Goal: Transaction & Acquisition: Purchase product/service

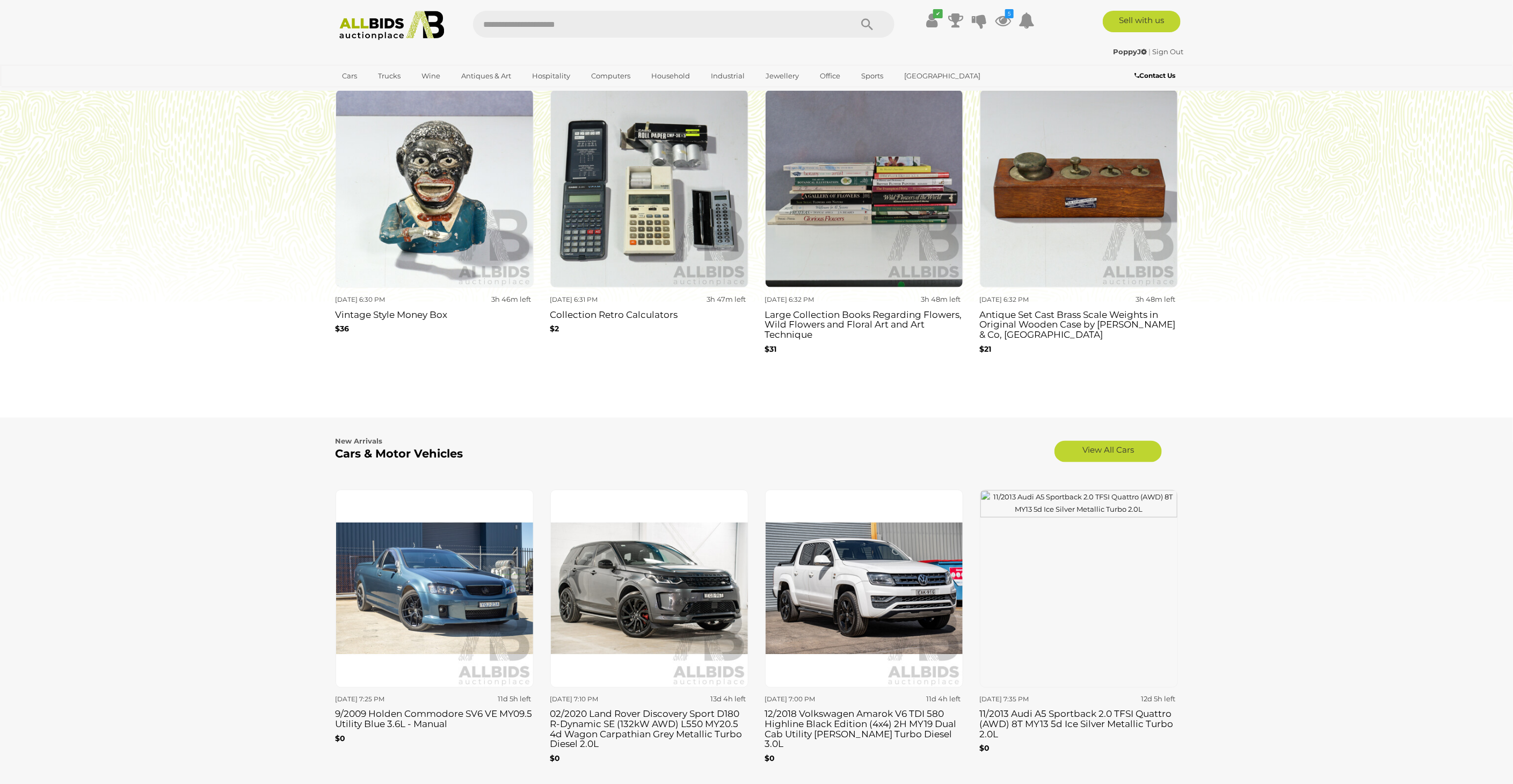
scroll to position [835, 0]
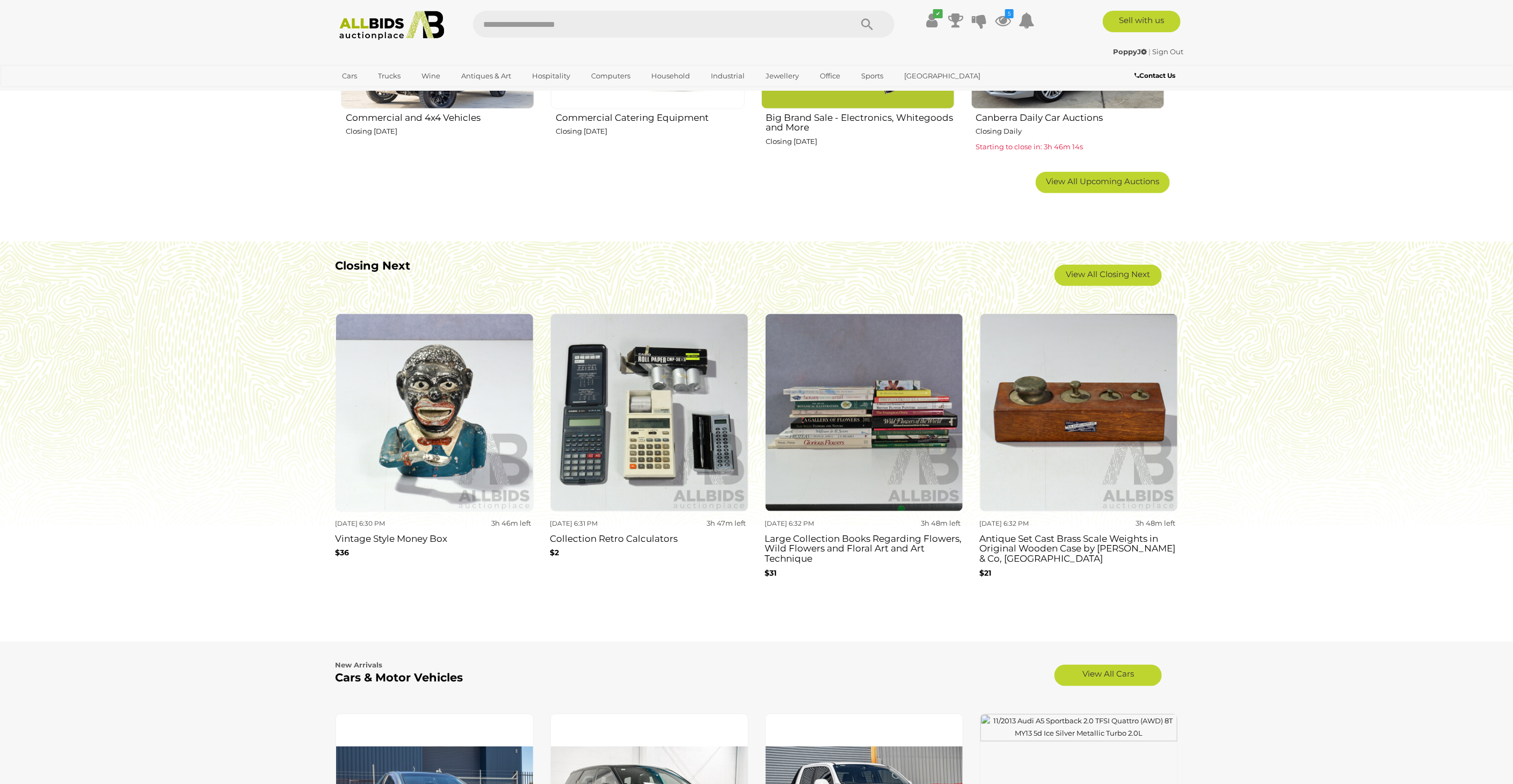
click at [434, 419] on img at bounding box center [434, 412] width 198 height 198
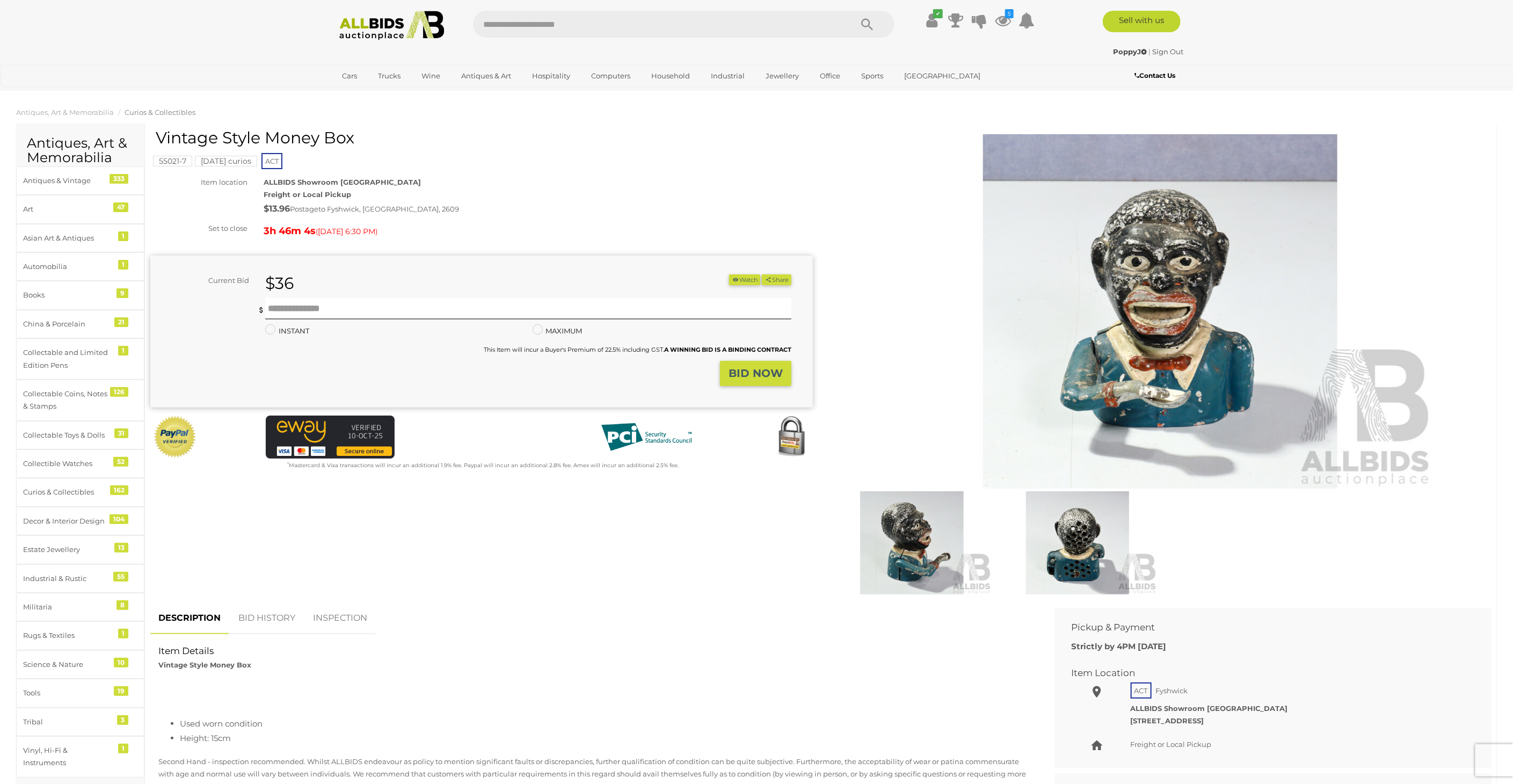
scroll to position [297, 0]
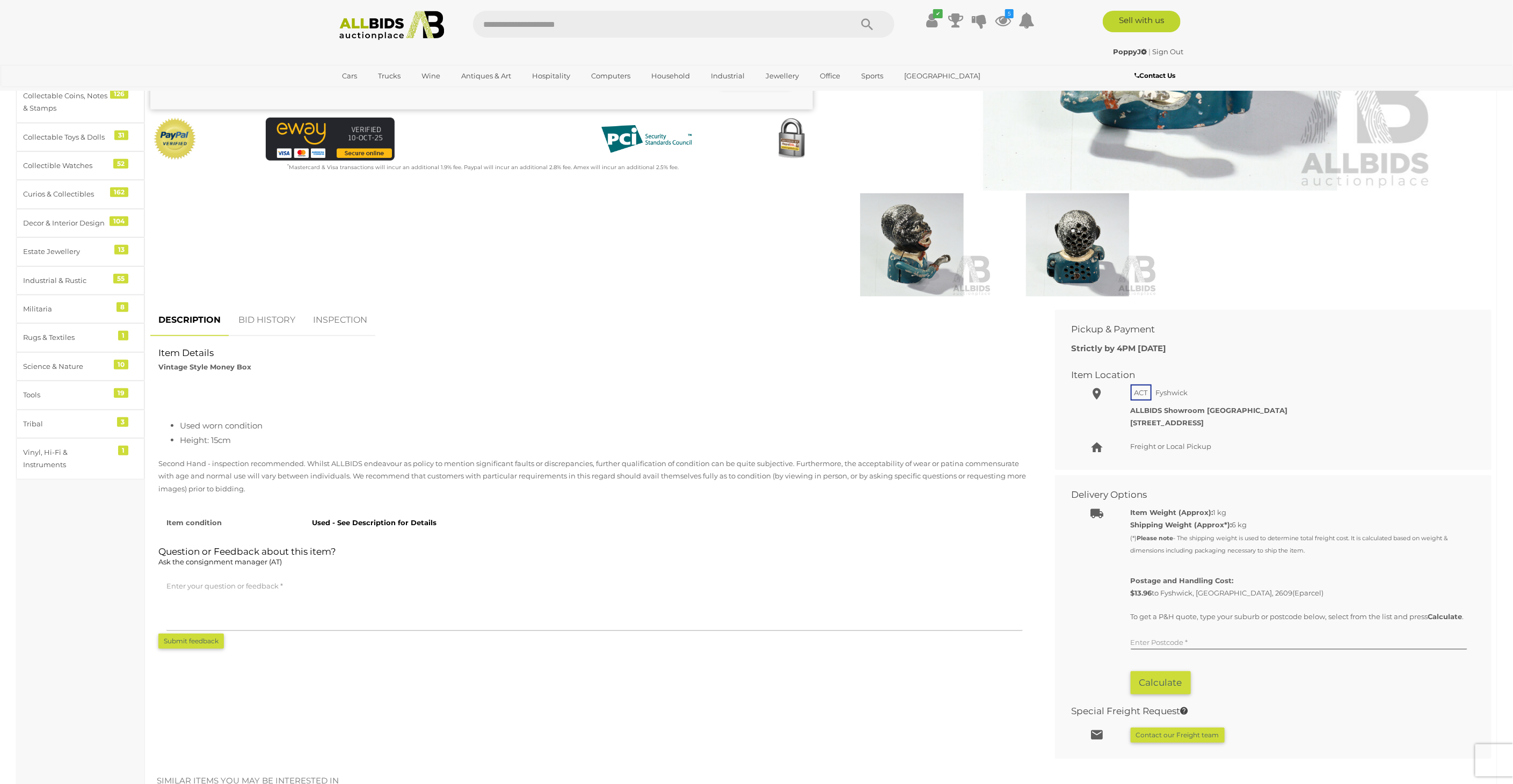
click at [272, 314] on link "BID HISTORY" at bounding box center [267, 320] width 73 height 32
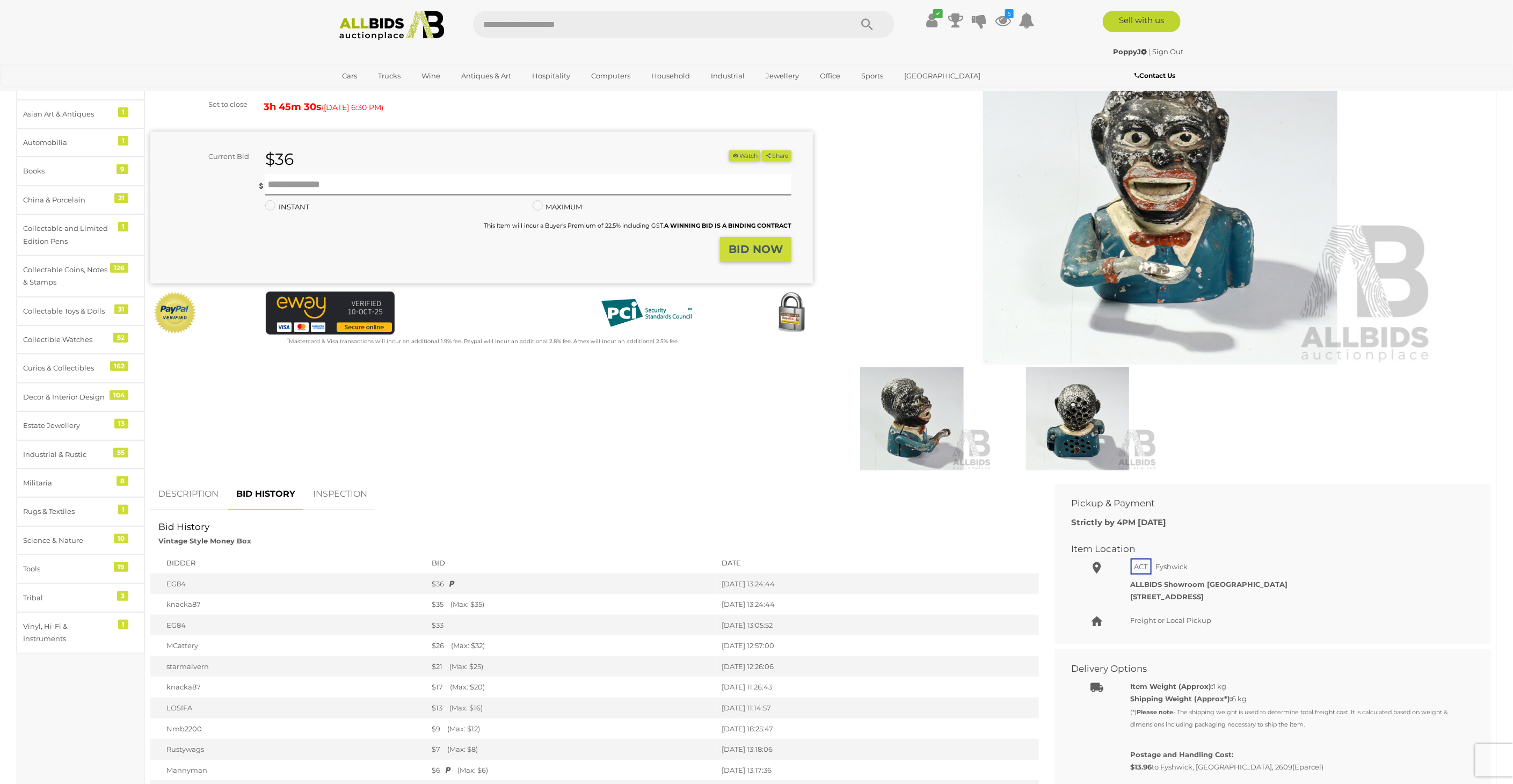
scroll to position [0, 0]
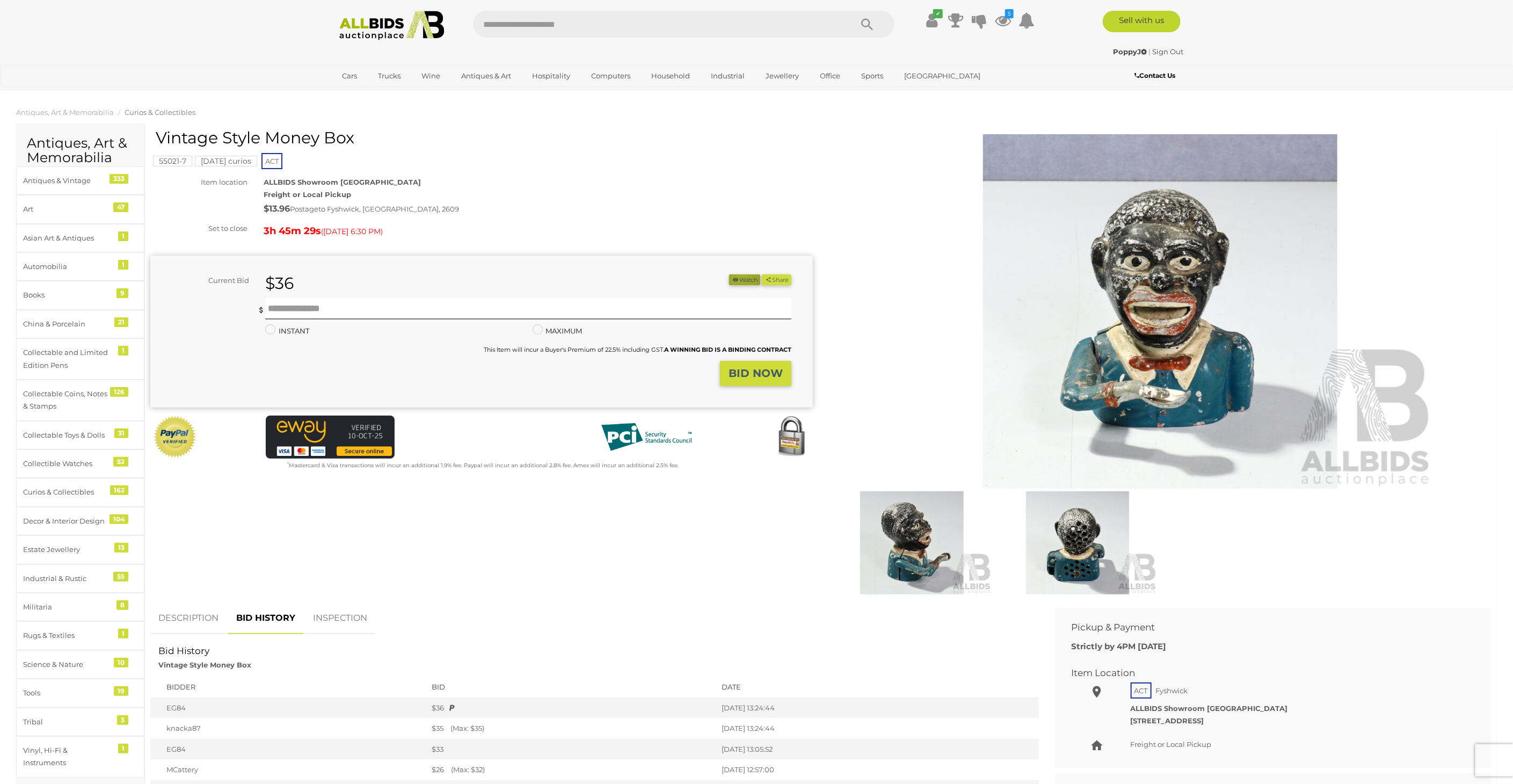
click at [737, 276] on button "Watch" at bounding box center [745, 280] width 32 height 11
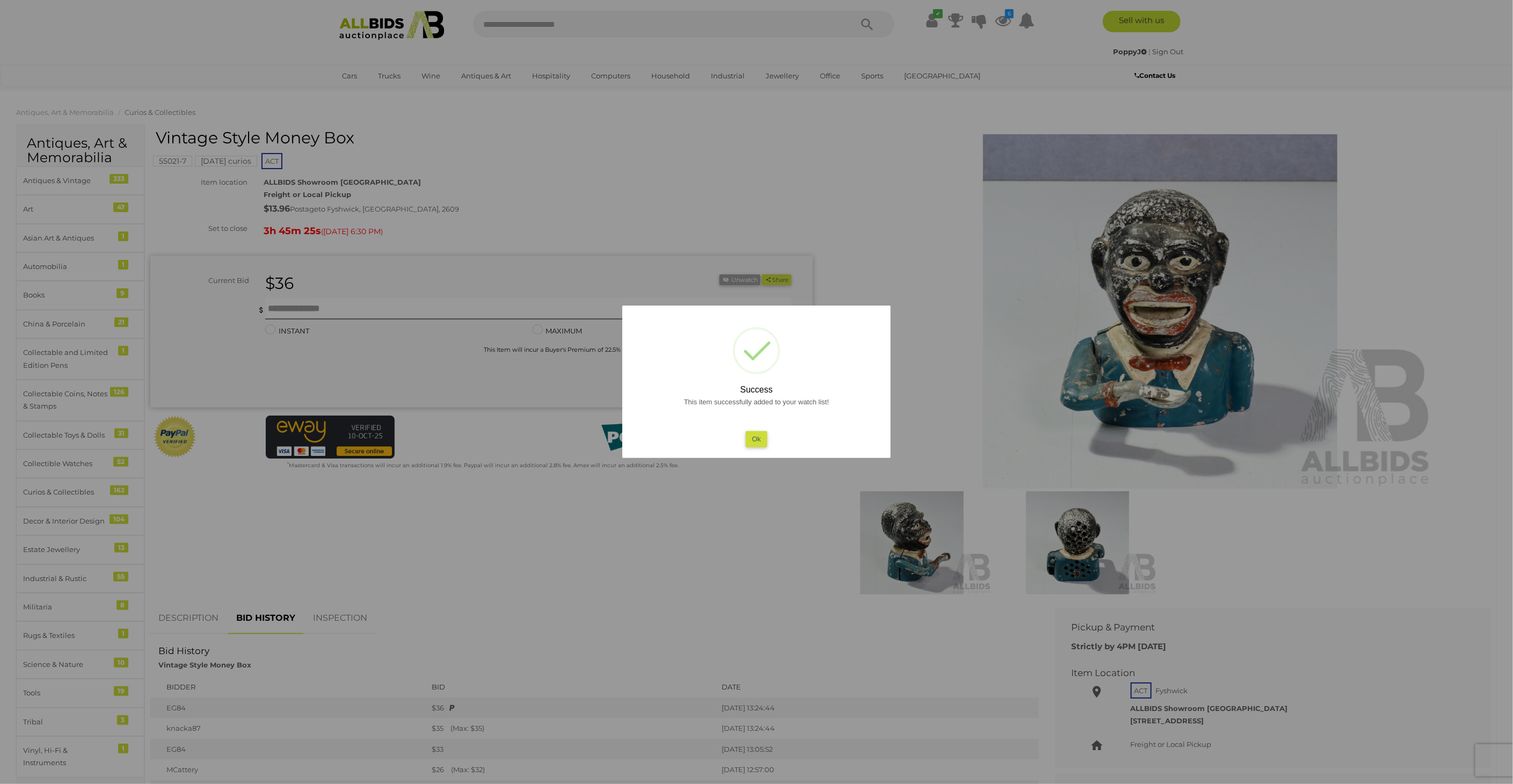
drag, startPoint x: 1423, startPoint y: 263, endPoint x: 1403, endPoint y: 264, distance: 20.0
click at [1423, 263] on div at bounding box center [756, 392] width 1513 height 784
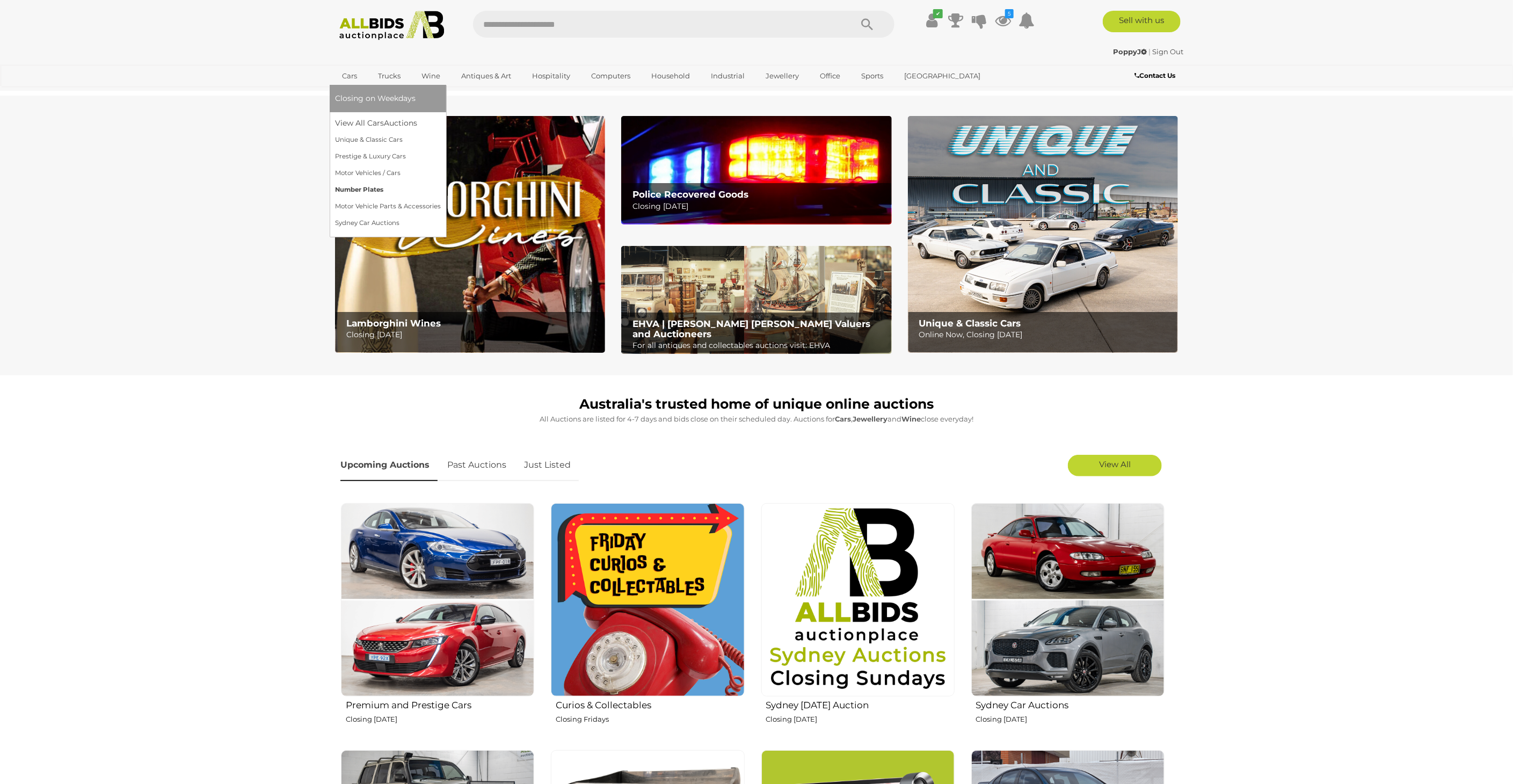
click at [359, 185] on link "Number Plates" at bounding box center [387, 189] width 105 height 17
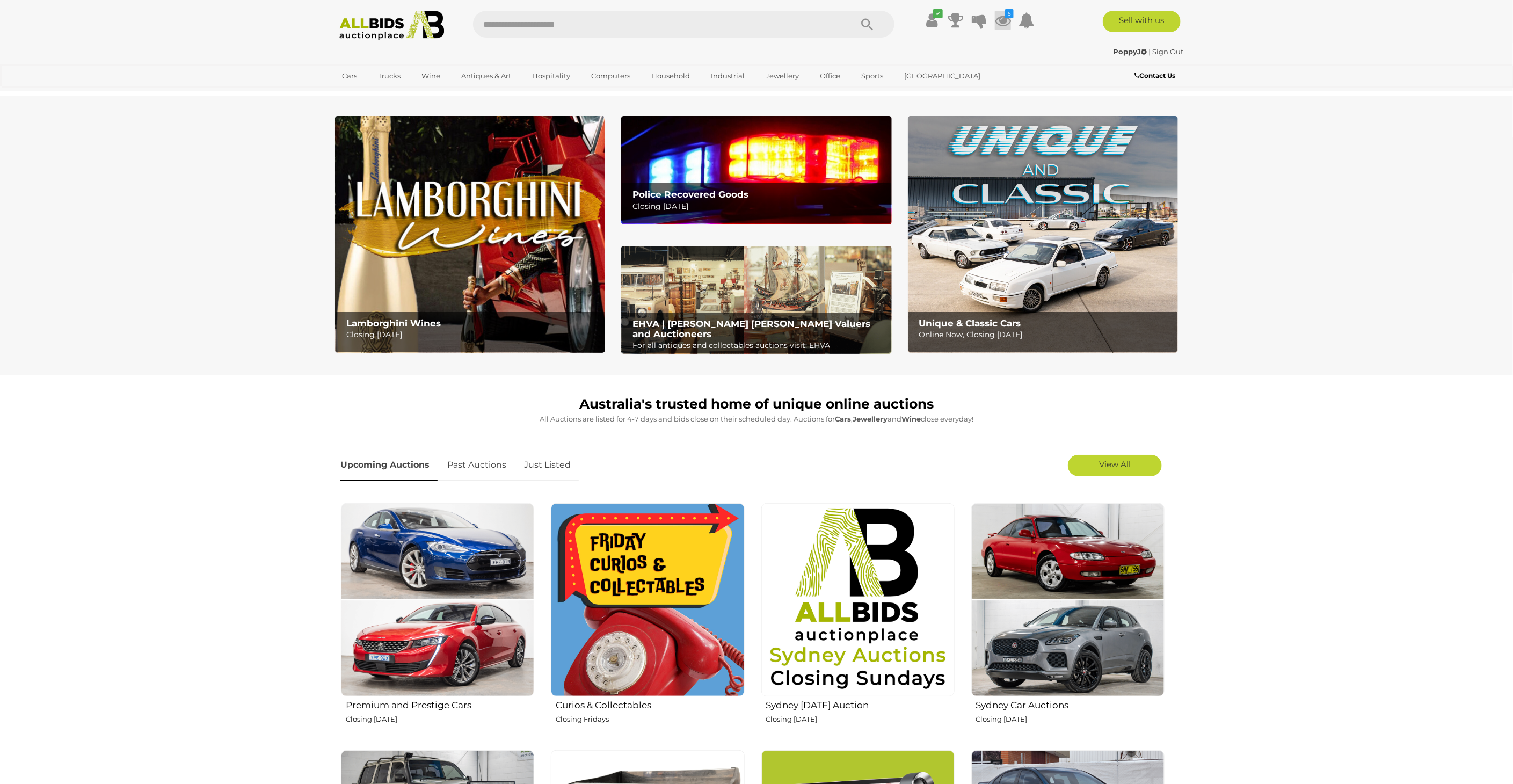
click at [1005, 15] on icon at bounding box center [1003, 21] width 16 height 20
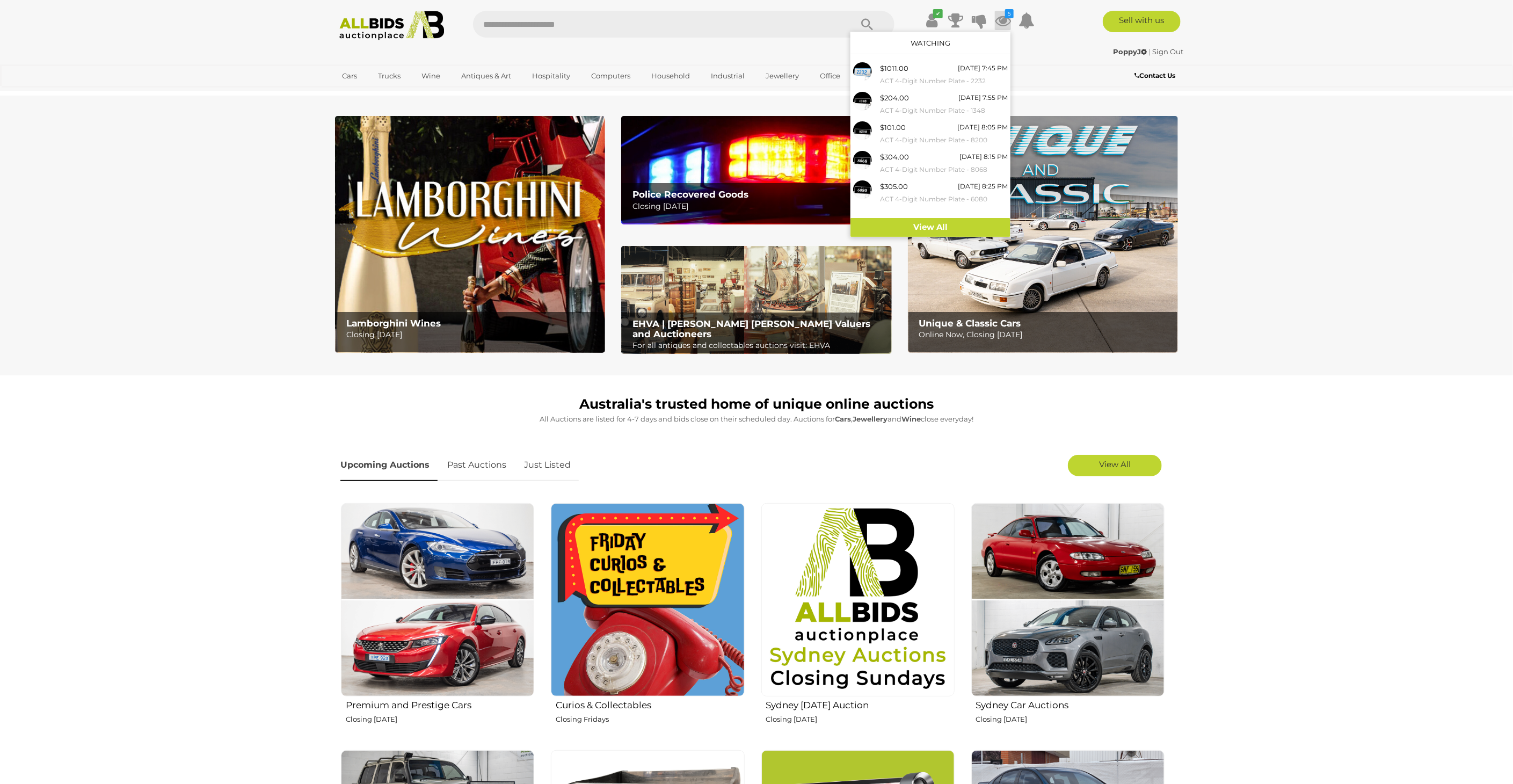
click at [224, 226] on section "Lamborghini Wines Closing Monday 13th October Police Recovered Goods Closing Tu…" at bounding box center [756, 235] width 1513 height 280
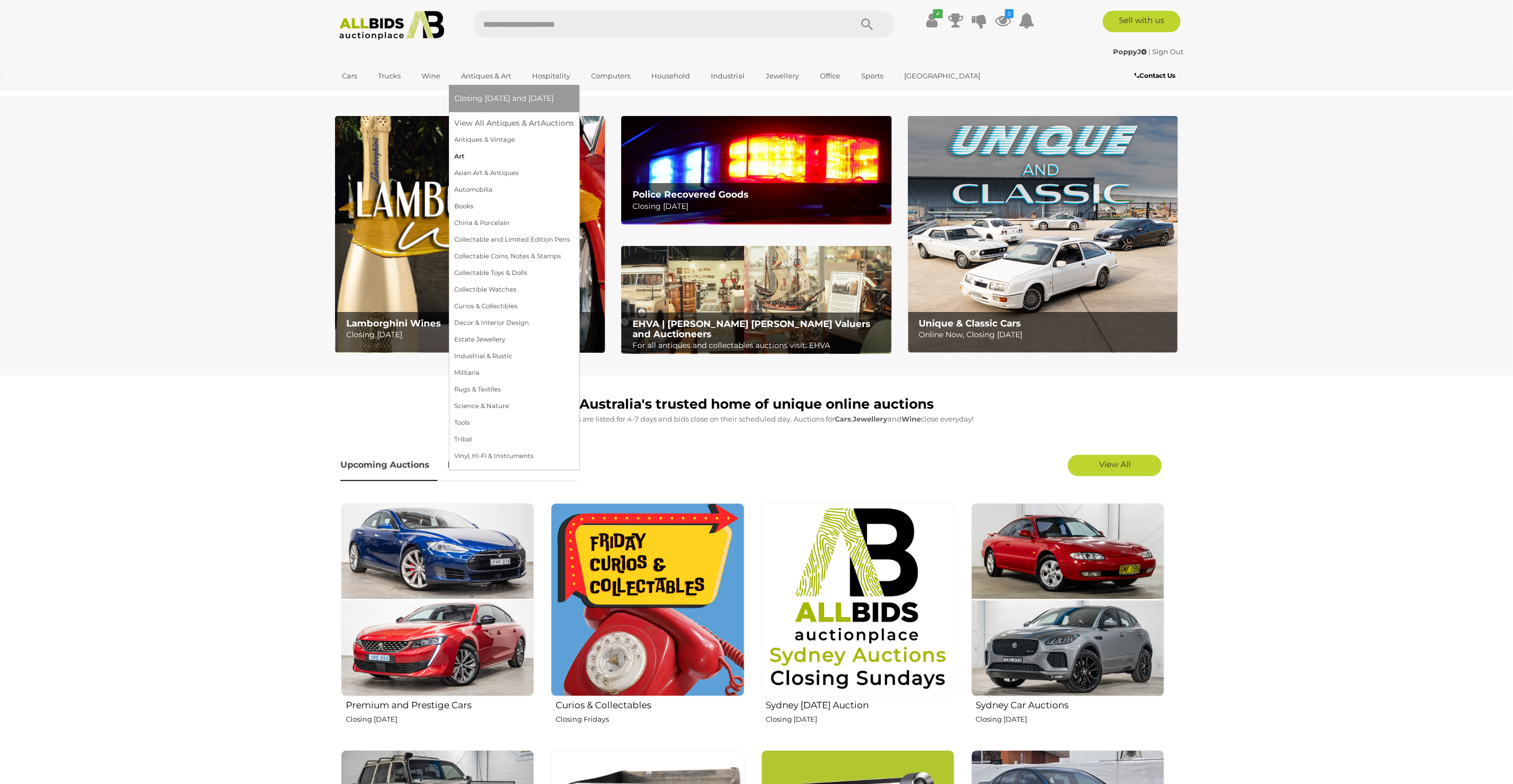
click at [466, 154] on link "Art" at bounding box center [514, 156] width 120 height 17
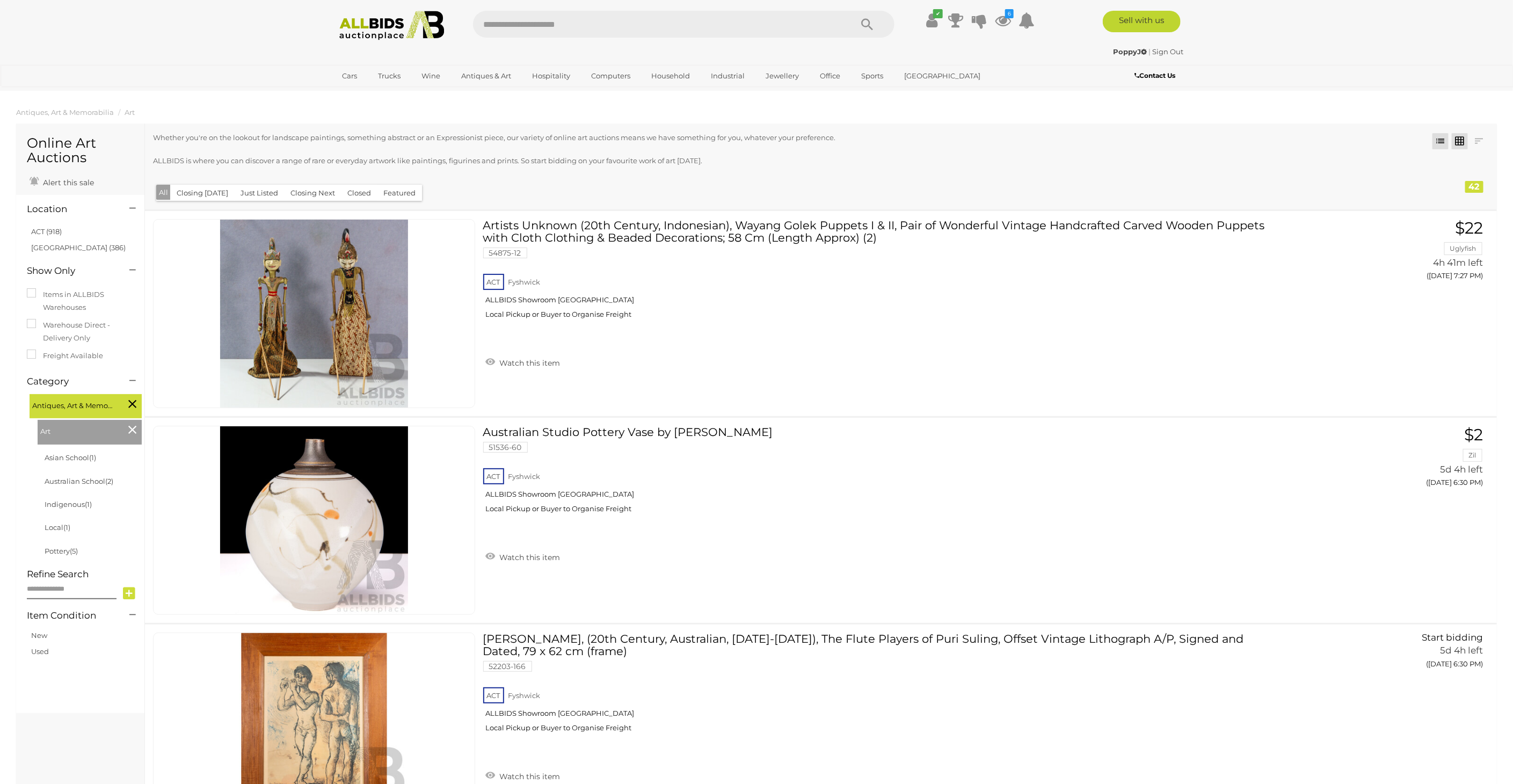
click at [1461, 140] on link at bounding box center [1460, 141] width 16 height 16
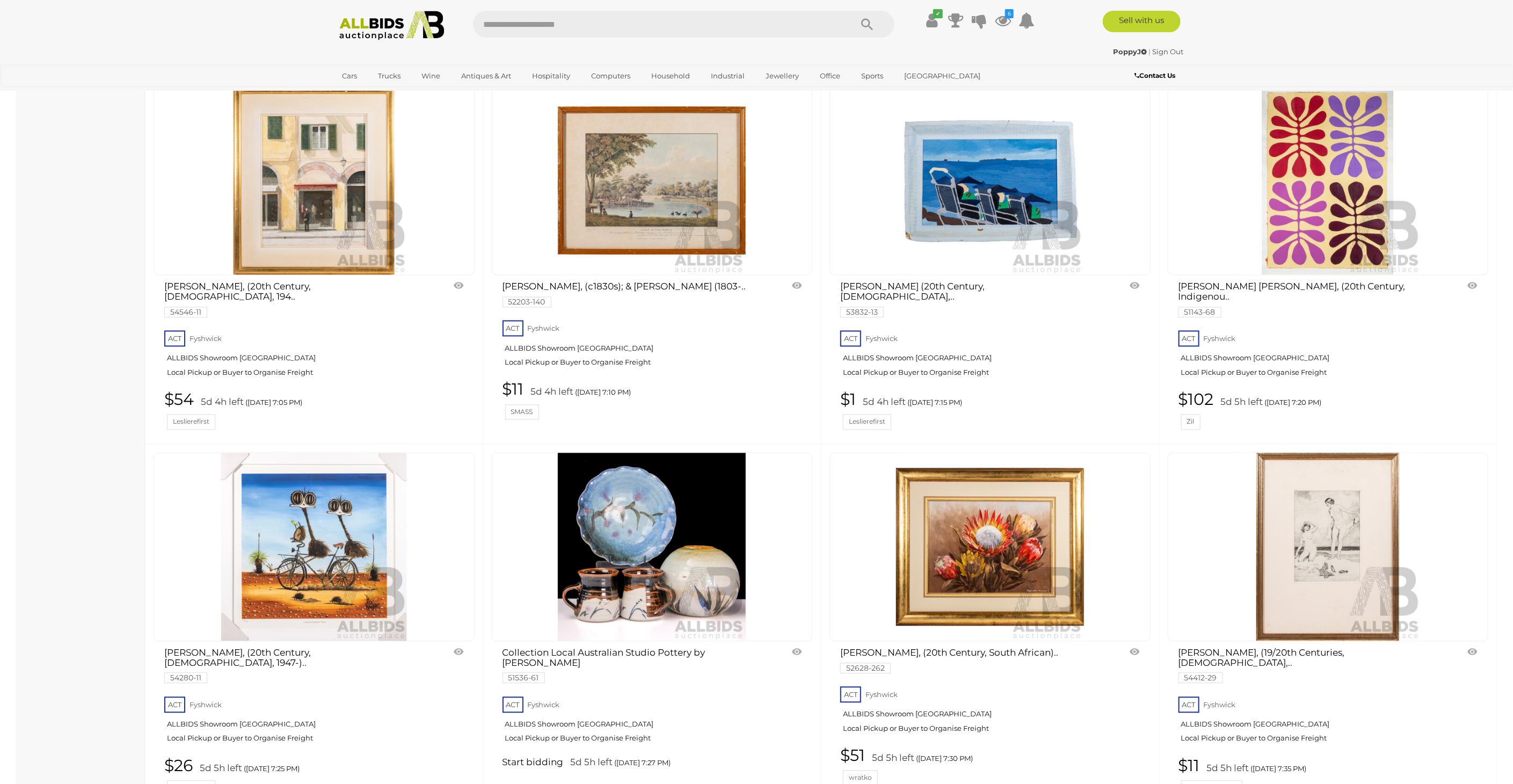
scroll to position [1294, 0]
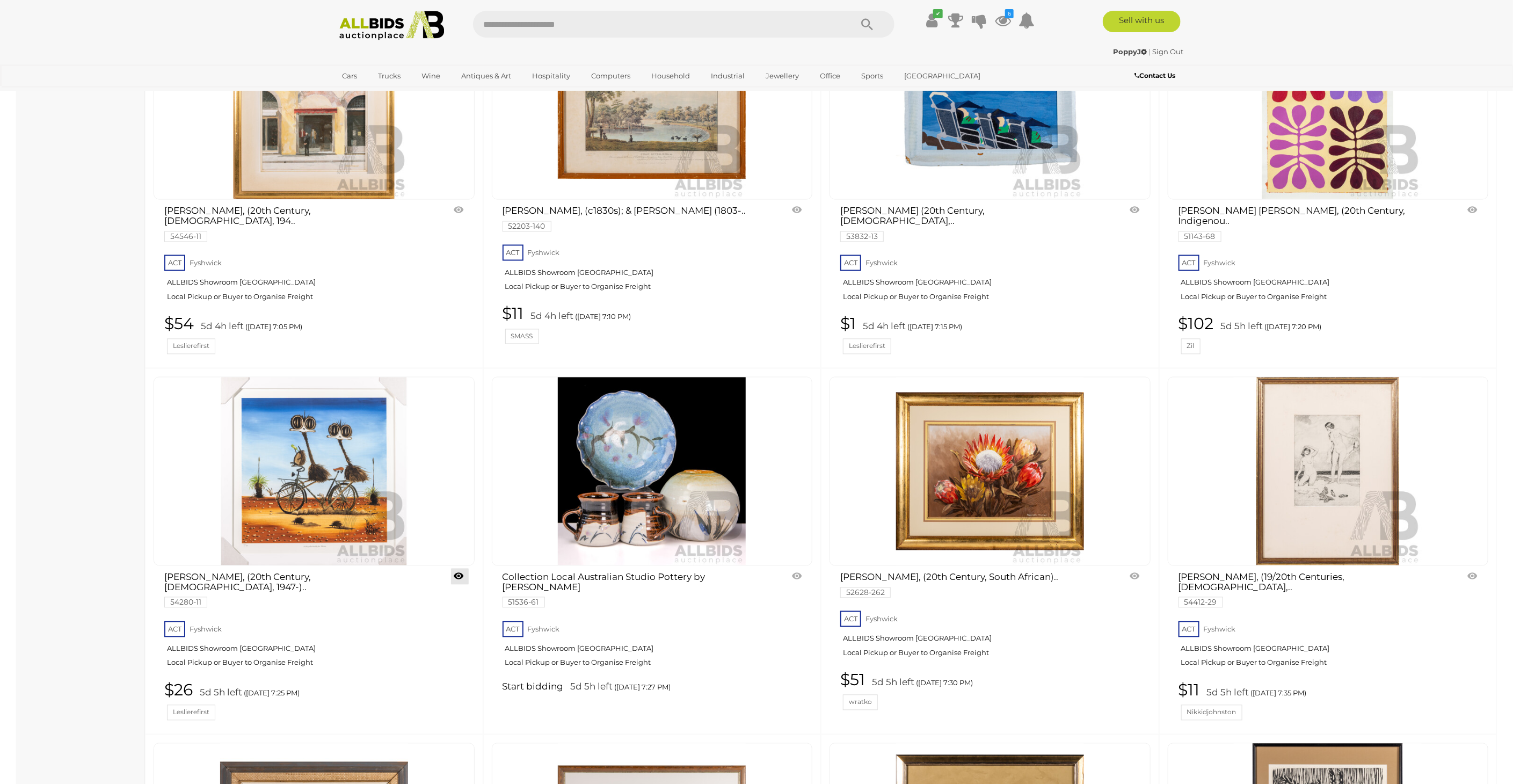
click at [455, 568] on link at bounding box center [460, 576] width 18 height 16
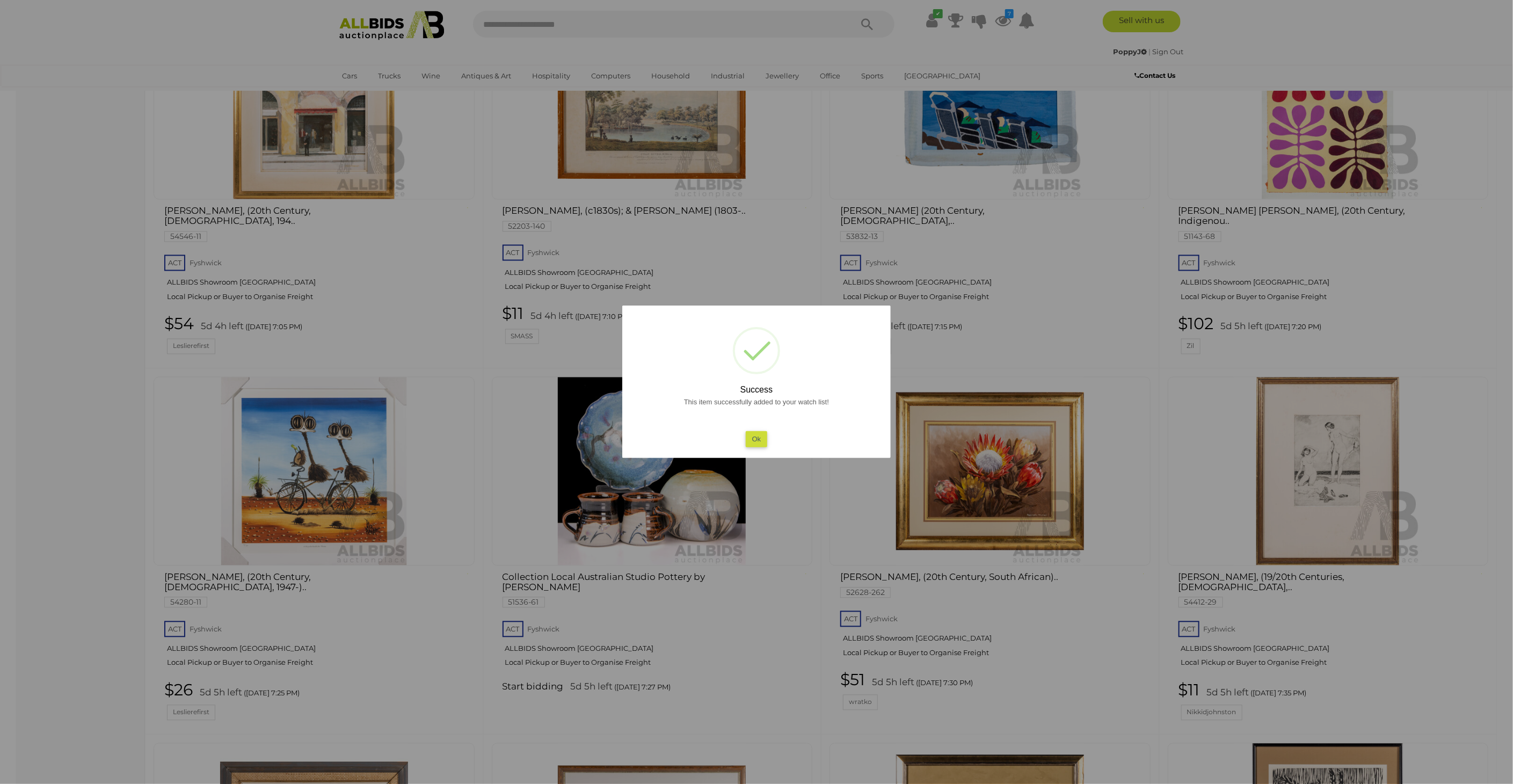
click at [38, 460] on div at bounding box center [756, 392] width 1513 height 784
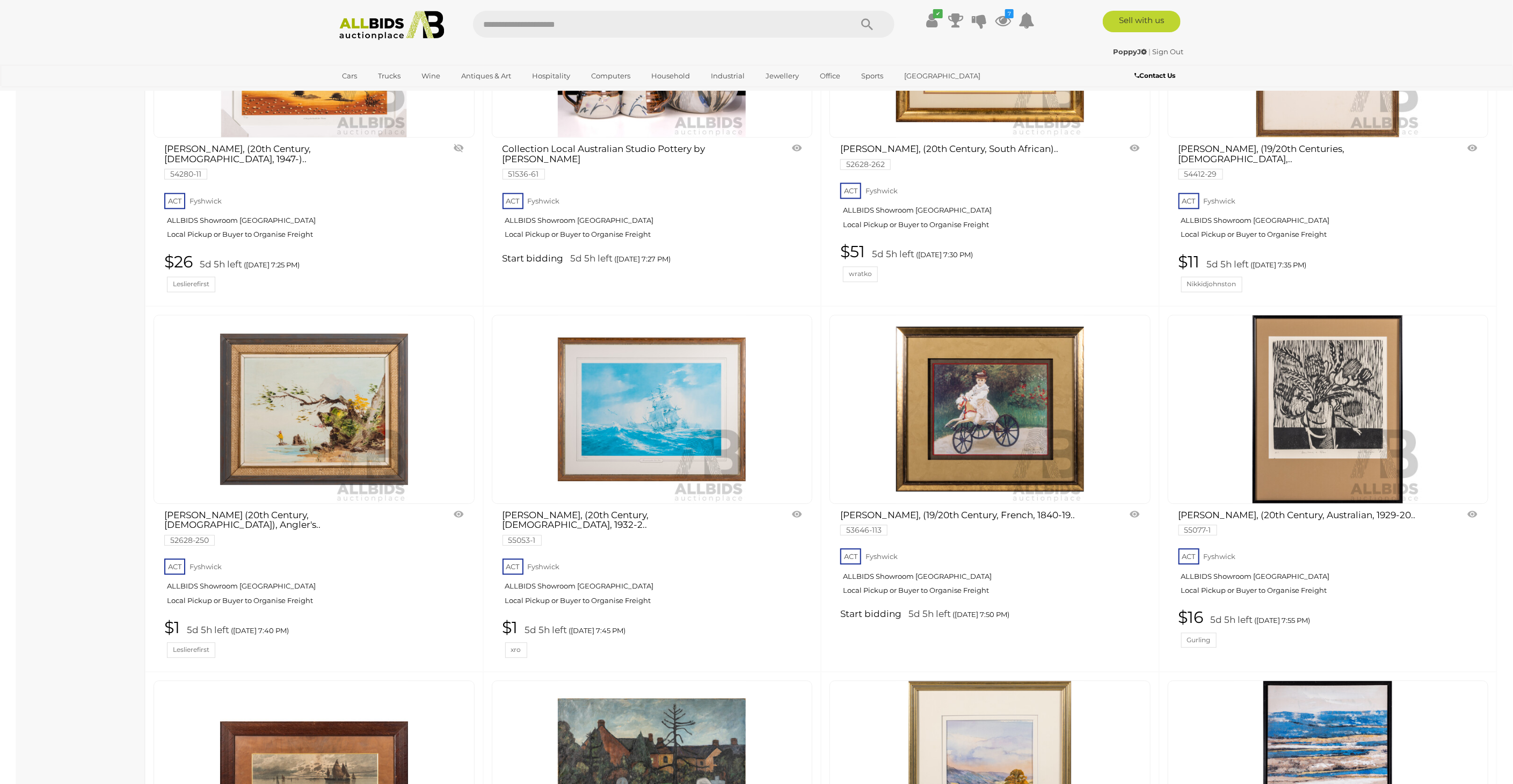
scroll to position [1772, 0]
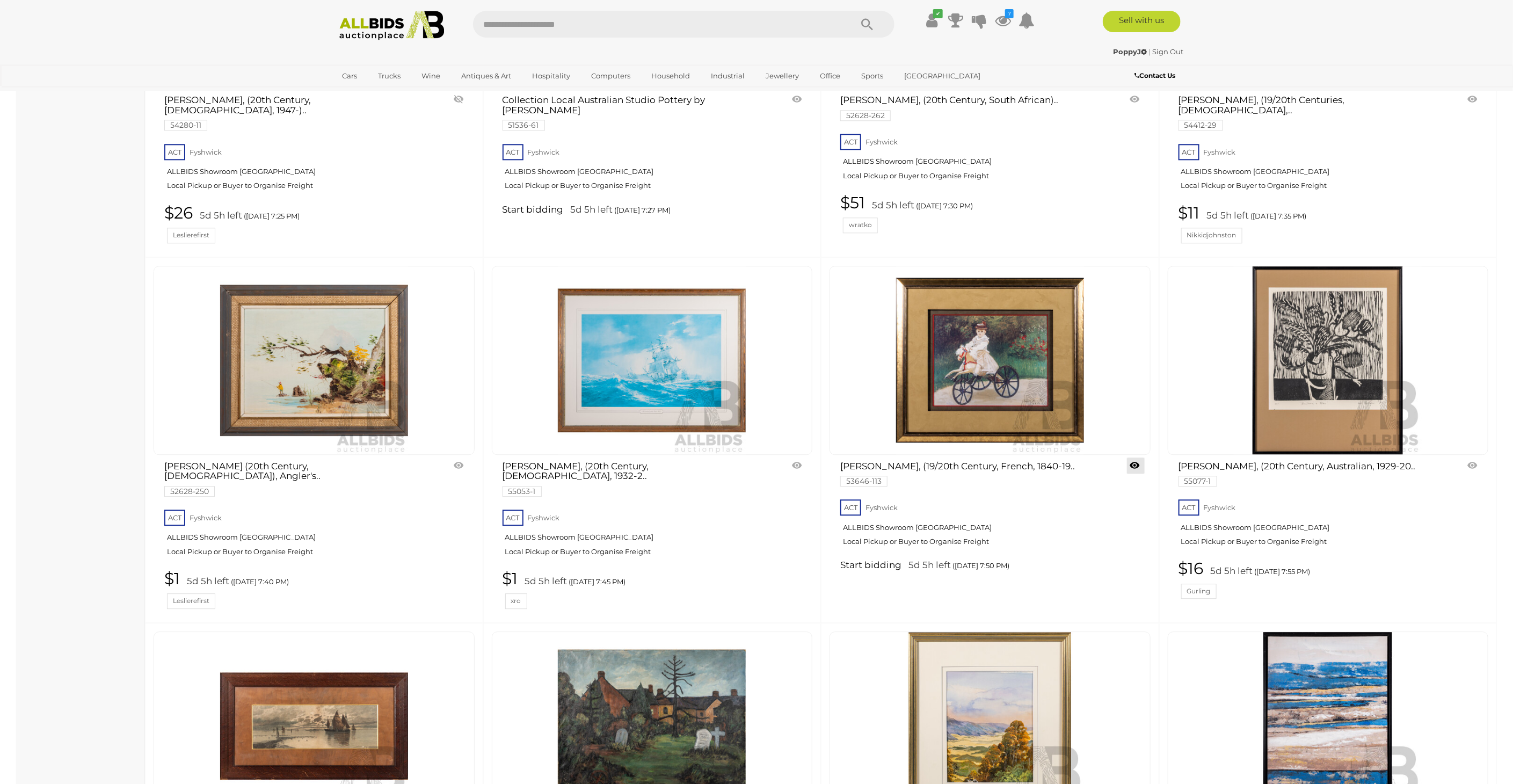
click at [1134, 457] on link at bounding box center [1136, 465] width 18 height 16
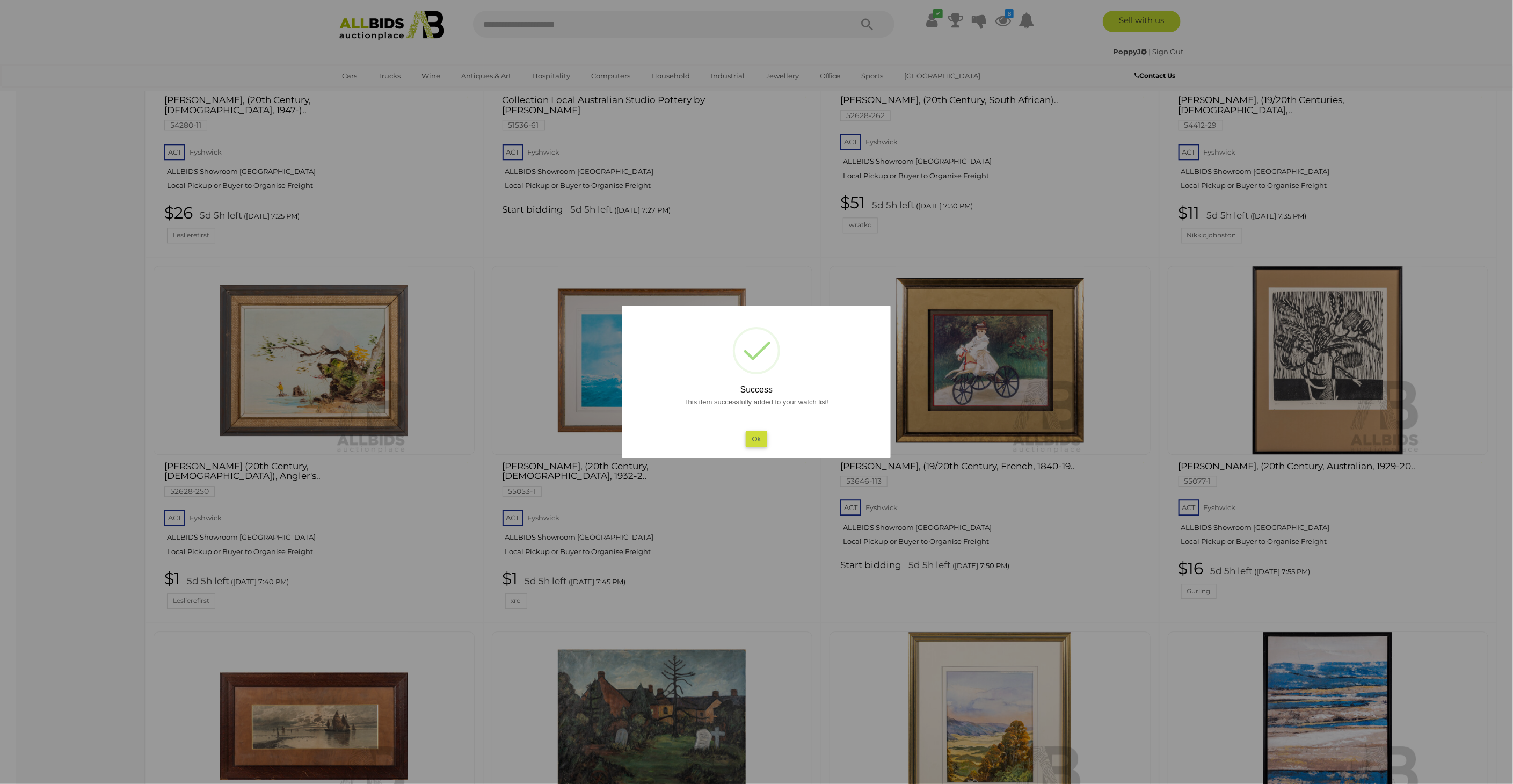
click at [1471, 486] on div at bounding box center [756, 392] width 1513 height 784
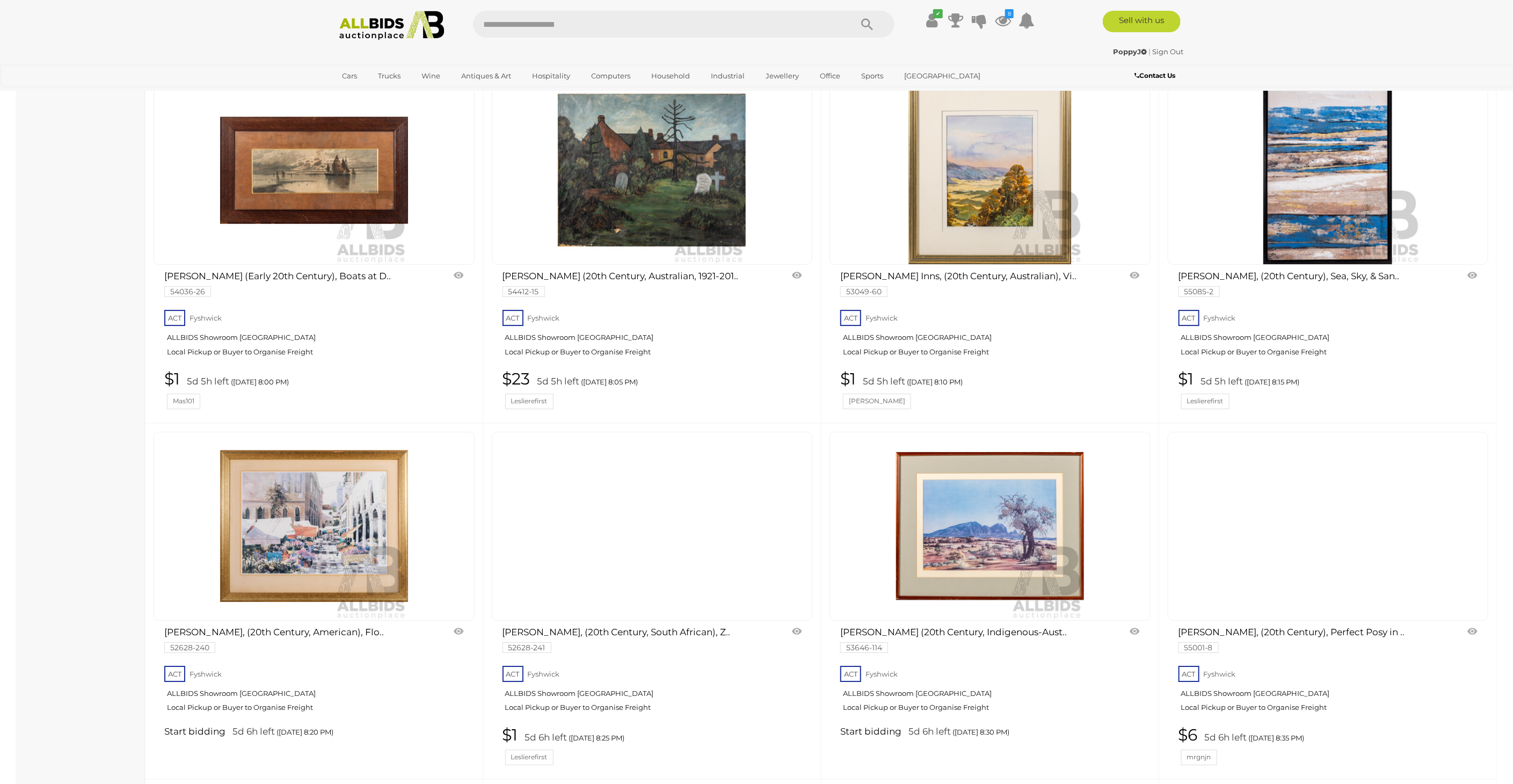
scroll to position [2428, 0]
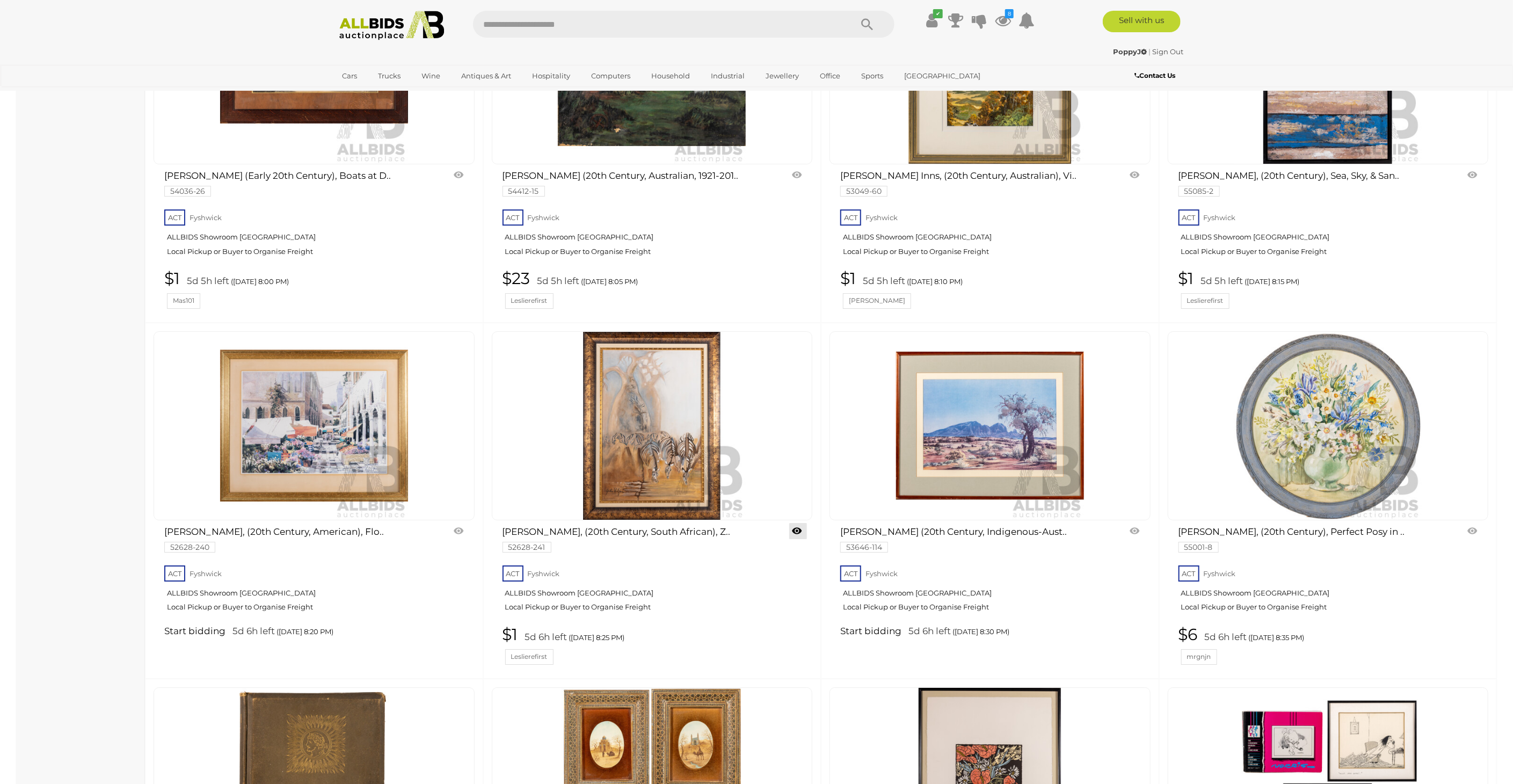
click at [797, 523] on link at bounding box center [798, 531] width 18 height 16
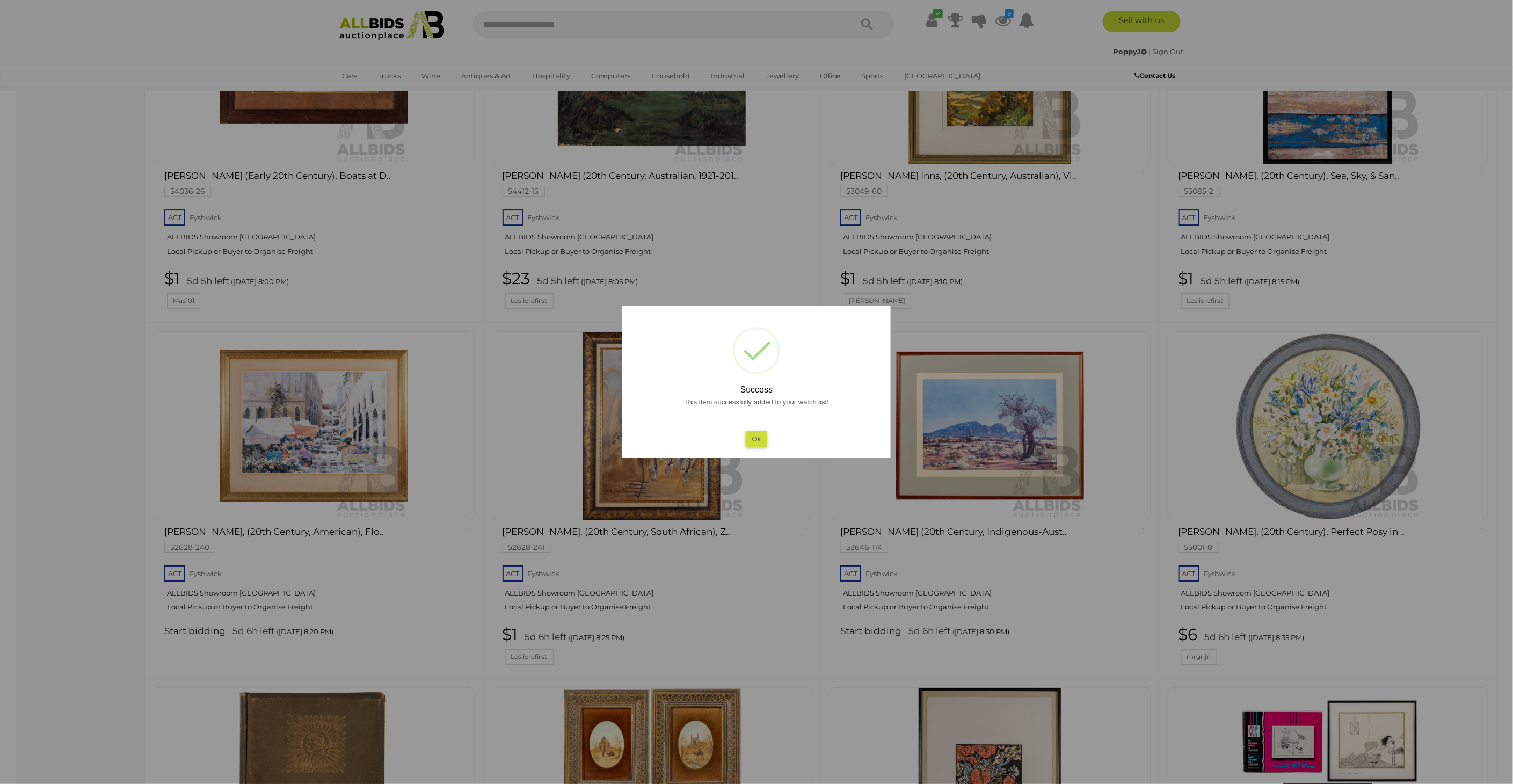
click at [46, 351] on div at bounding box center [756, 392] width 1513 height 784
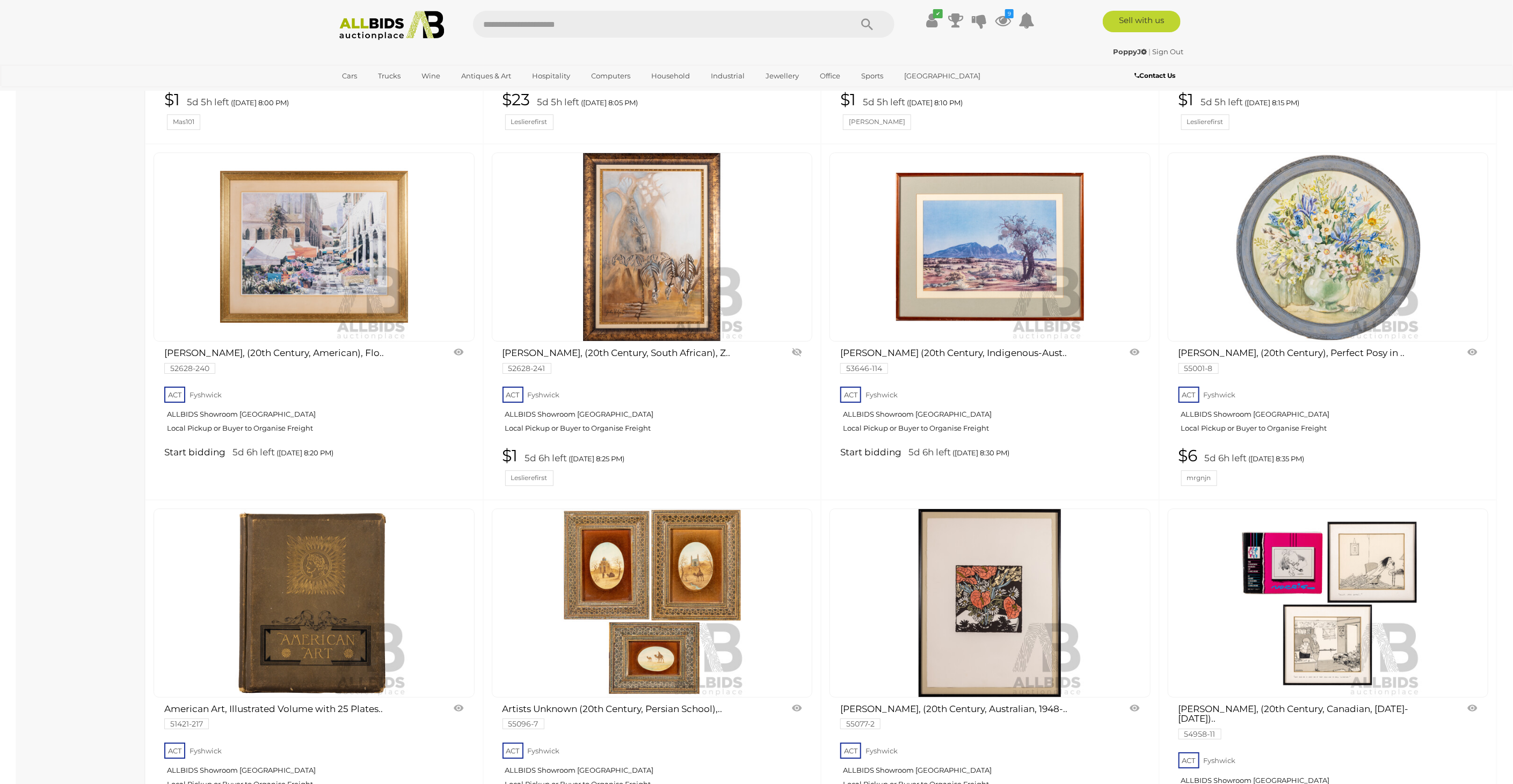
scroll to position [2607, 0]
click at [1134, 344] on link at bounding box center [1136, 352] width 18 height 16
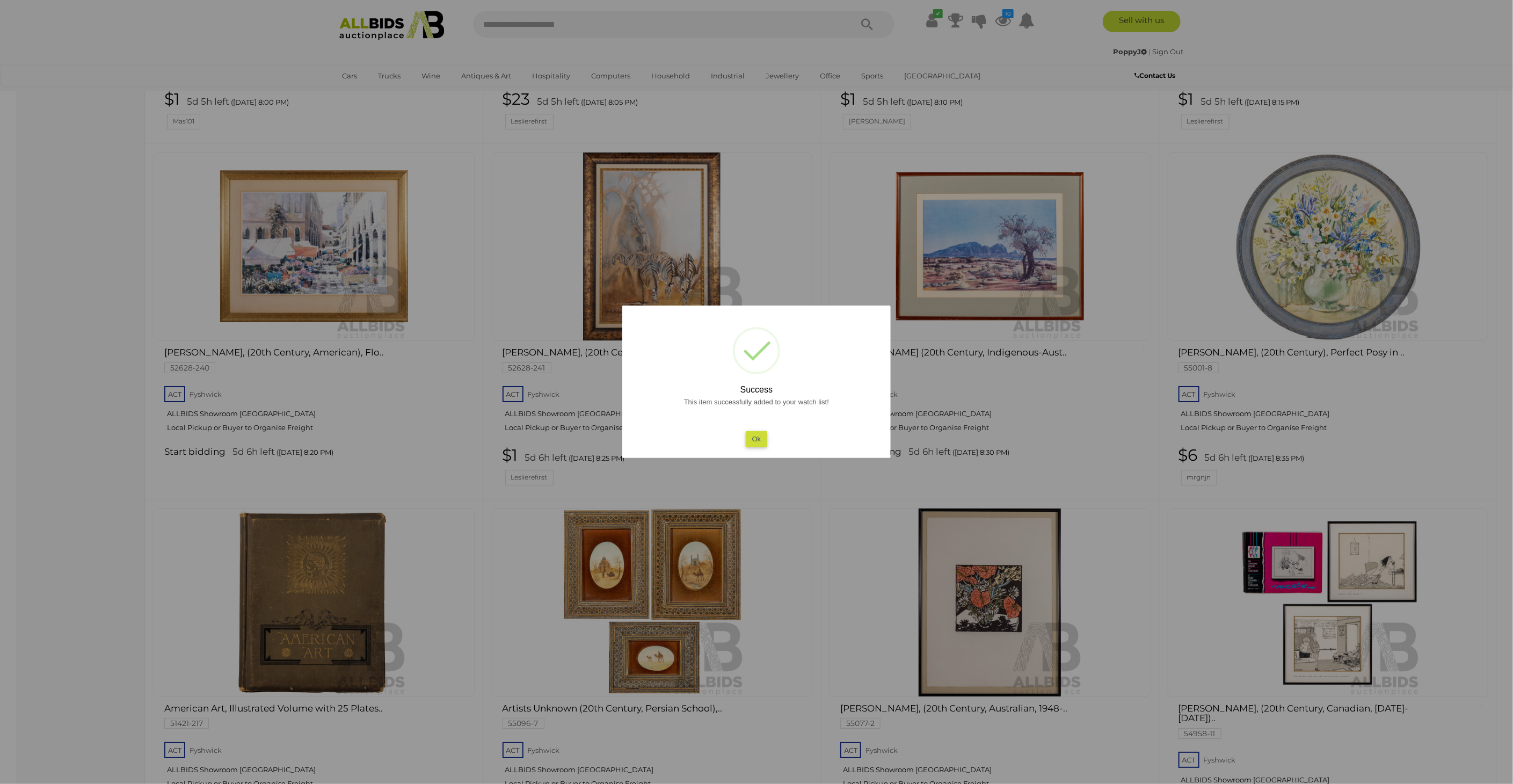
click at [60, 453] on div at bounding box center [756, 392] width 1513 height 784
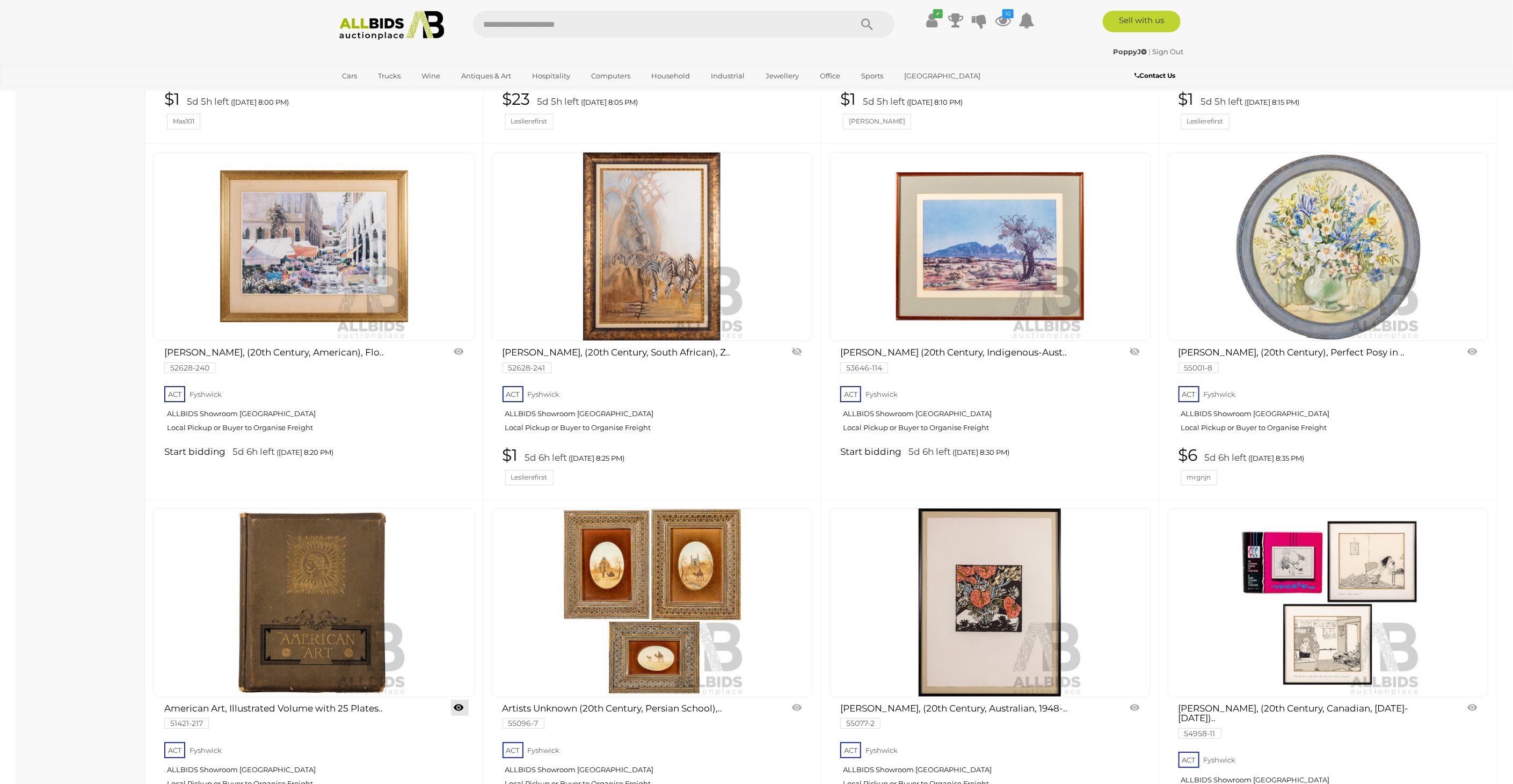
click at [455, 699] on link at bounding box center [460, 707] width 18 height 16
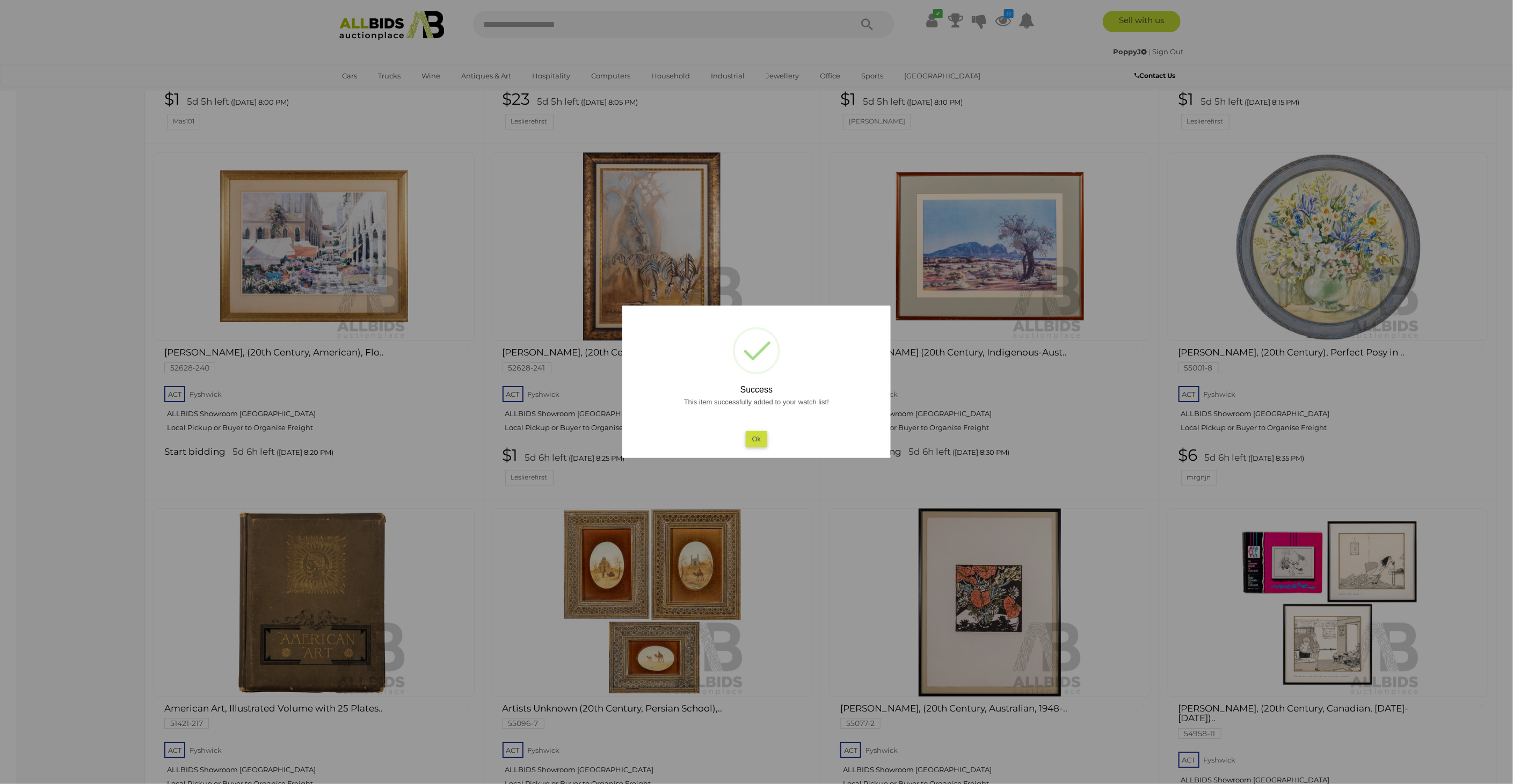
click at [97, 562] on div at bounding box center [756, 392] width 1513 height 784
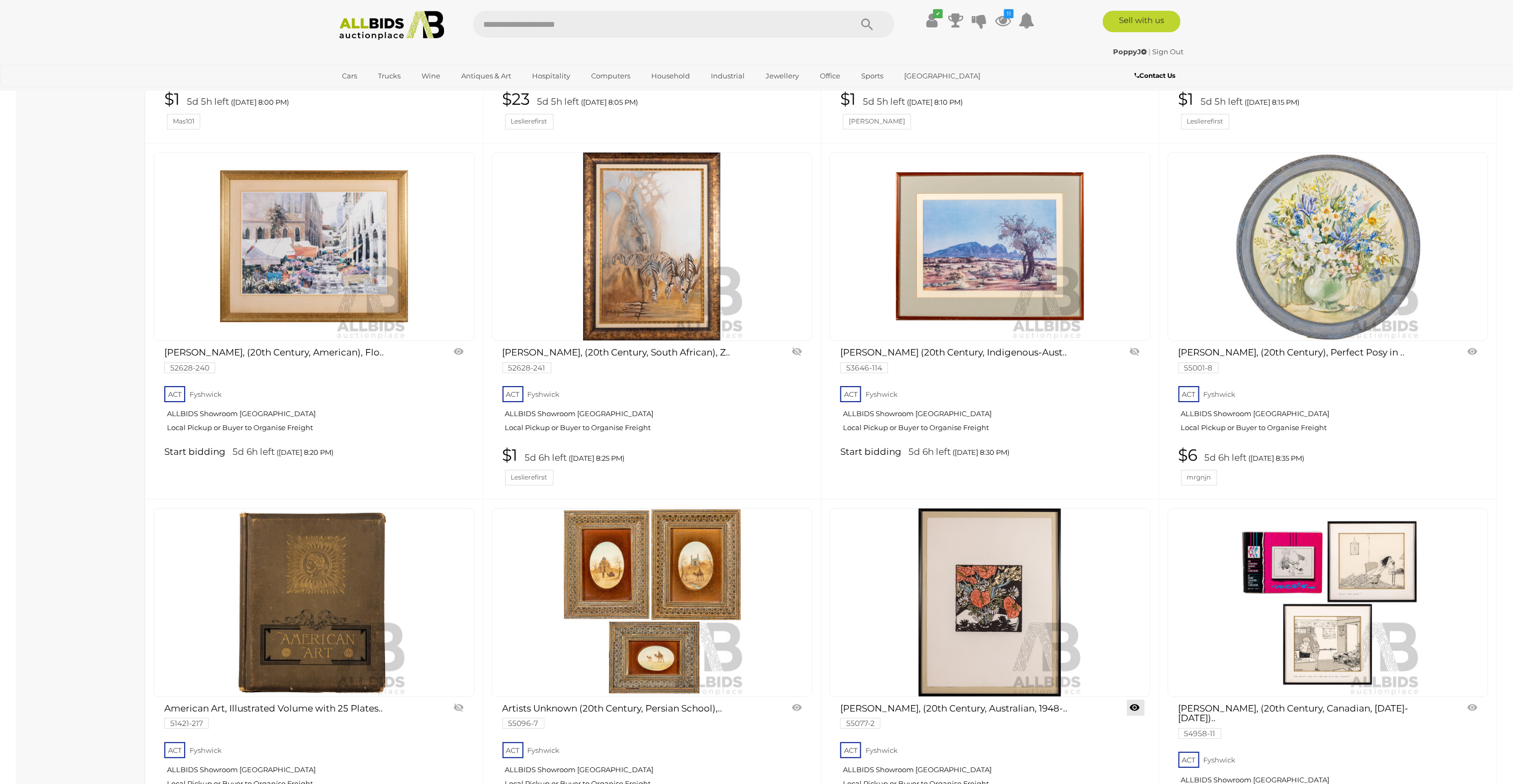
click at [1137, 699] on link at bounding box center [1136, 707] width 18 height 16
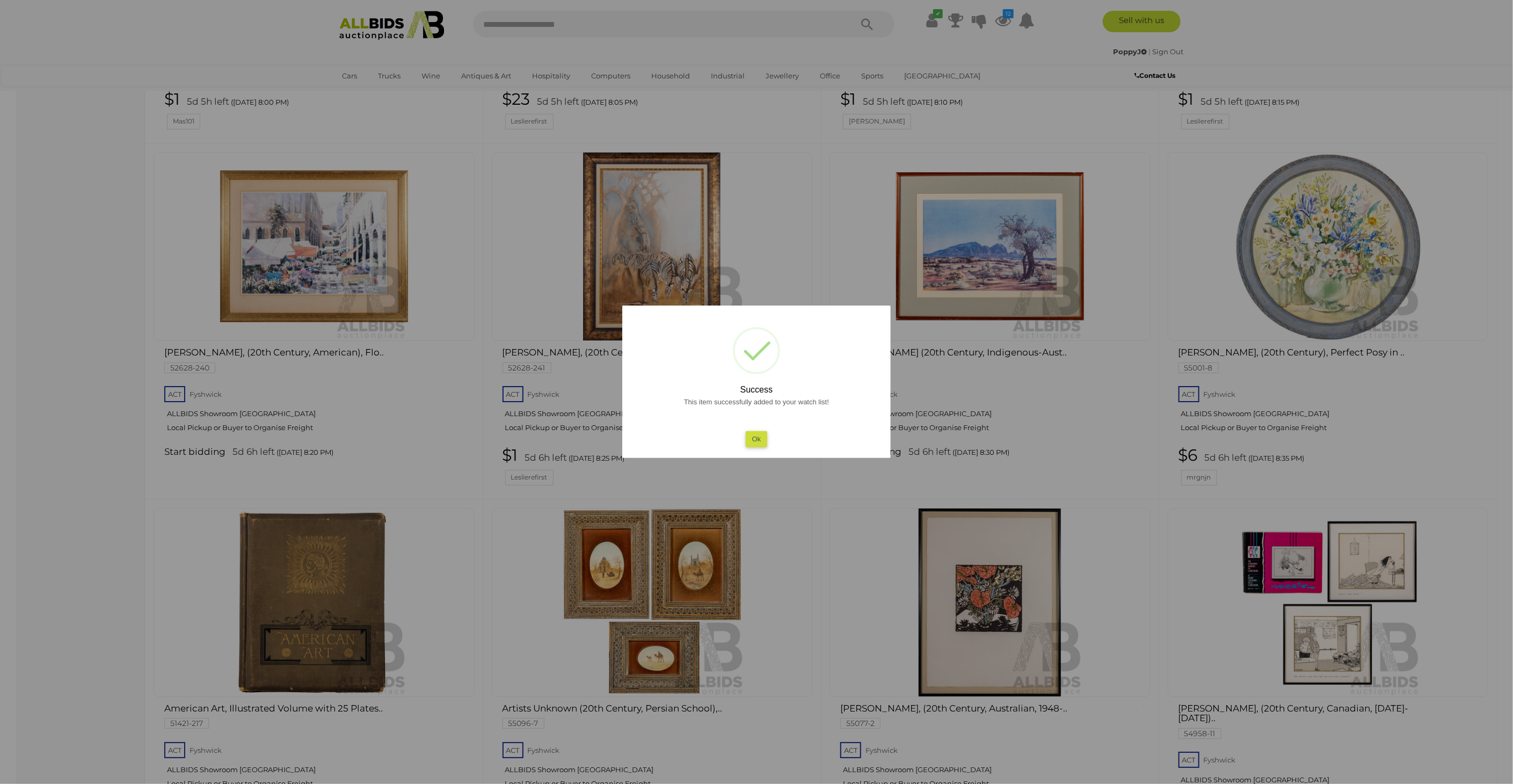
click at [1486, 601] on div at bounding box center [756, 392] width 1513 height 784
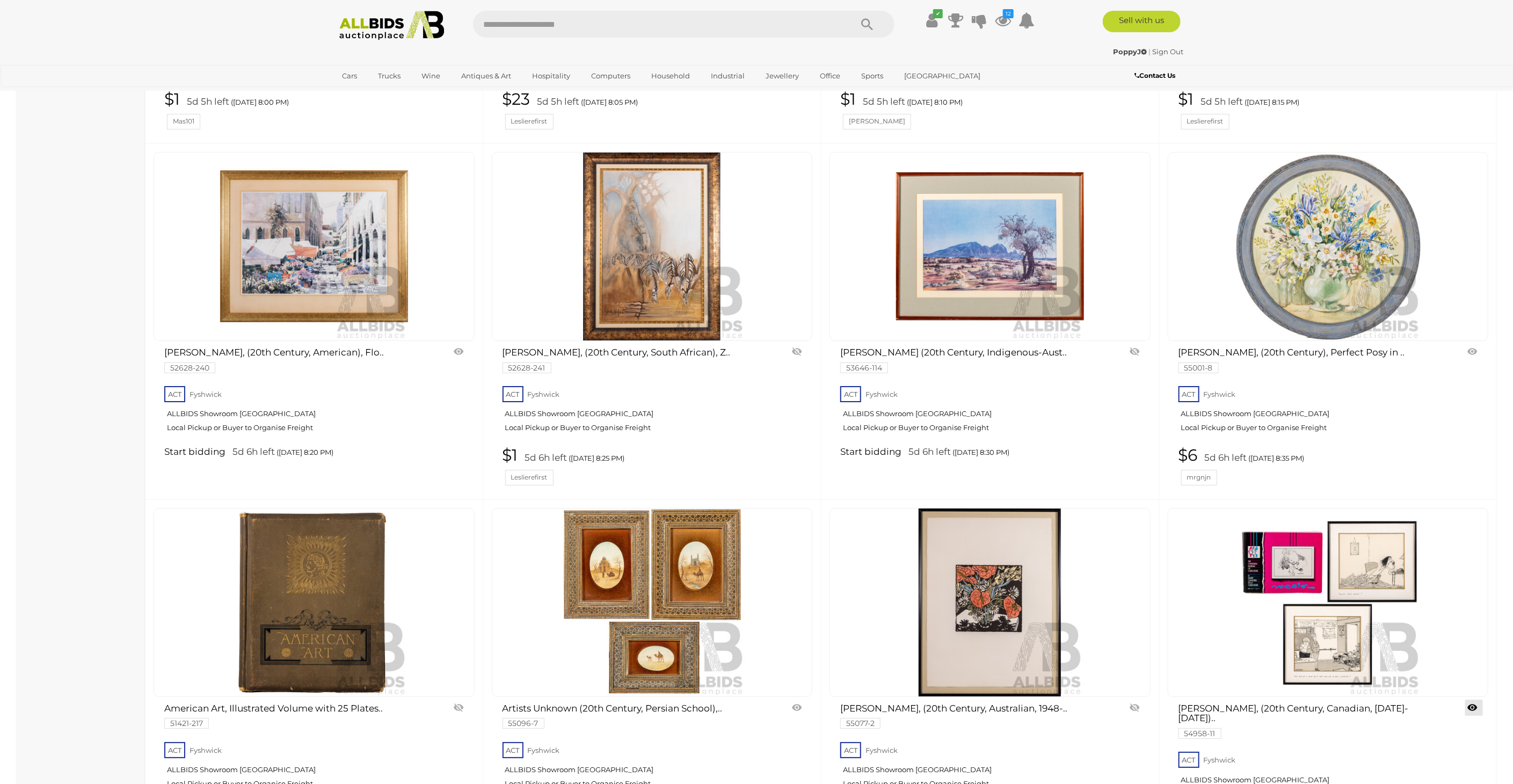
click at [1474, 699] on link at bounding box center [1474, 707] width 18 height 16
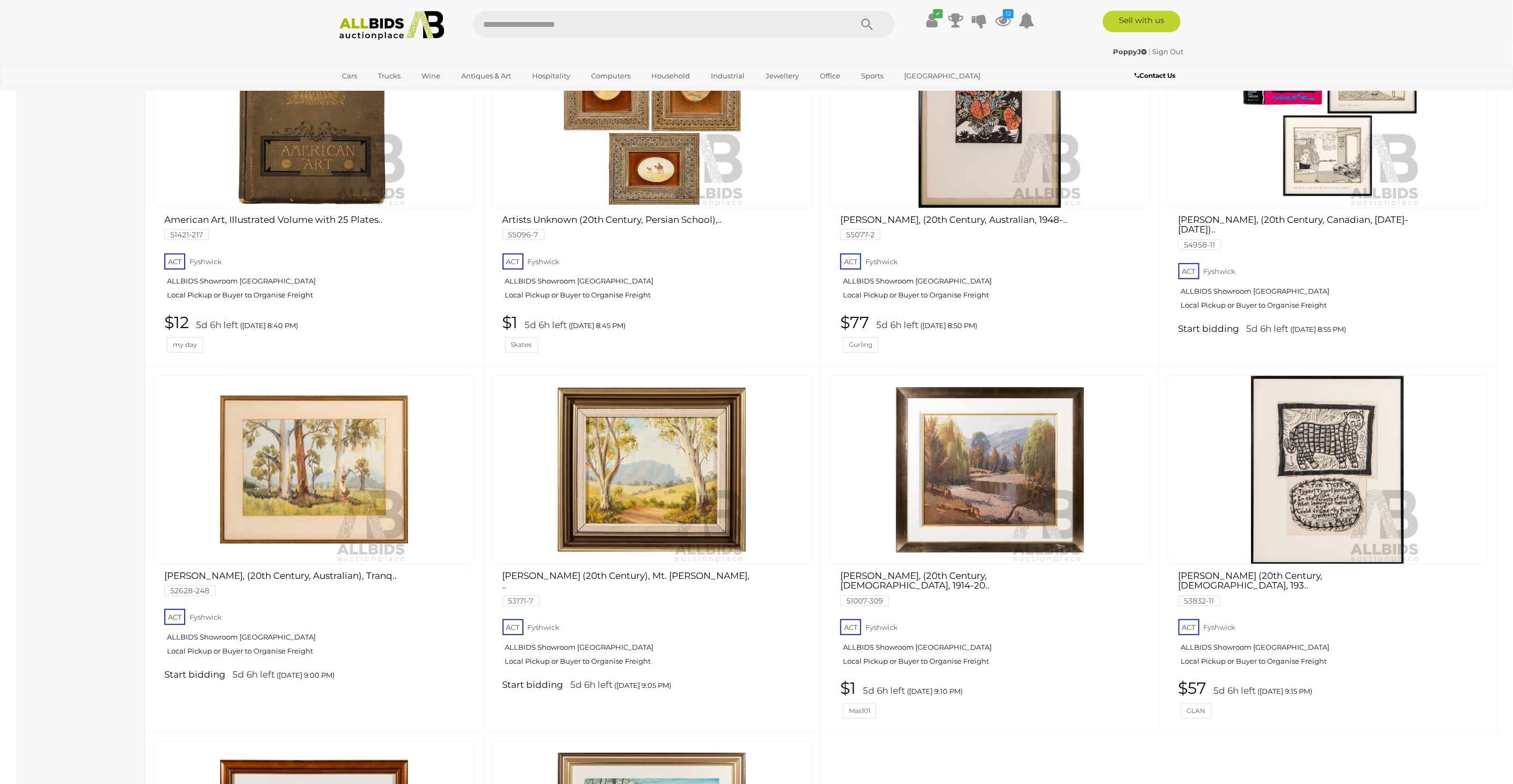
scroll to position [3144, 0]
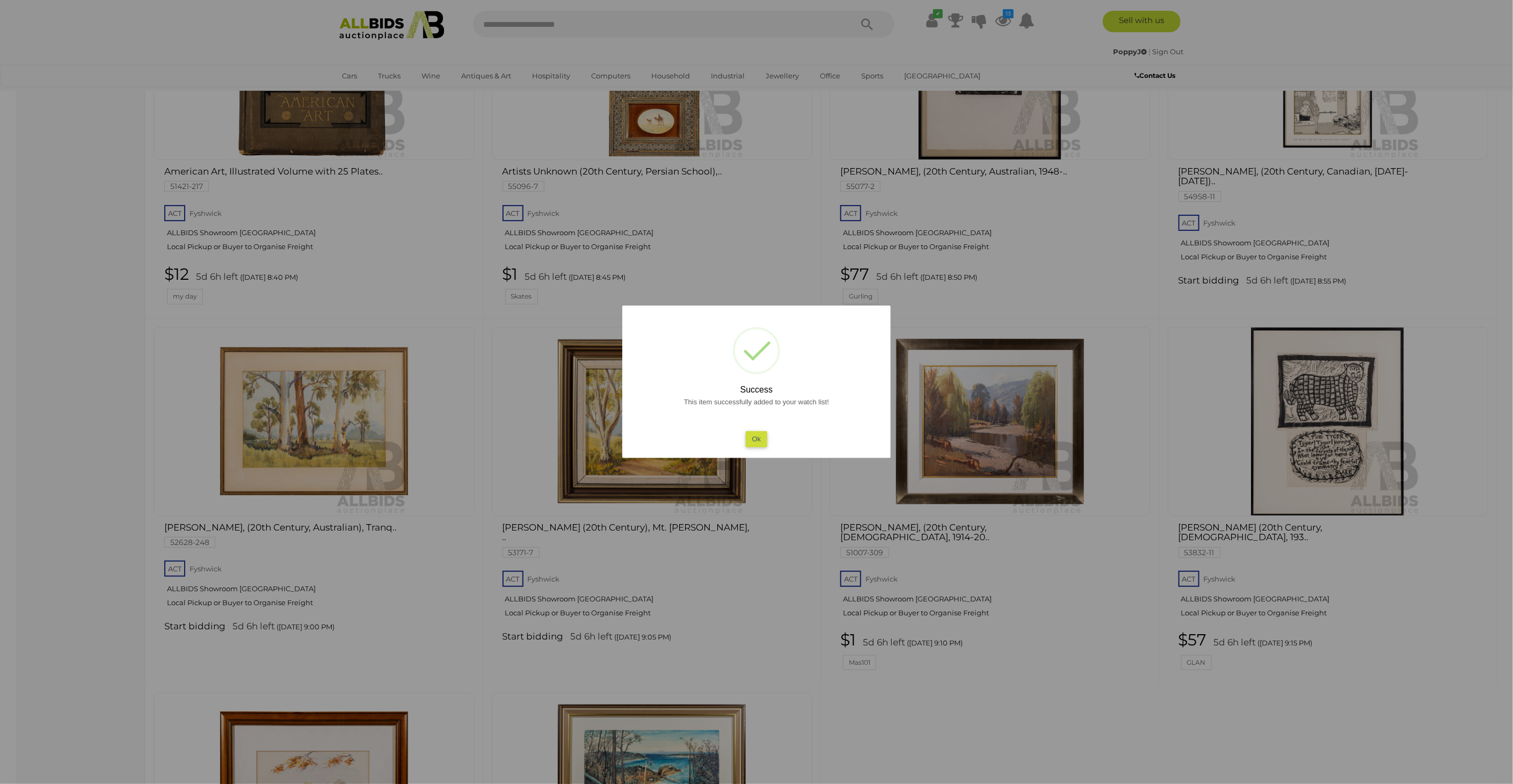
click at [55, 434] on div at bounding box center [756, 392] width 1513 height 784
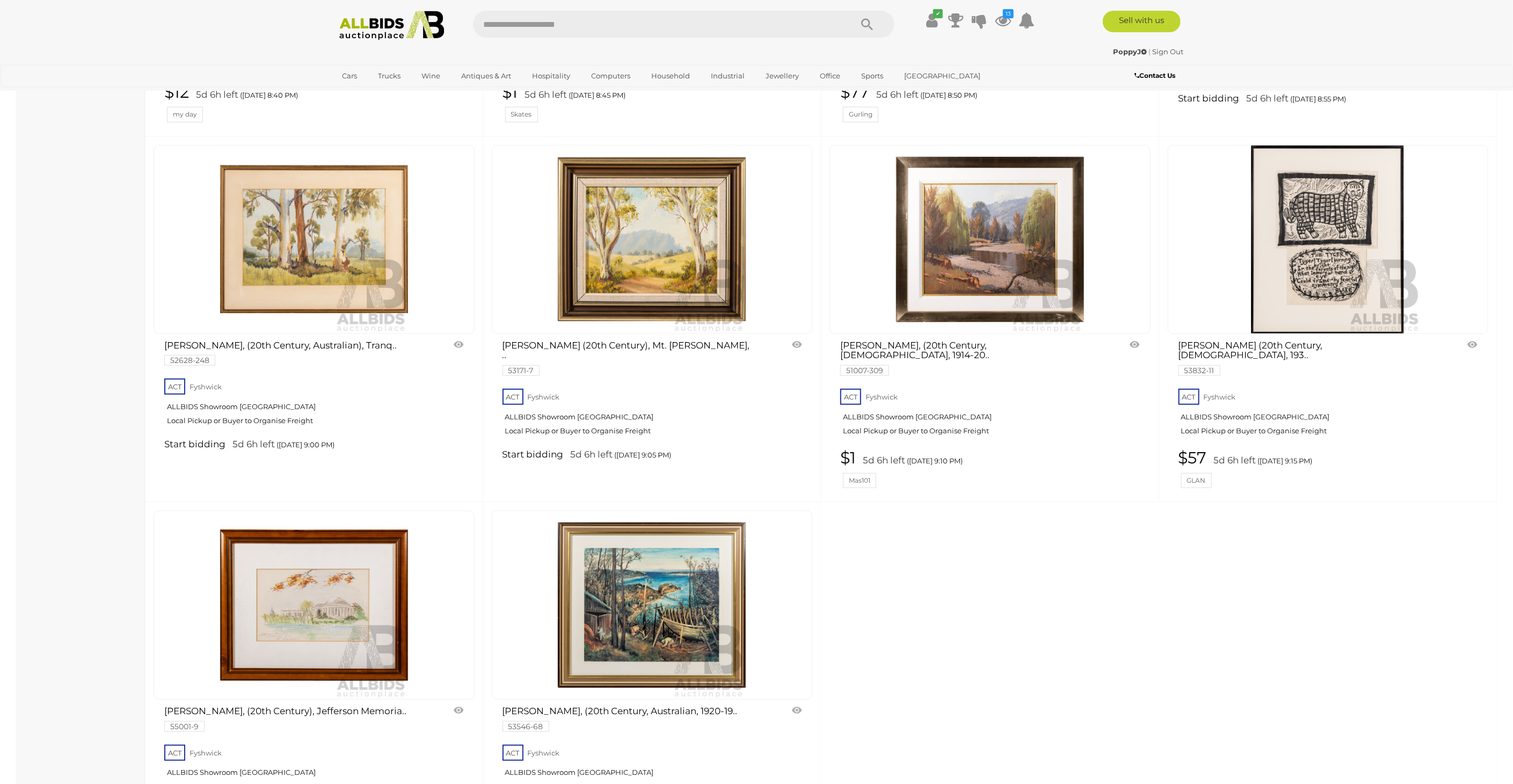
scroll to position [3441, 0]
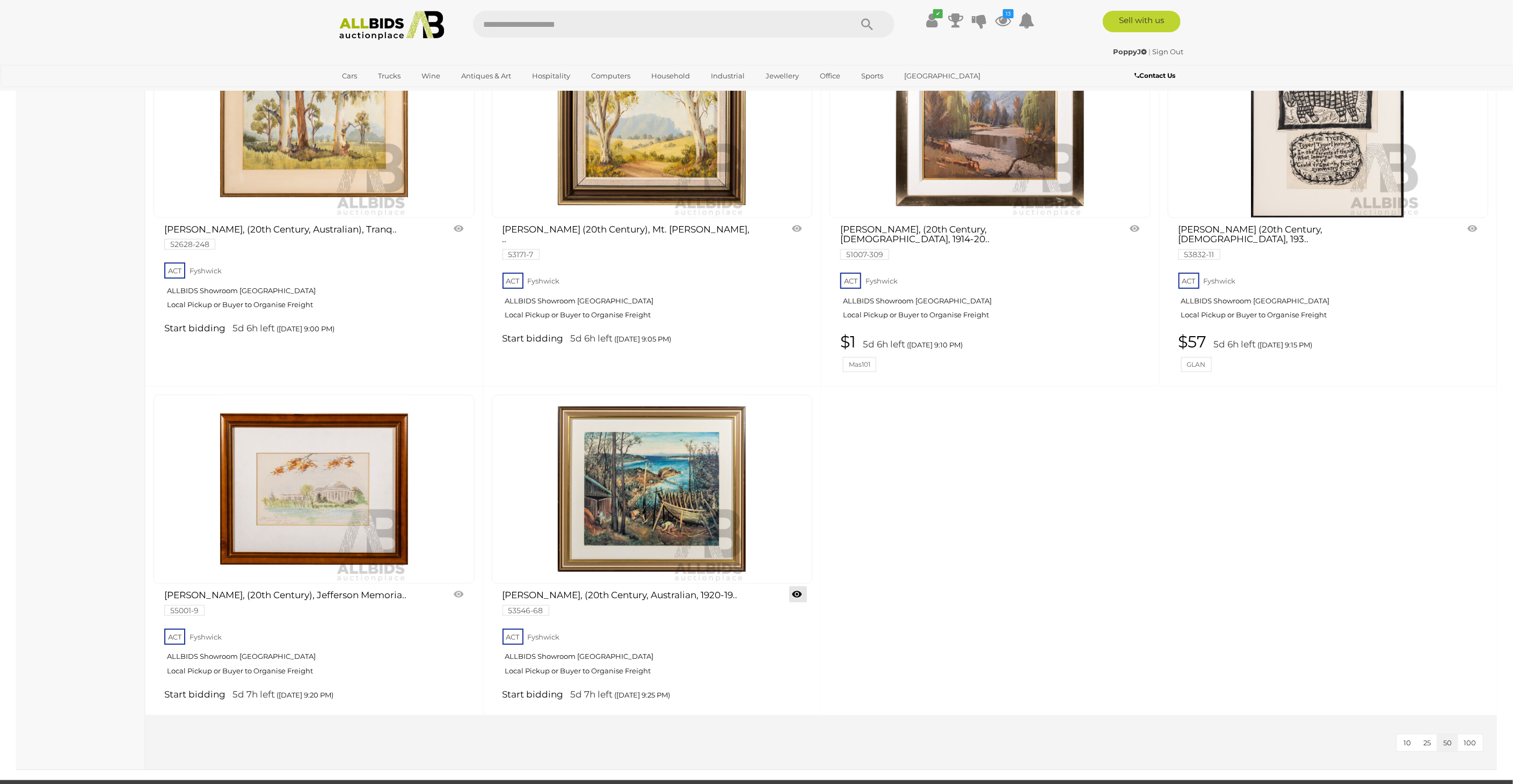
click at [796, 586] on link at bounding box center [798, 594] width 18 height 16
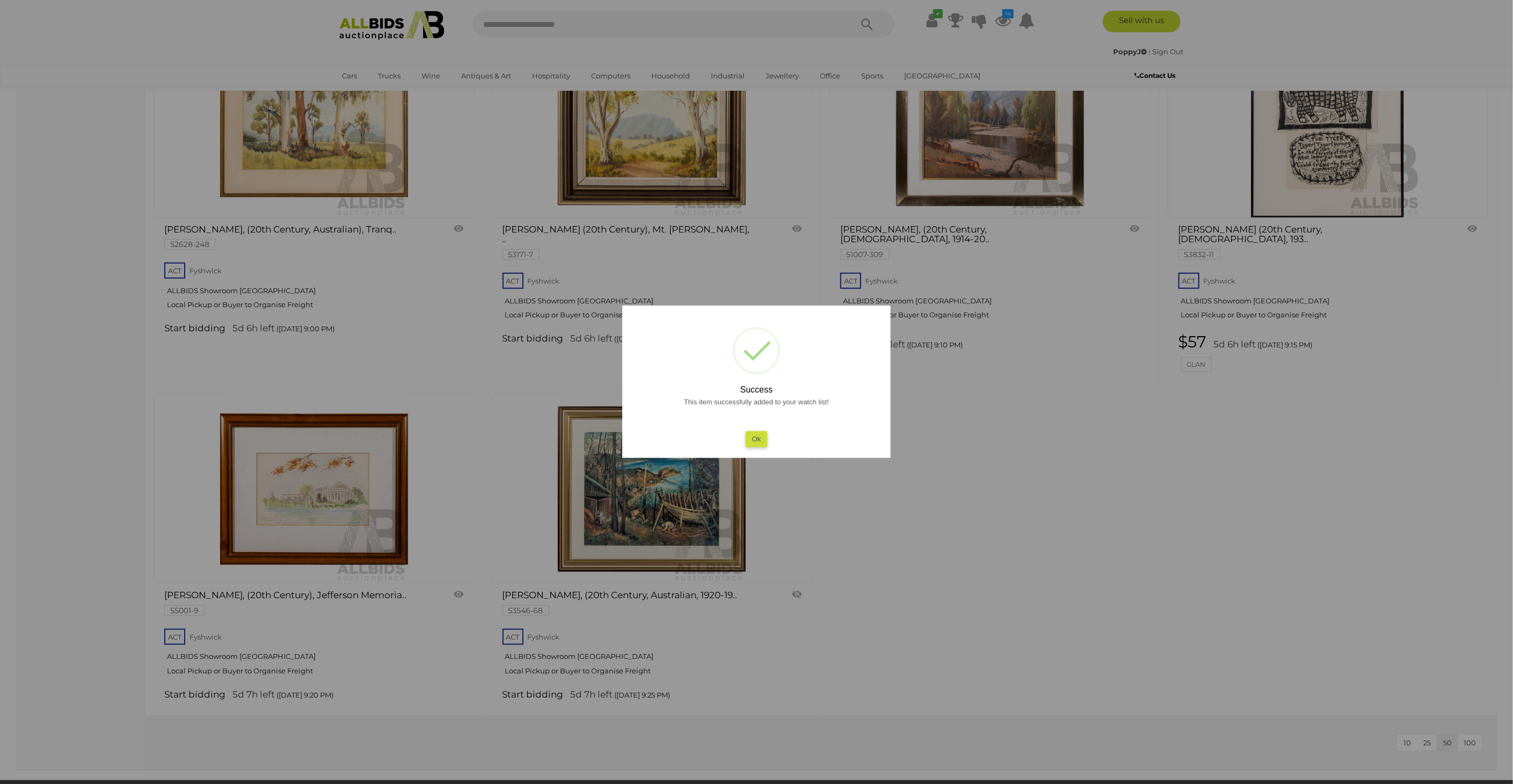
click at [65, 278] on div at bounding box center [756, 392] width 1513 height 784
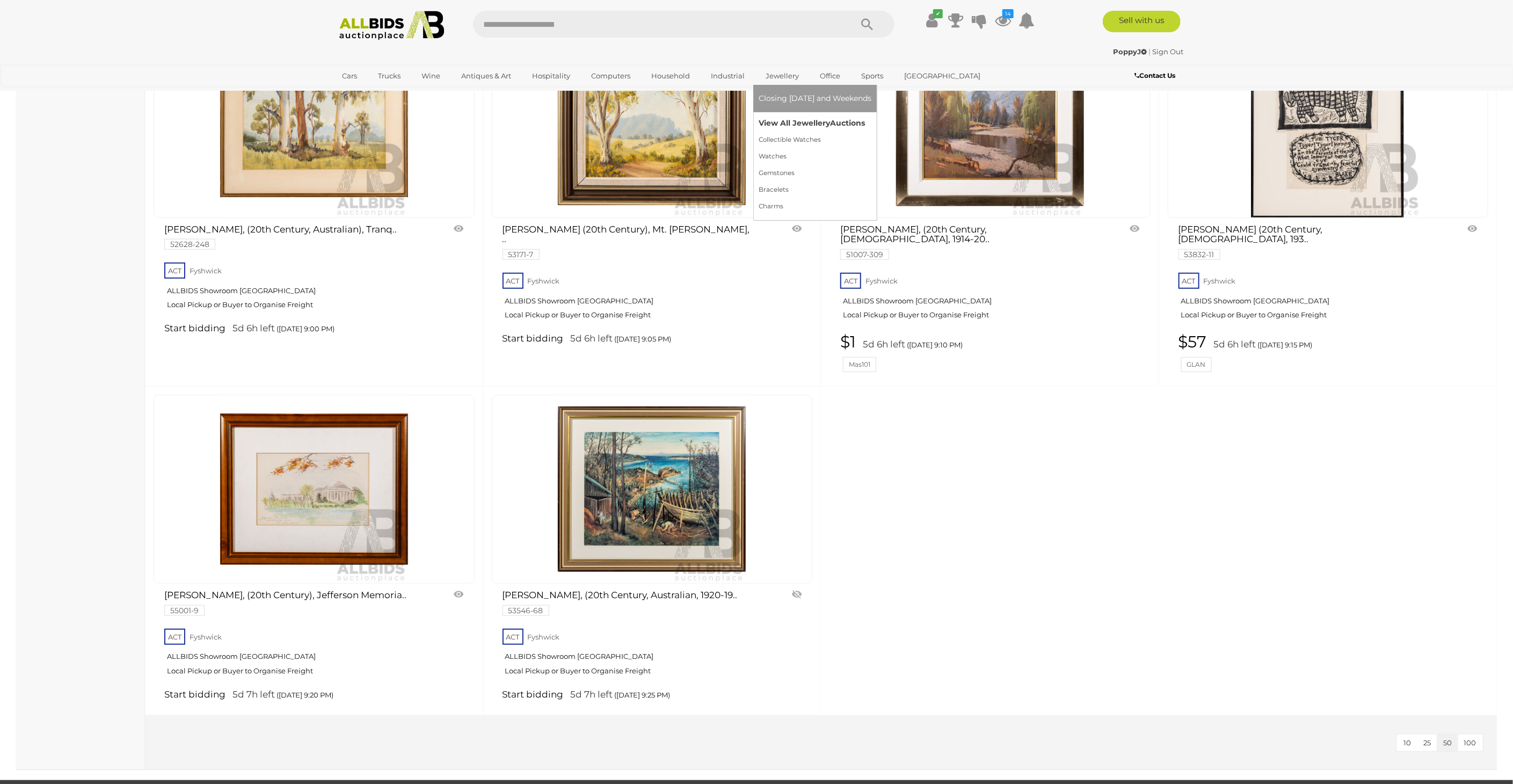
click at [800, 121] on link "View All Jewellery Auctions" at bounding box center [815, 123] width 112 height 17
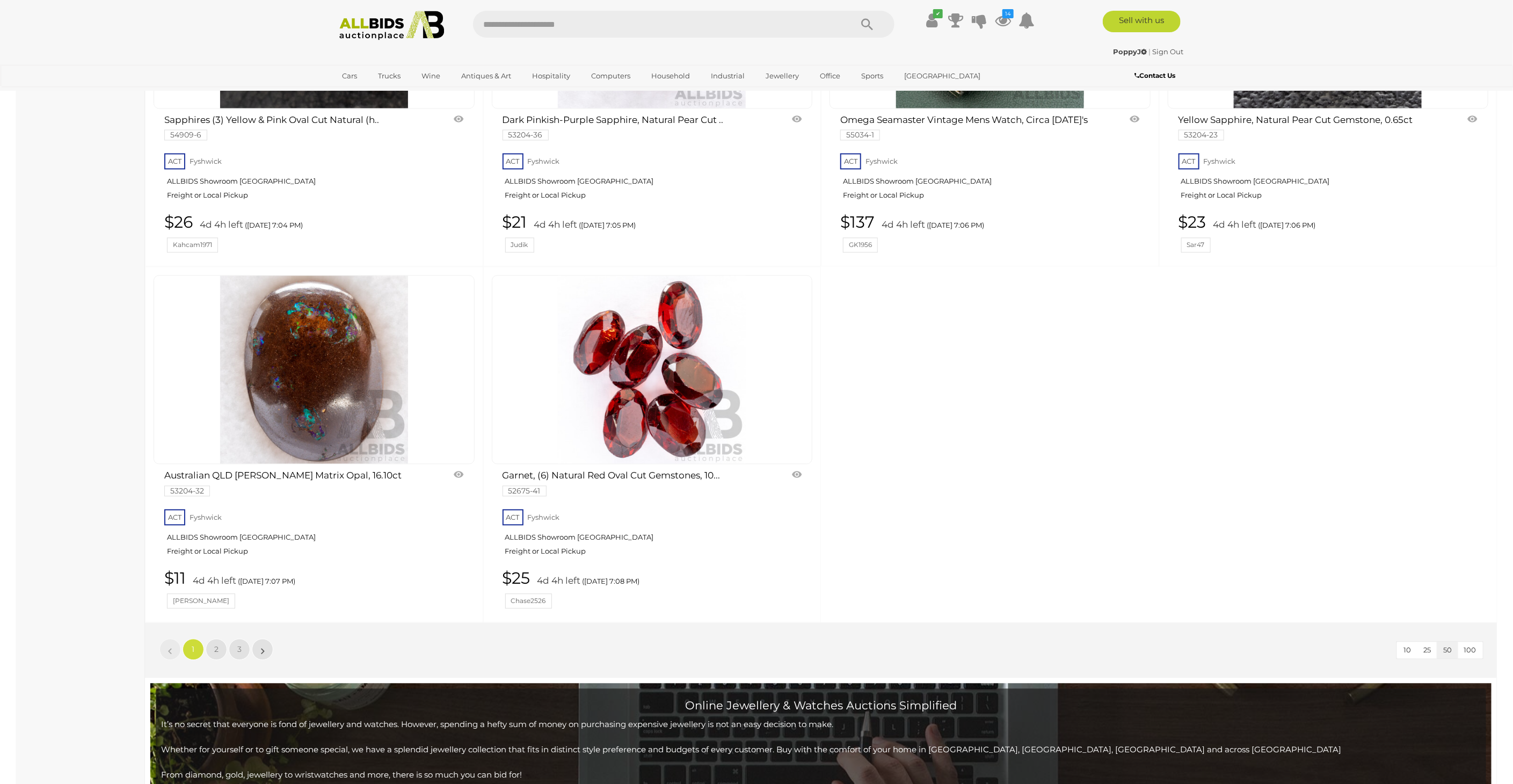
scroll to position [4652, 0]
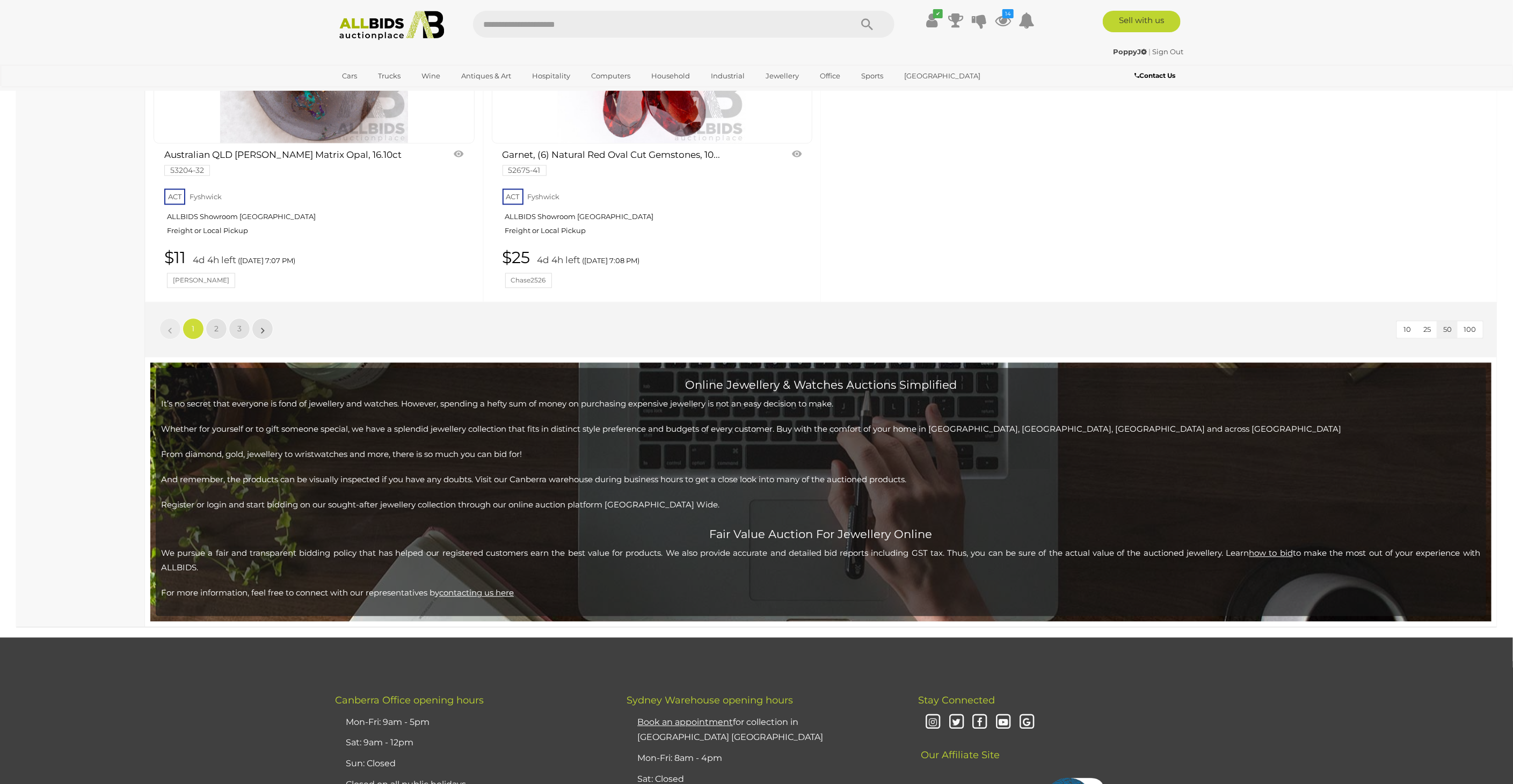
click at [1474, 321] on button "100" at bounding box center [1471, 329] width 26 height 17
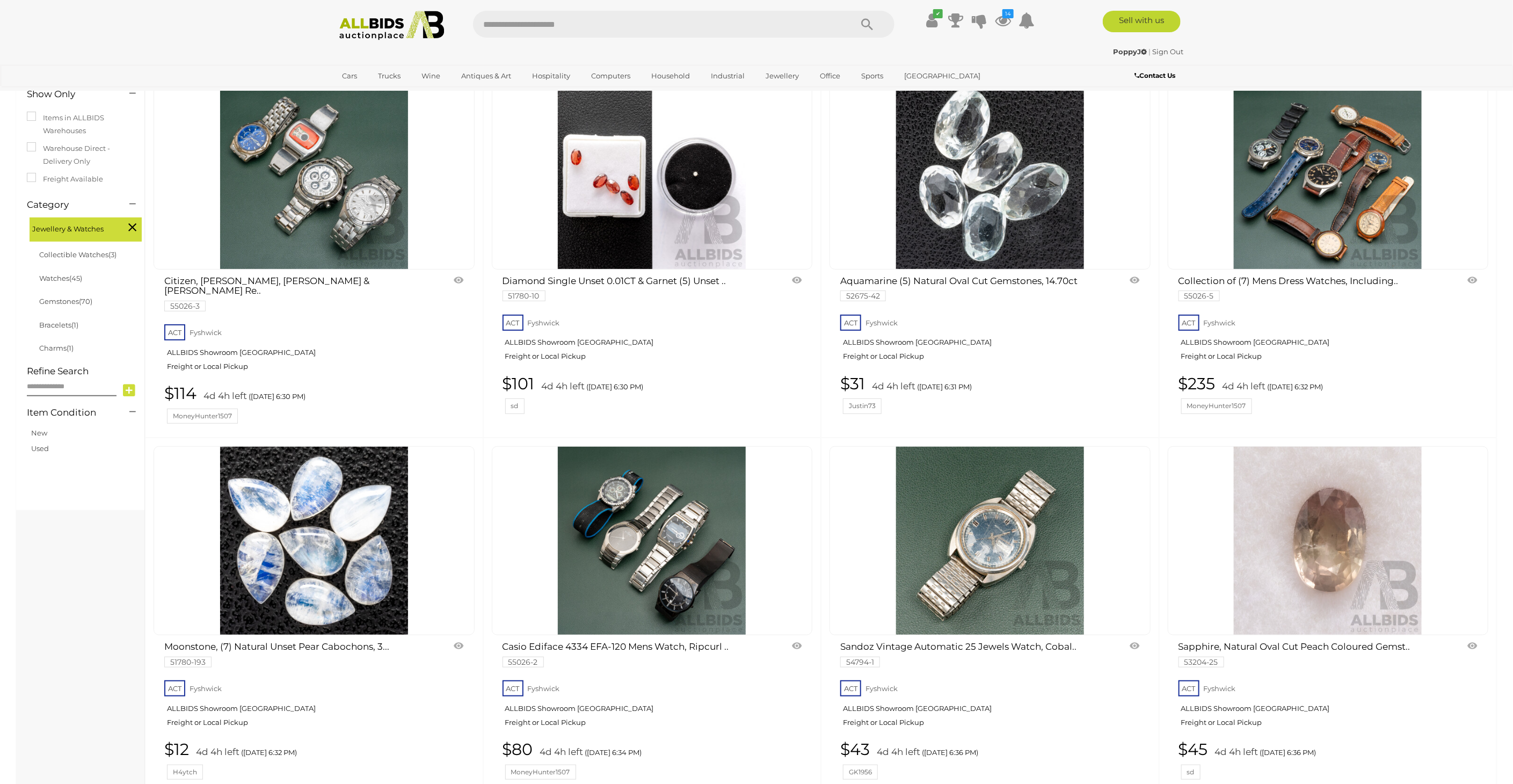
scroll to position [178, 0]
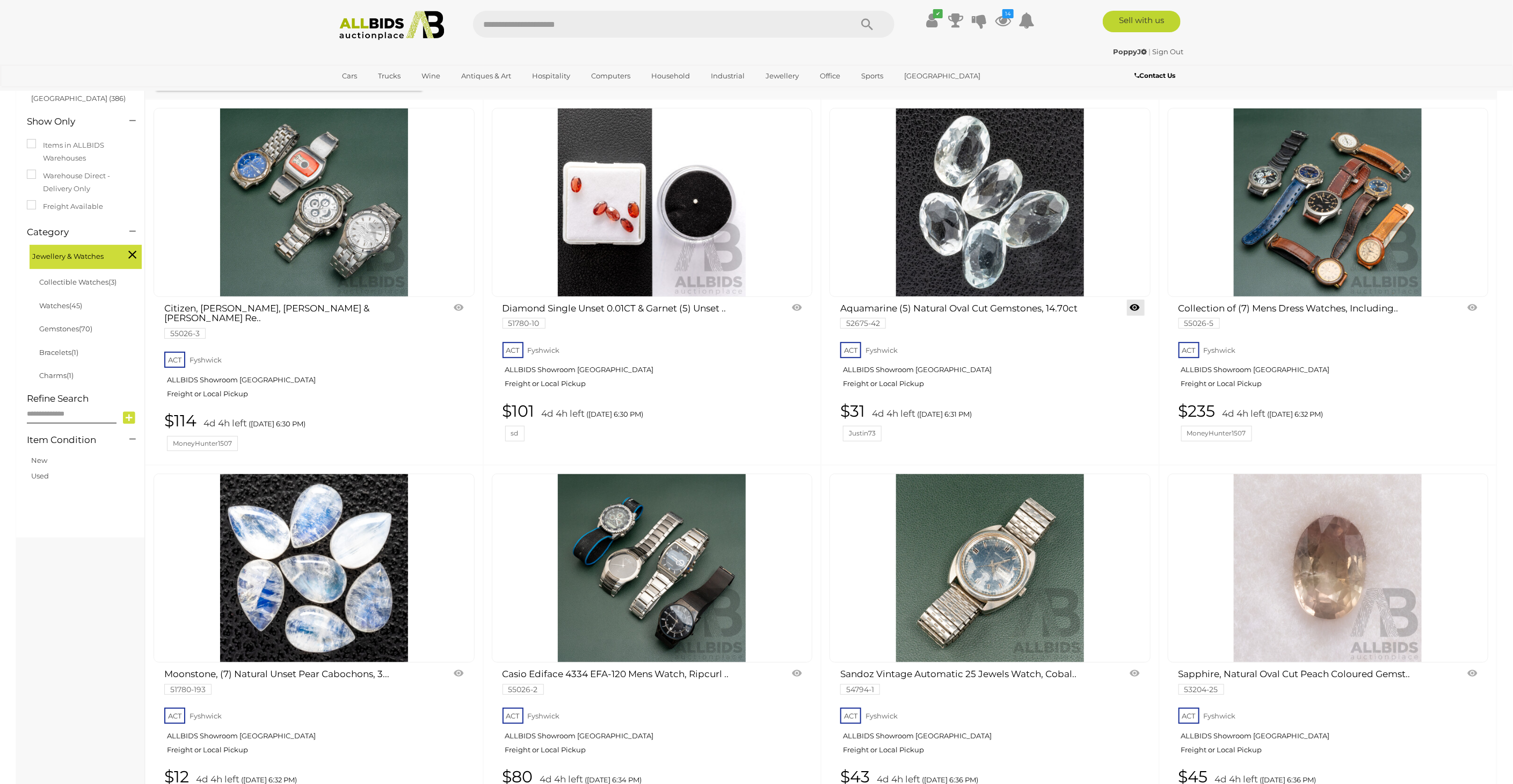
click at [1135, 302] on link at bounding box center [1136, 307] width 18 height 16
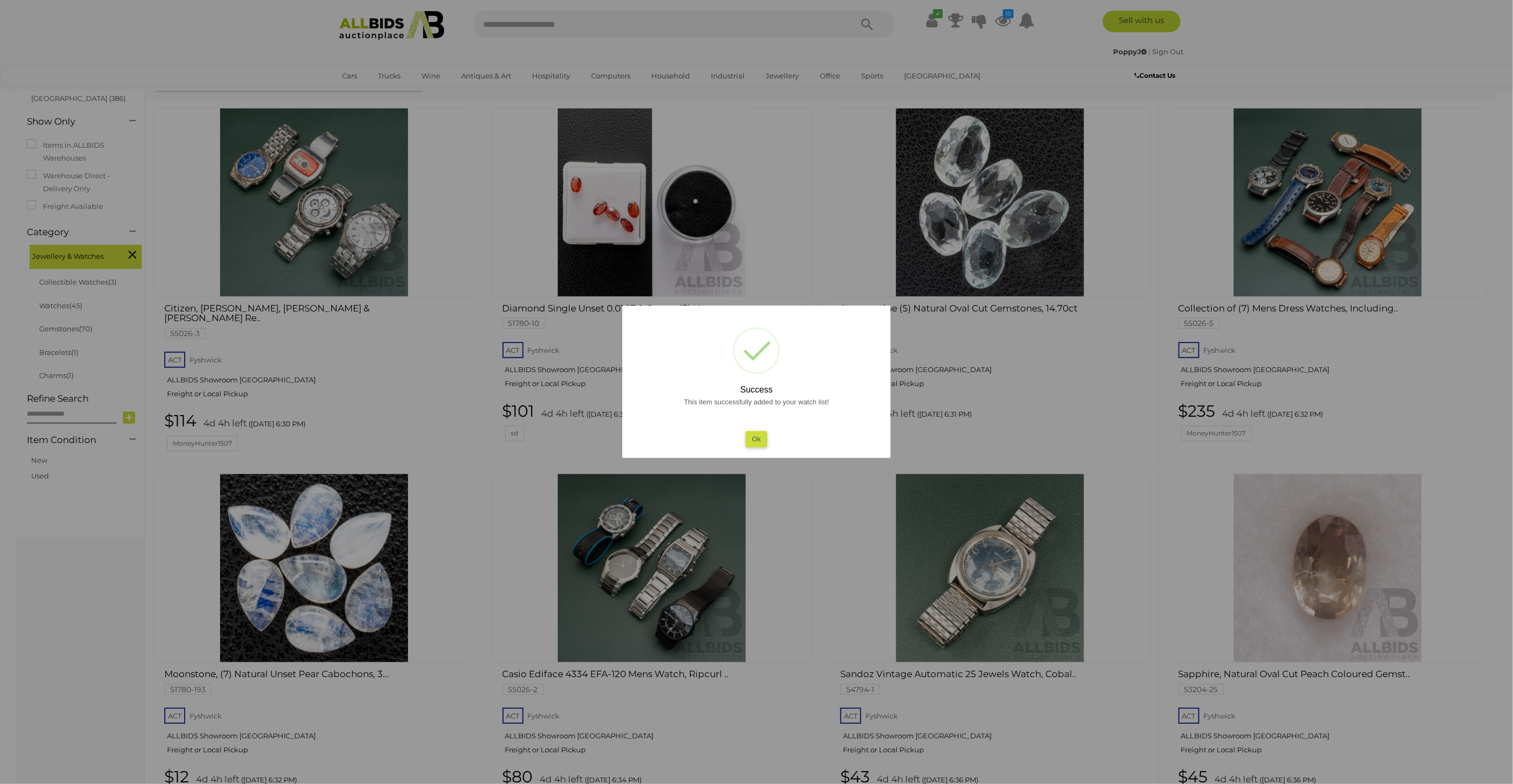
click at [759, 434] on button "Ok" at bounding box center [756, 439] width 22 height 16
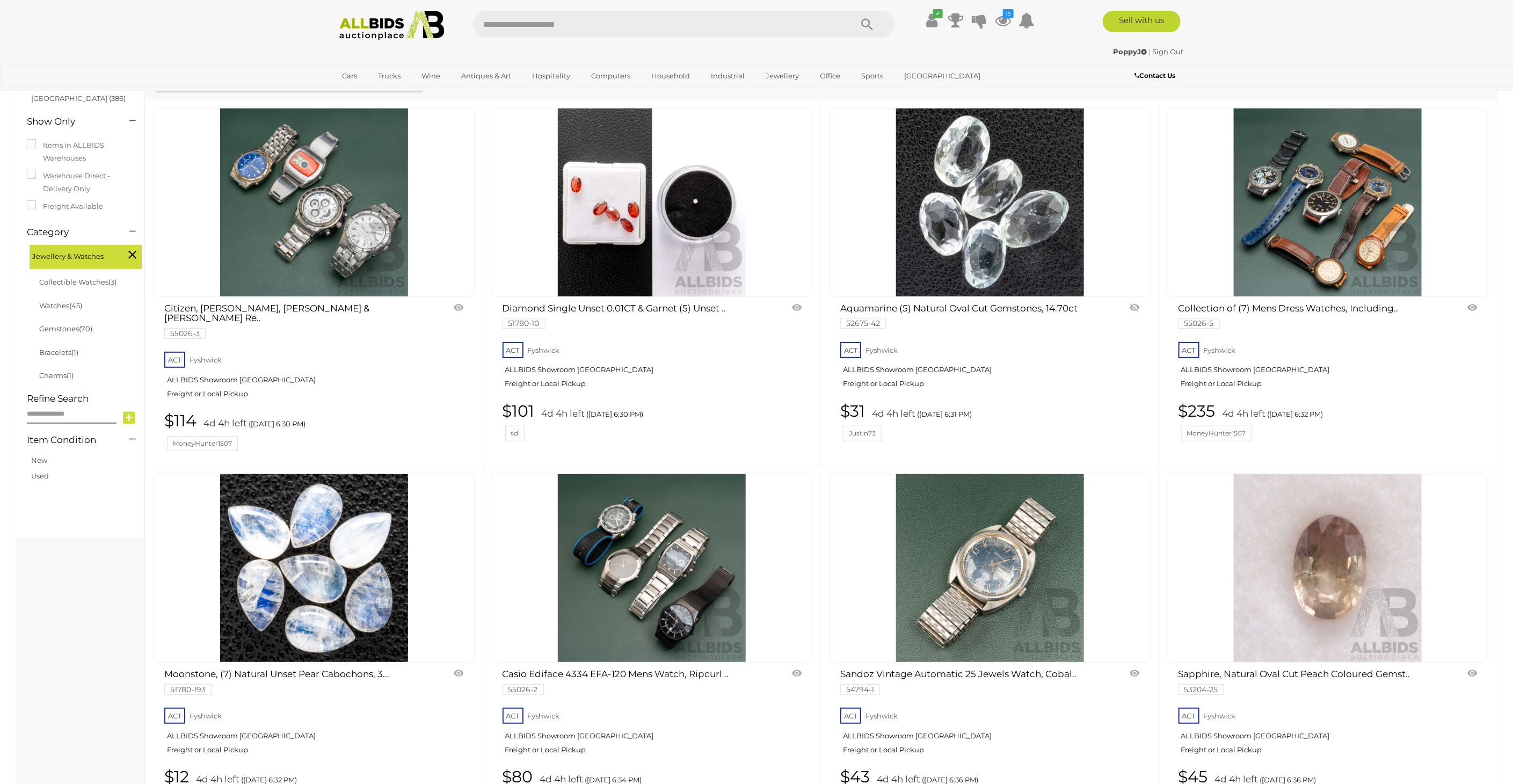
click at [457, 665] on link at bounding box center [460, 673] width 18 height 16
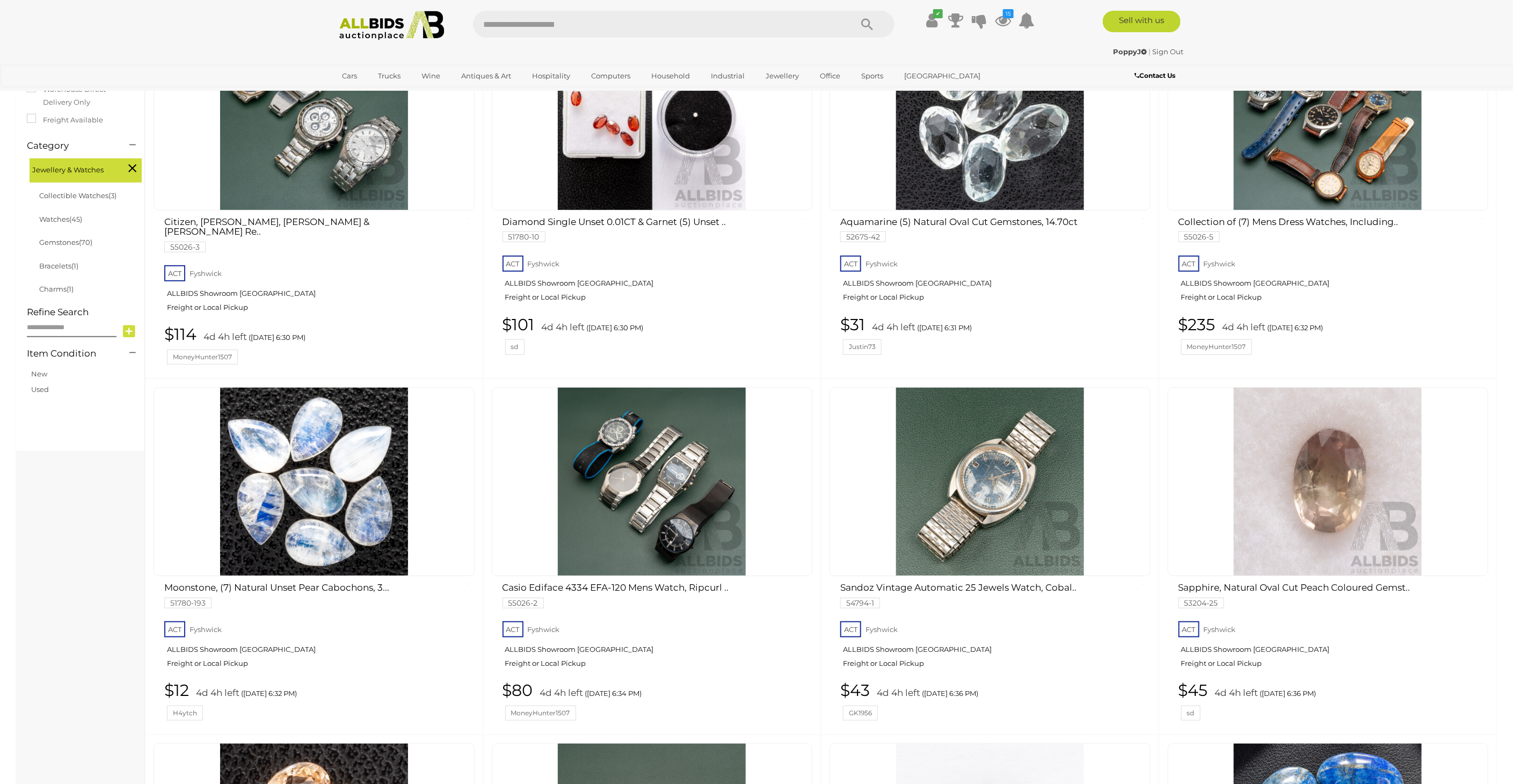
scroll to position [358, 0]
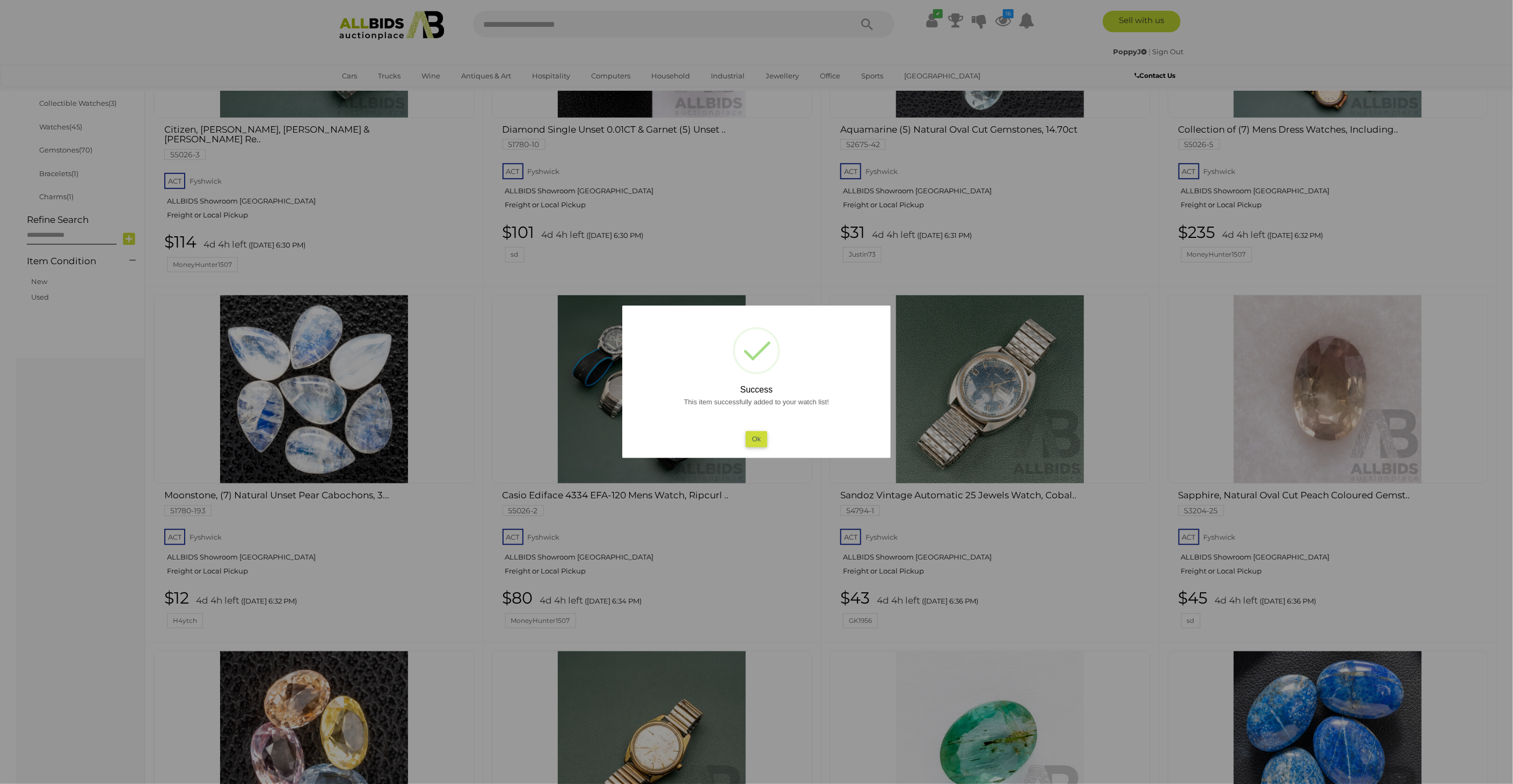
click at [75, 573] on div at bounding box center [756, 392] width 1513 height 784
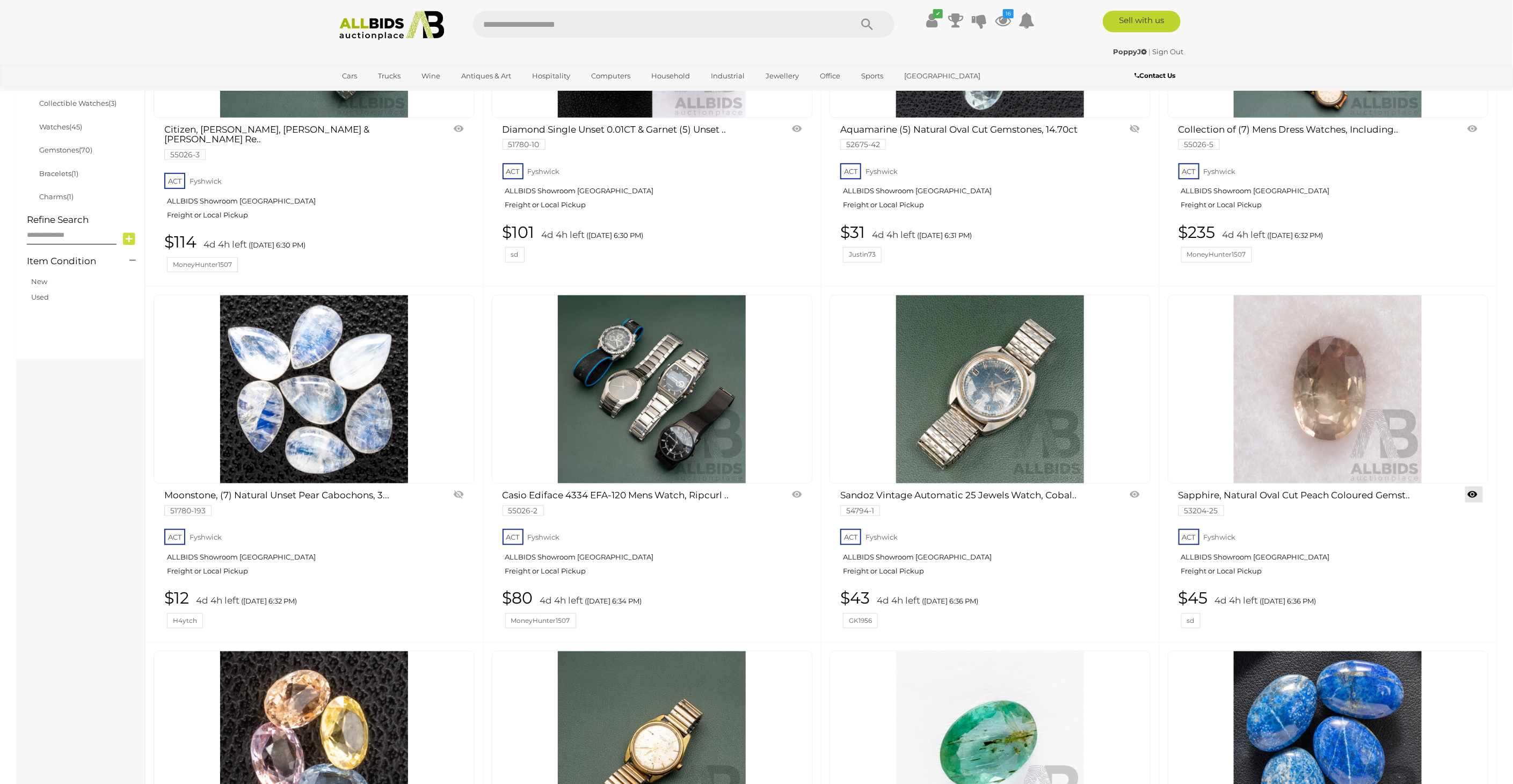
click at [1471, 487] on link at bounding box center [1474, 494] width 18 height 16
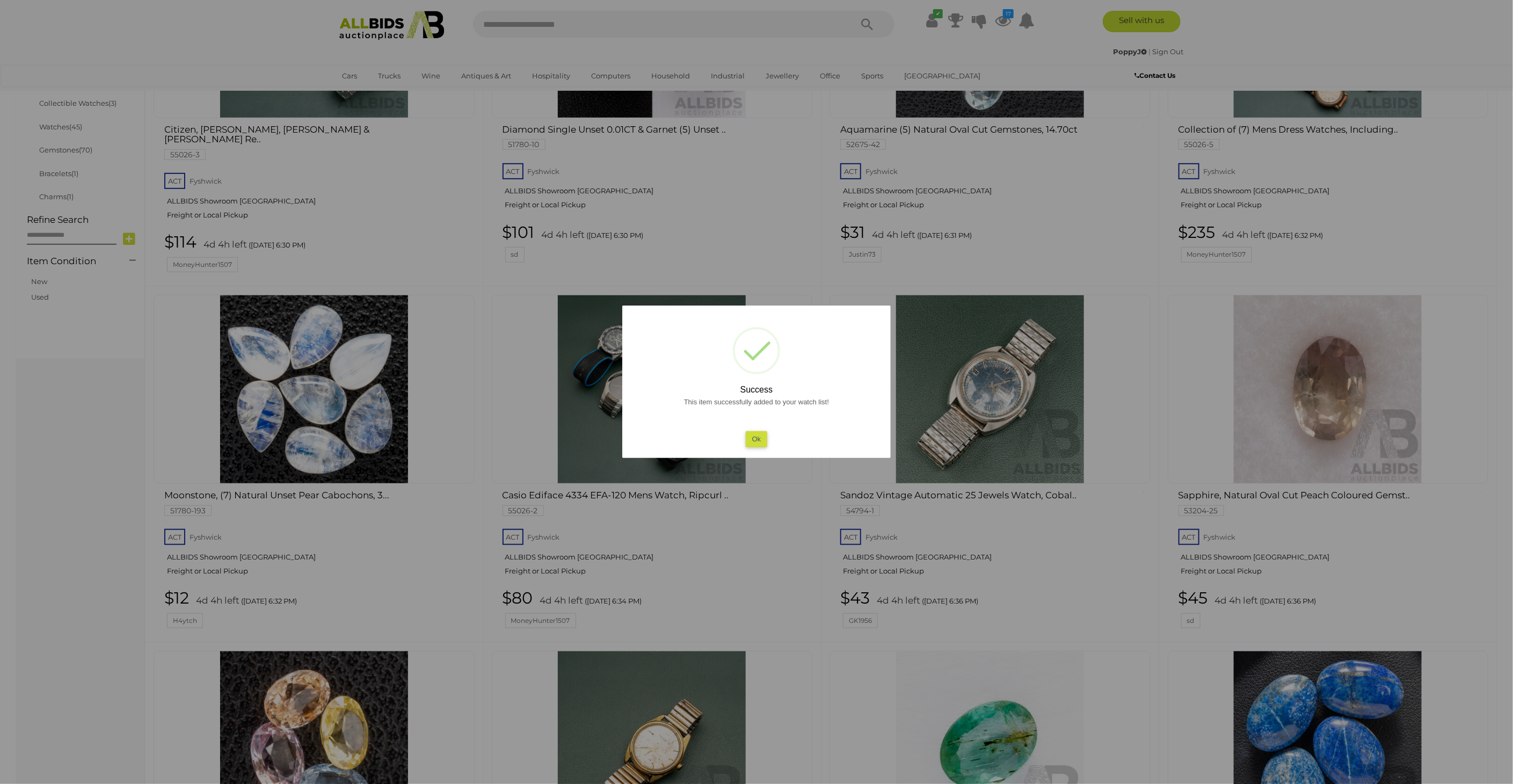
click at [99, 464] on div at bounding box center [756, 392] width 1513 height 784
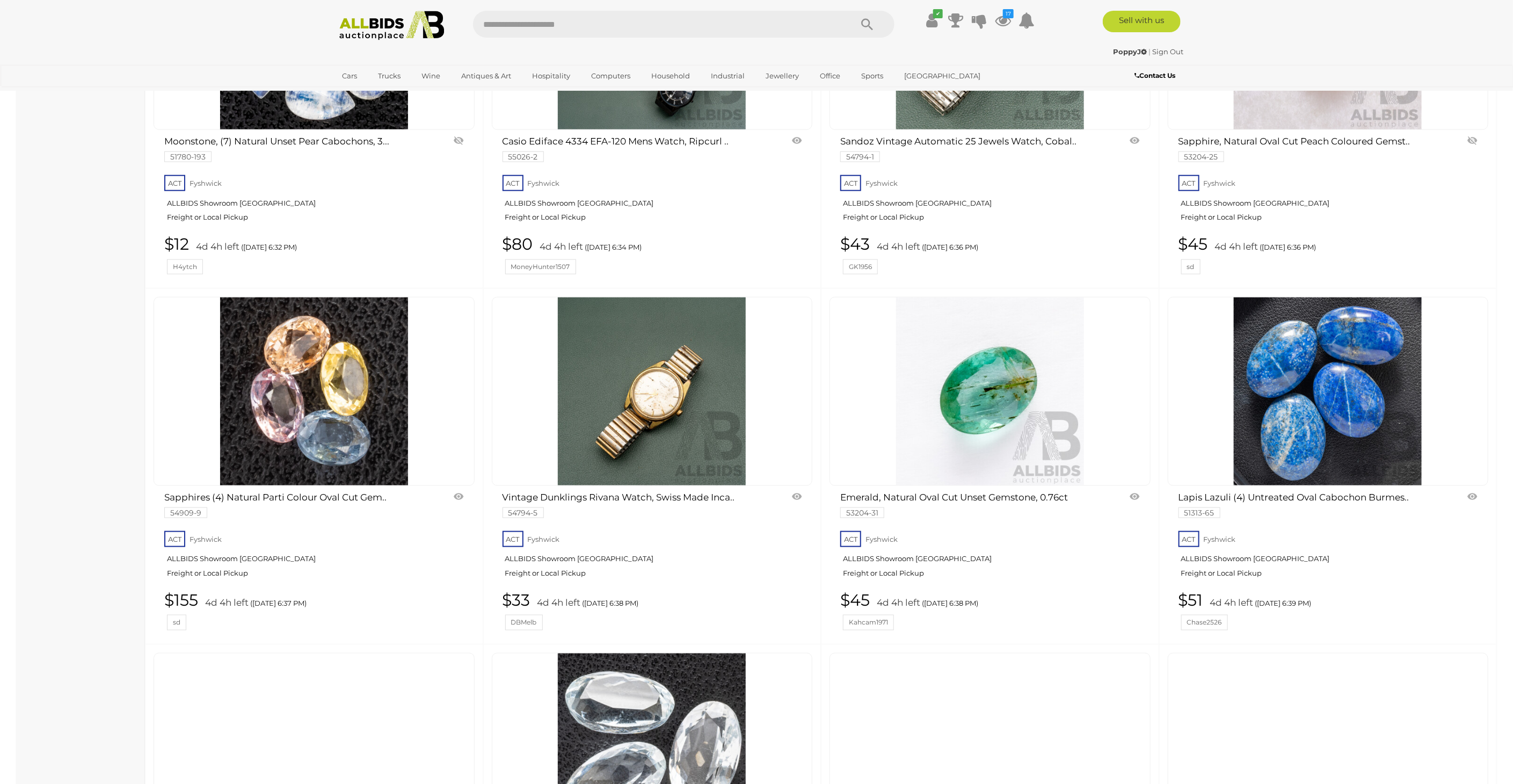
scroll to position [716, 0]
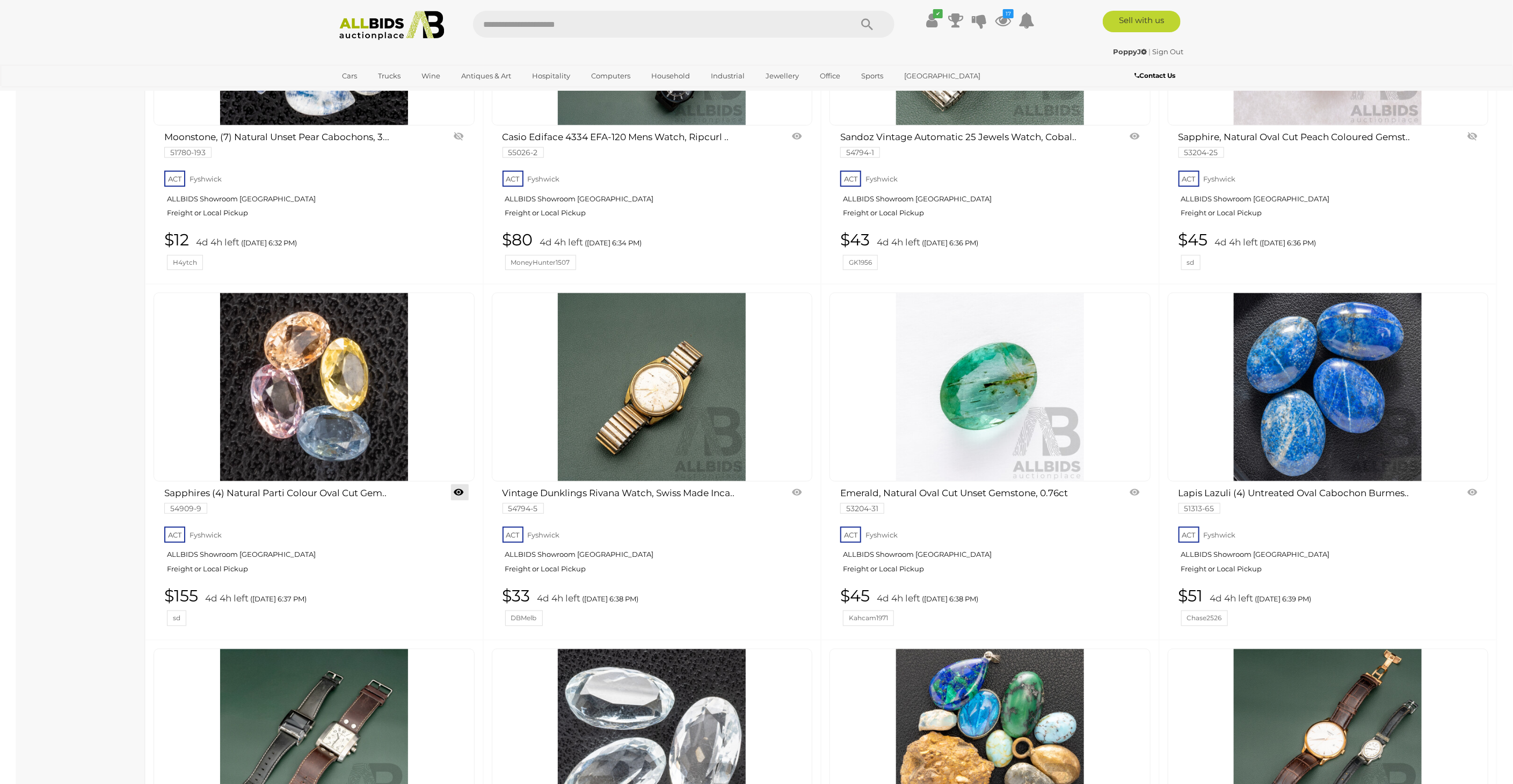
click at [458, 485] on link at bounding box center [460, 492] width 18 height 16
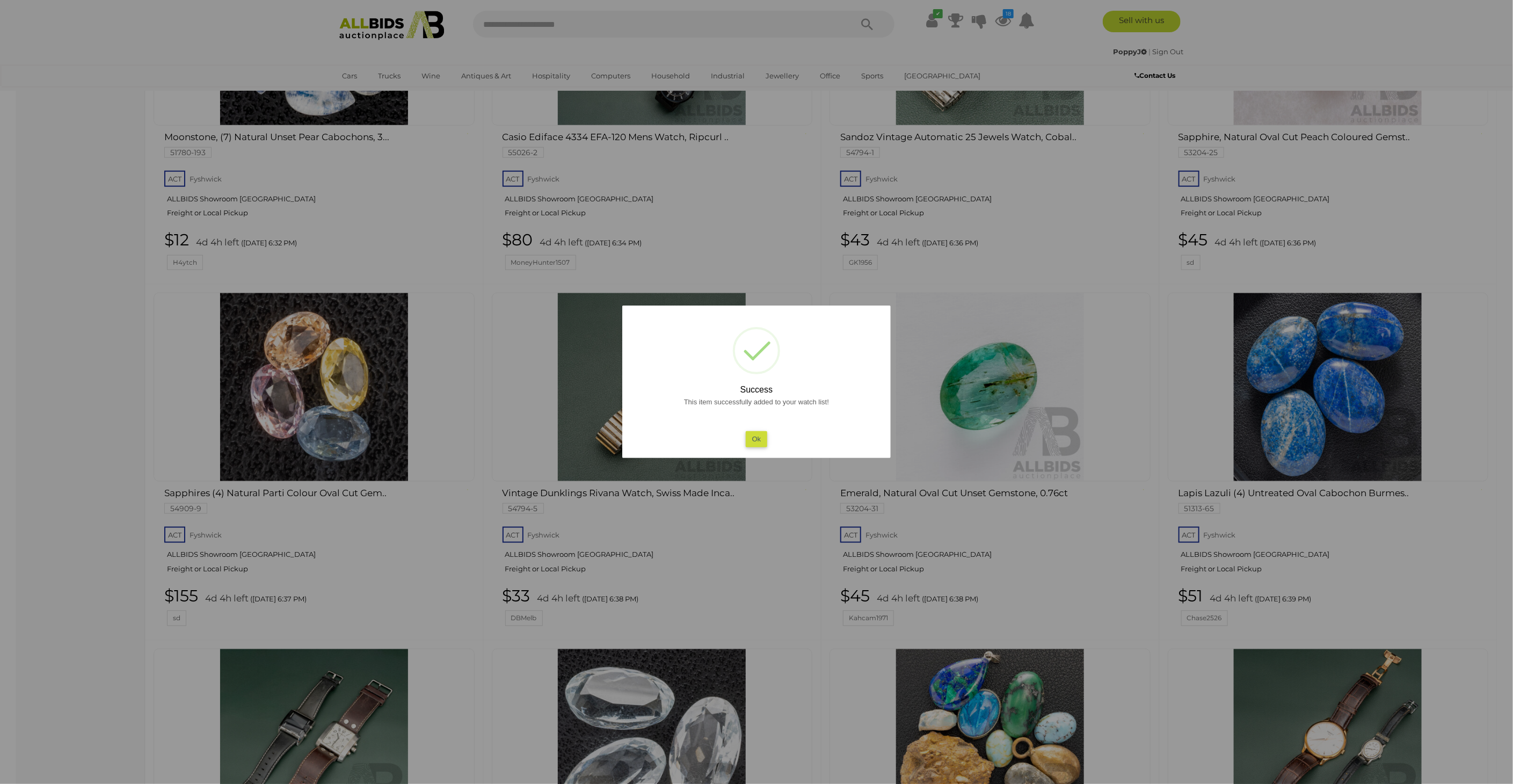
click at [33, 405] on div at bounding box center [756, 392] width 1513 height 784
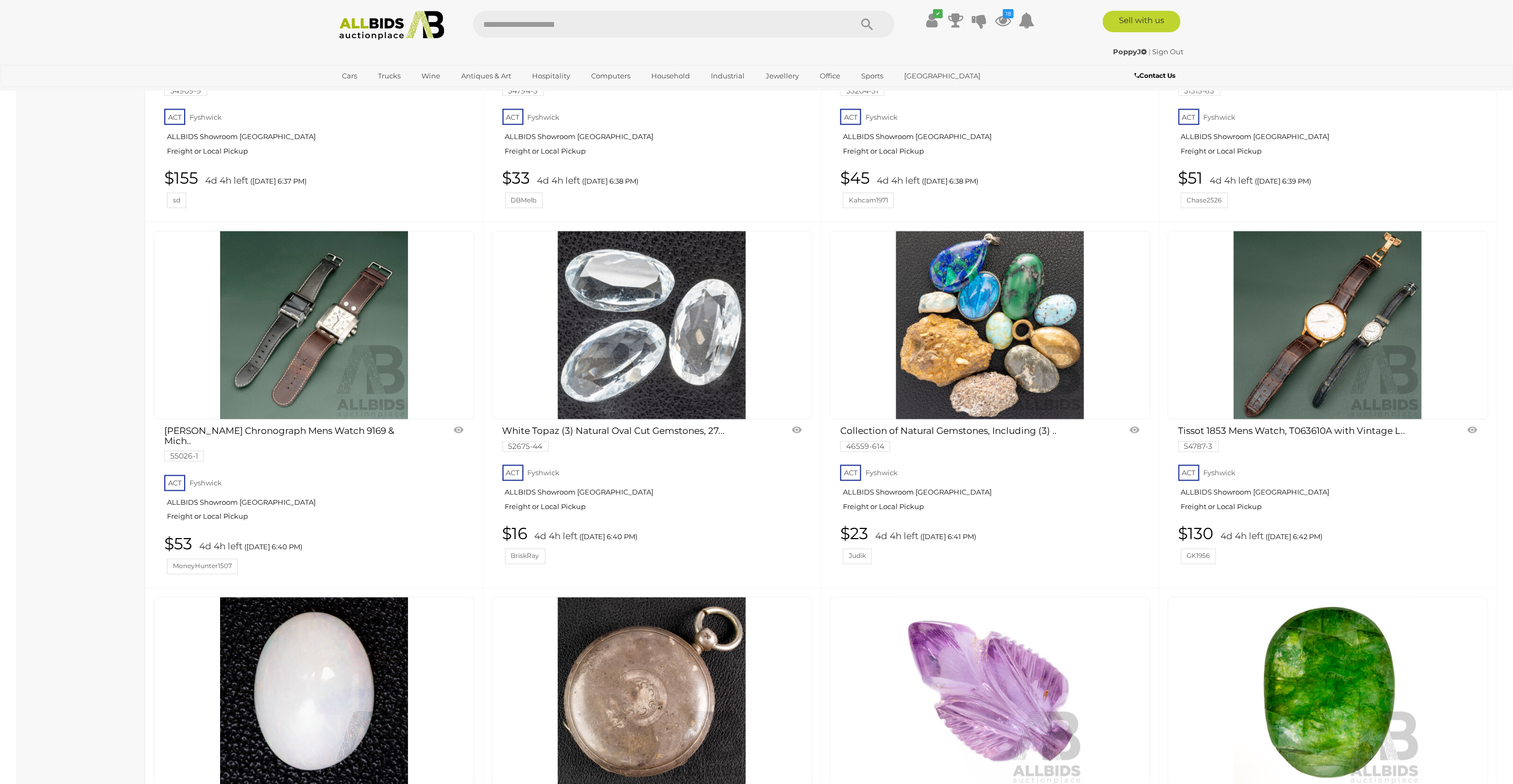
scroll to position [1372, 0]
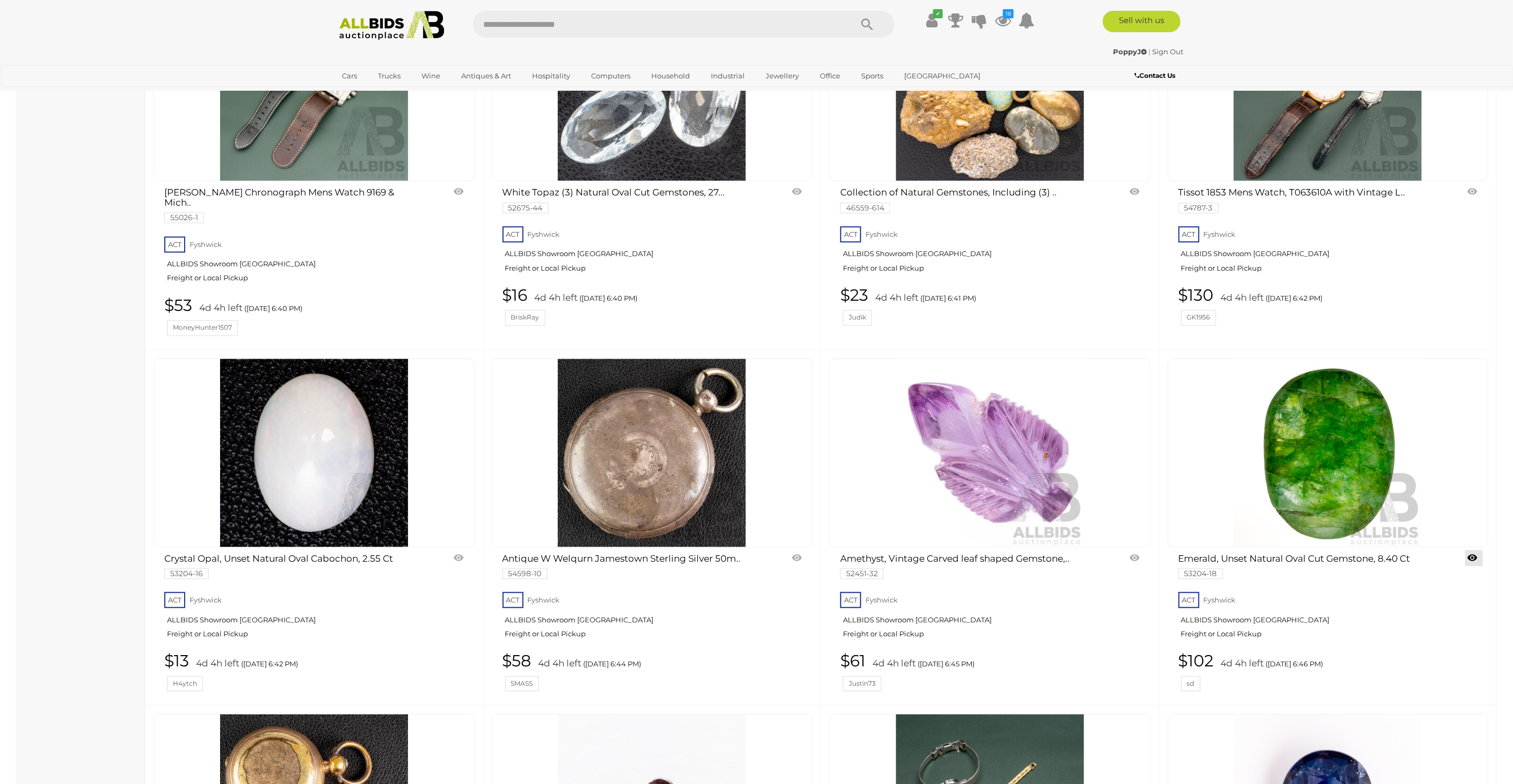
click at [1477, 551] on link at bounding box center [1474, 558] width 18 height 16
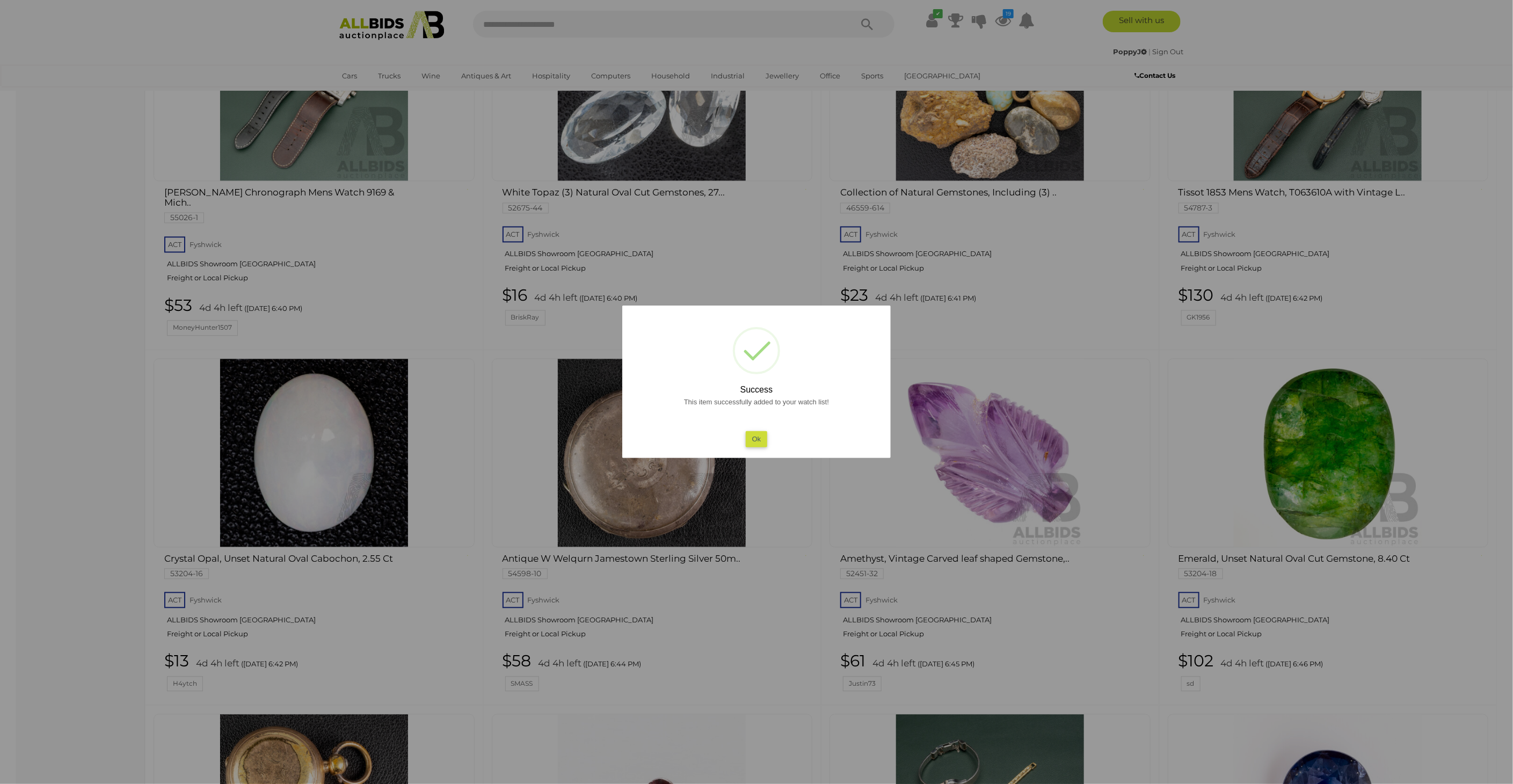
click at [75, 432] on div at bounding box center [756, 392] width 1513 height 784
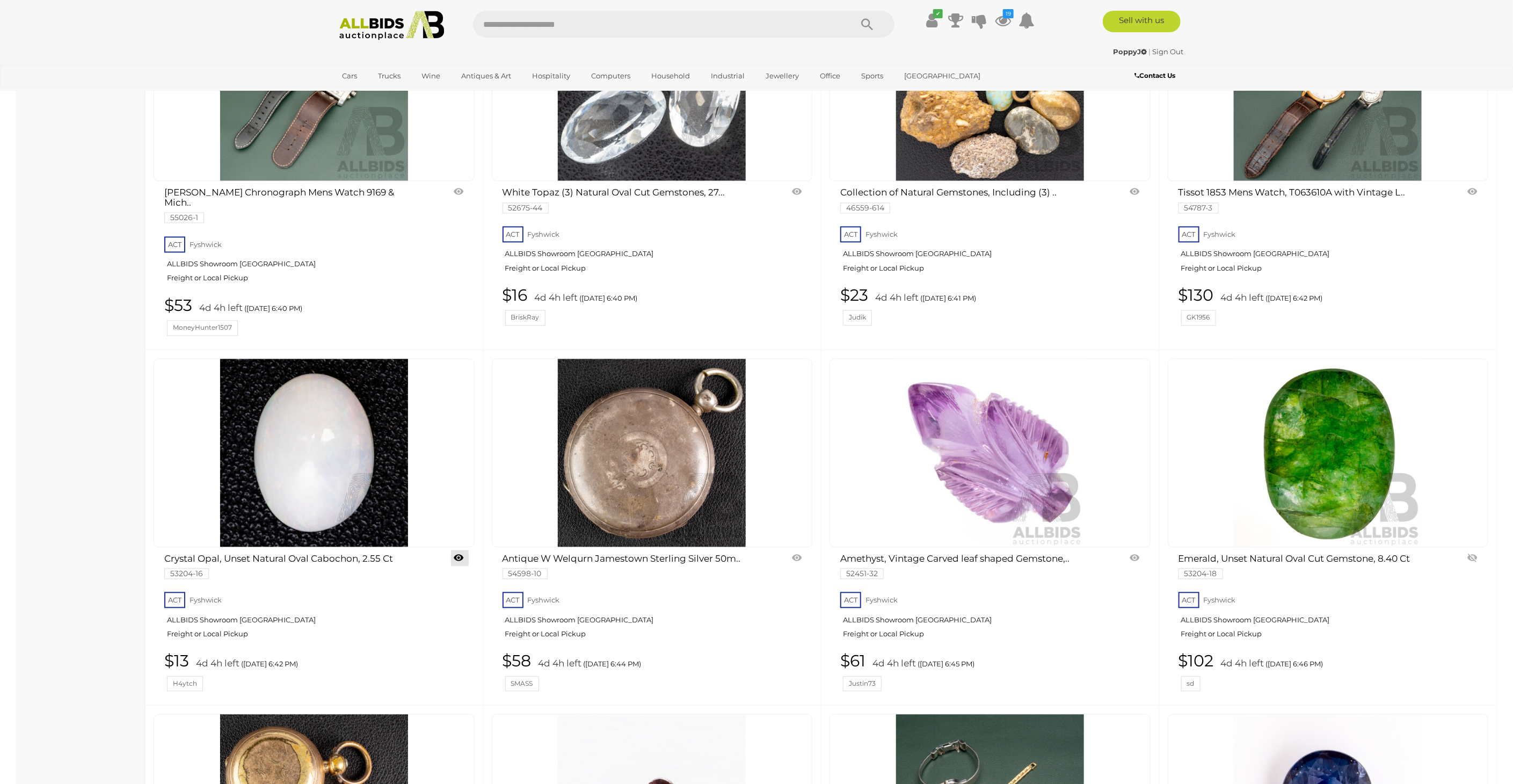
click at [456, 551] on link at bounding box center [460, 558] width 18 height 16
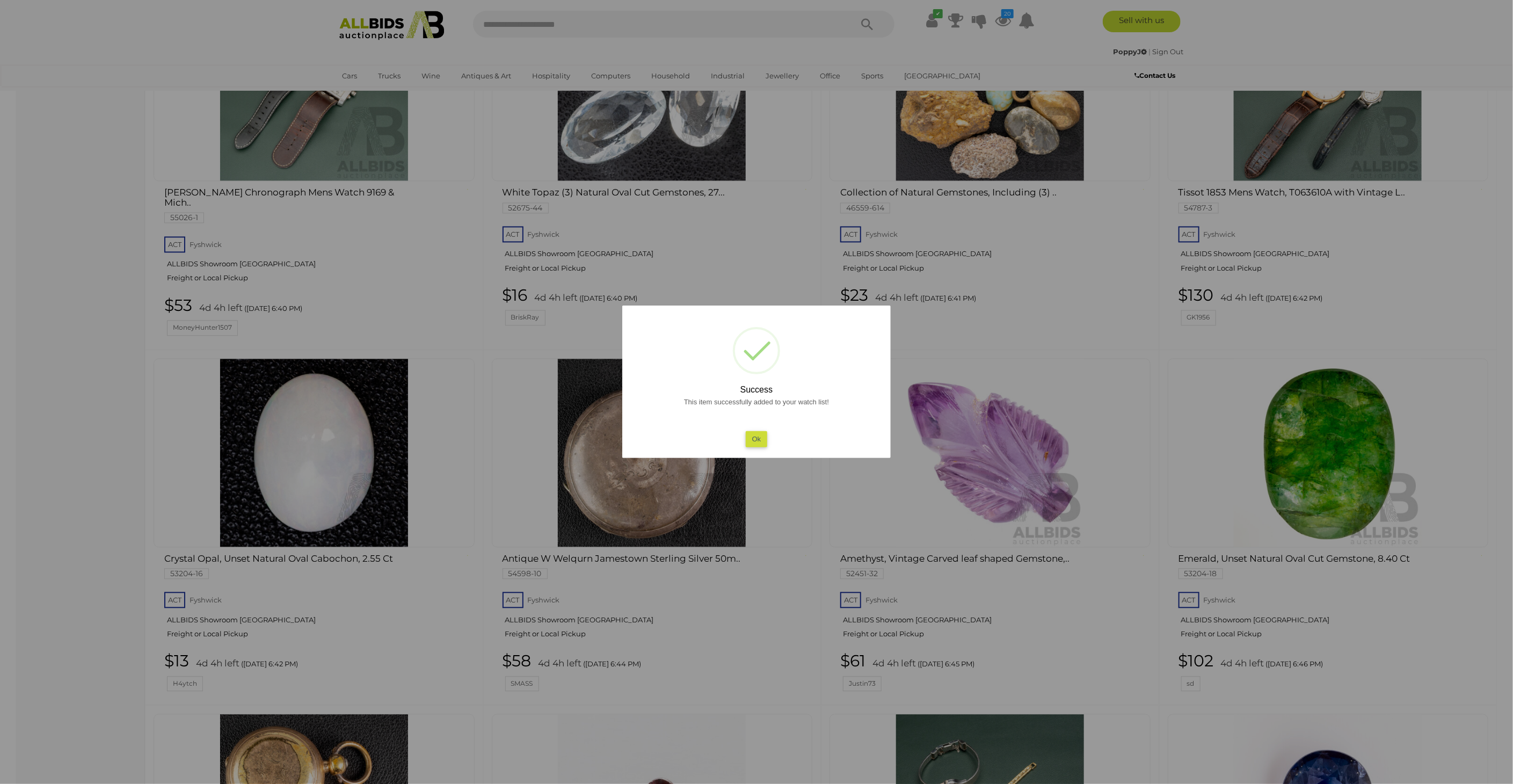
click at [66, 419] on div at bounding box center [756, 392] width 1513 height 784
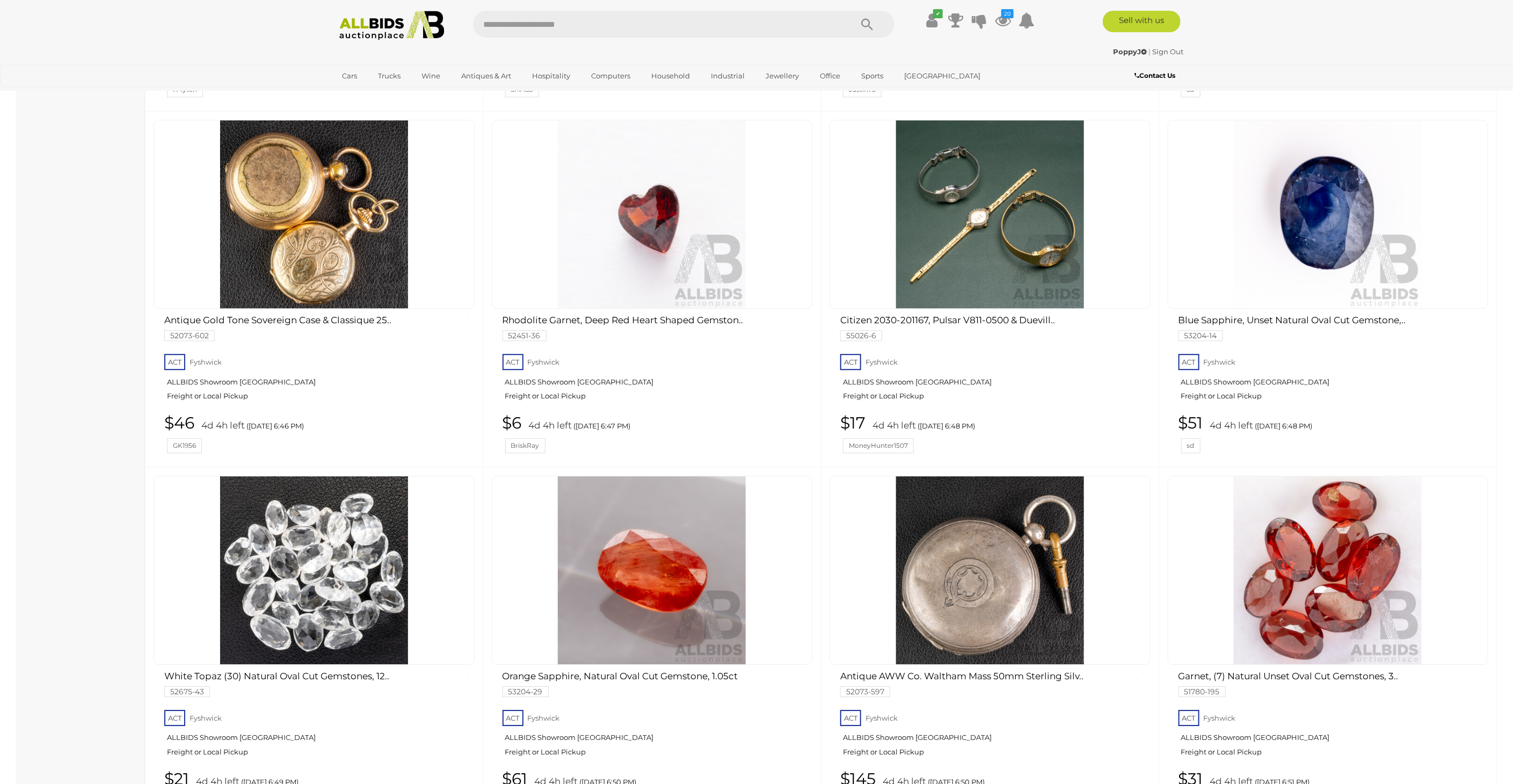
scroll to position [1968, 0]
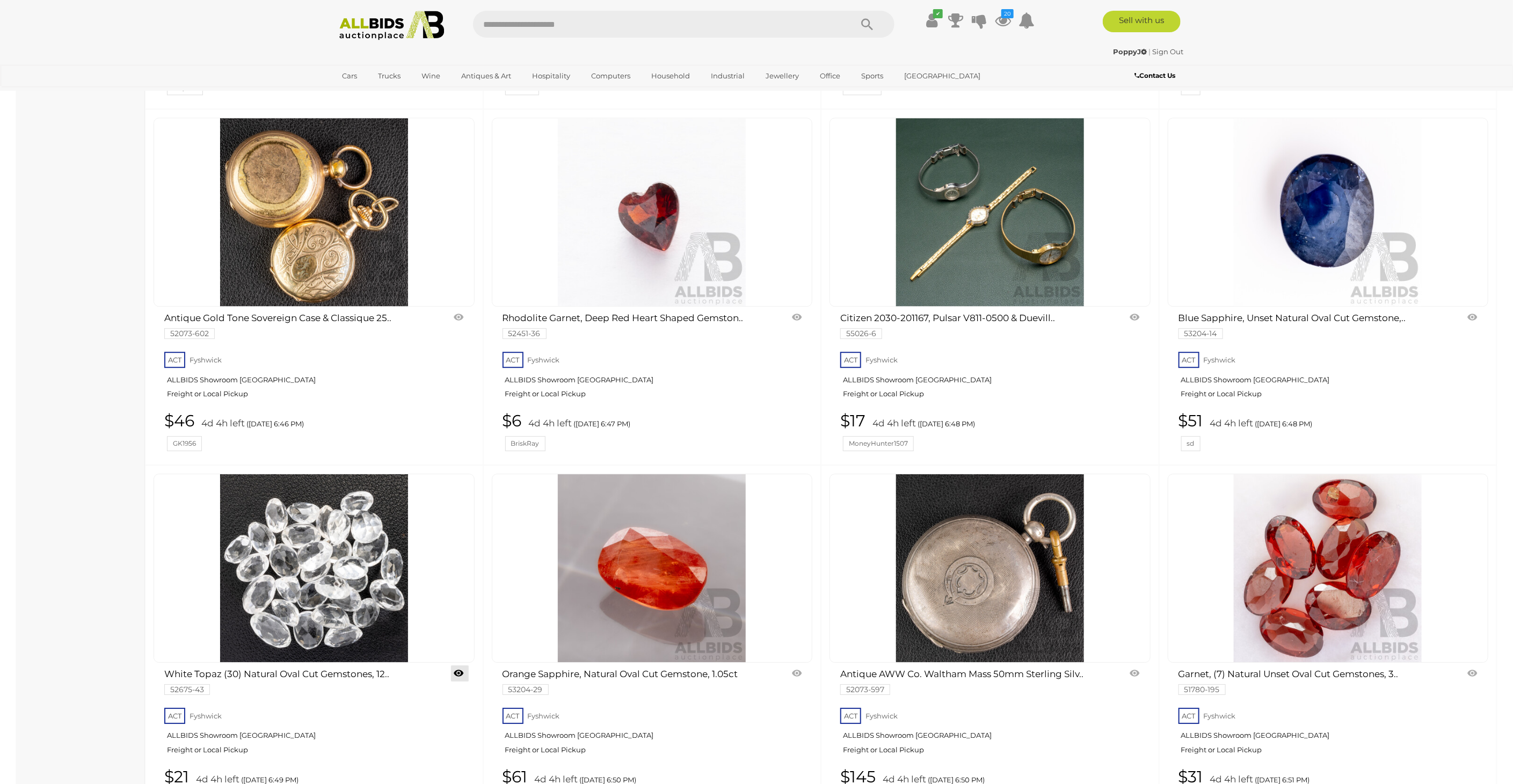
click at [457, 665] on link at bounding box center [460, 673] width 18 height 16
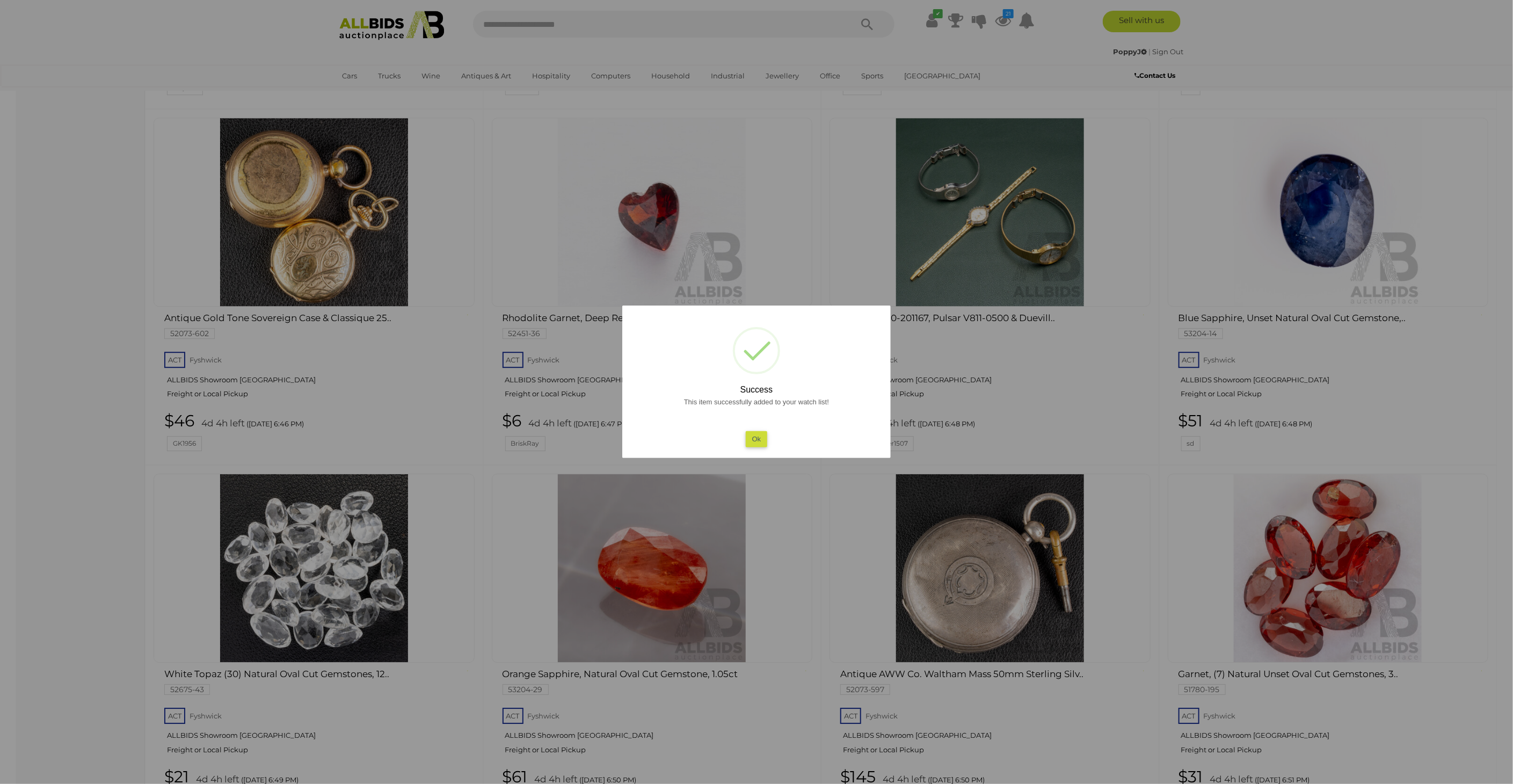
click at [48, 474] on div at bounding box center [756, 392] width 1513 height 784
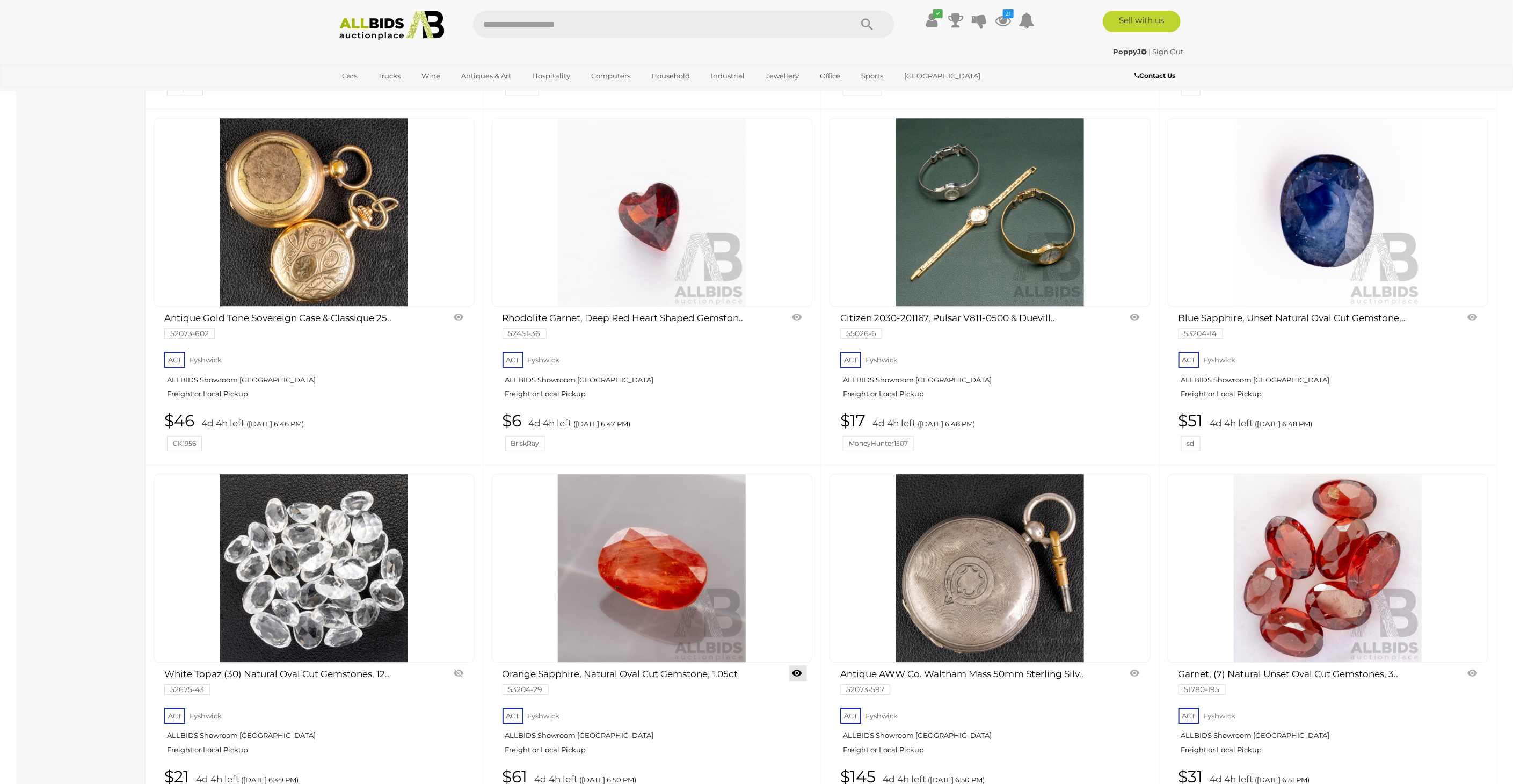
click at [799, 665] on link at bounding box center [798, 673] width 18 height 16
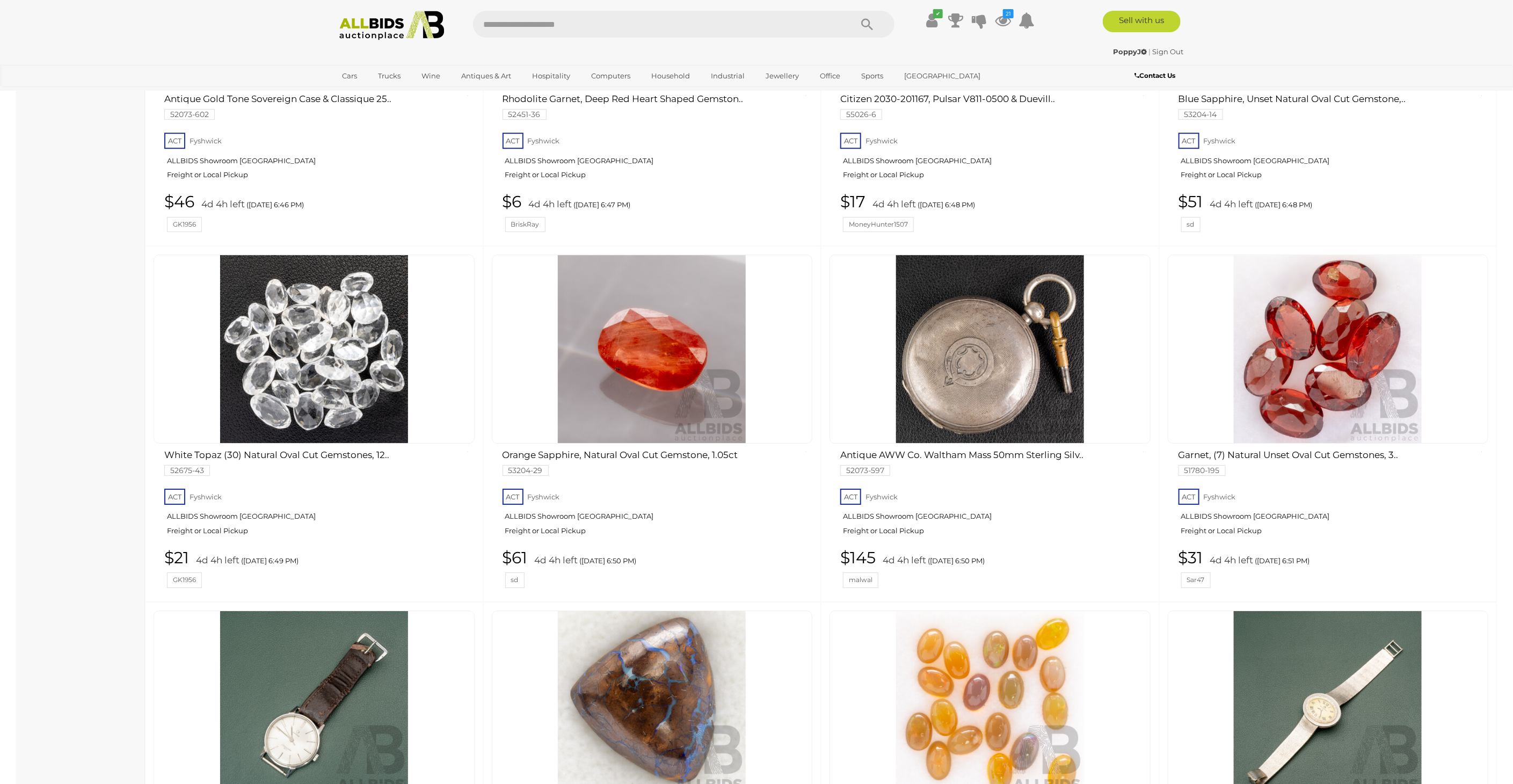
scroll to position [2326, 0]
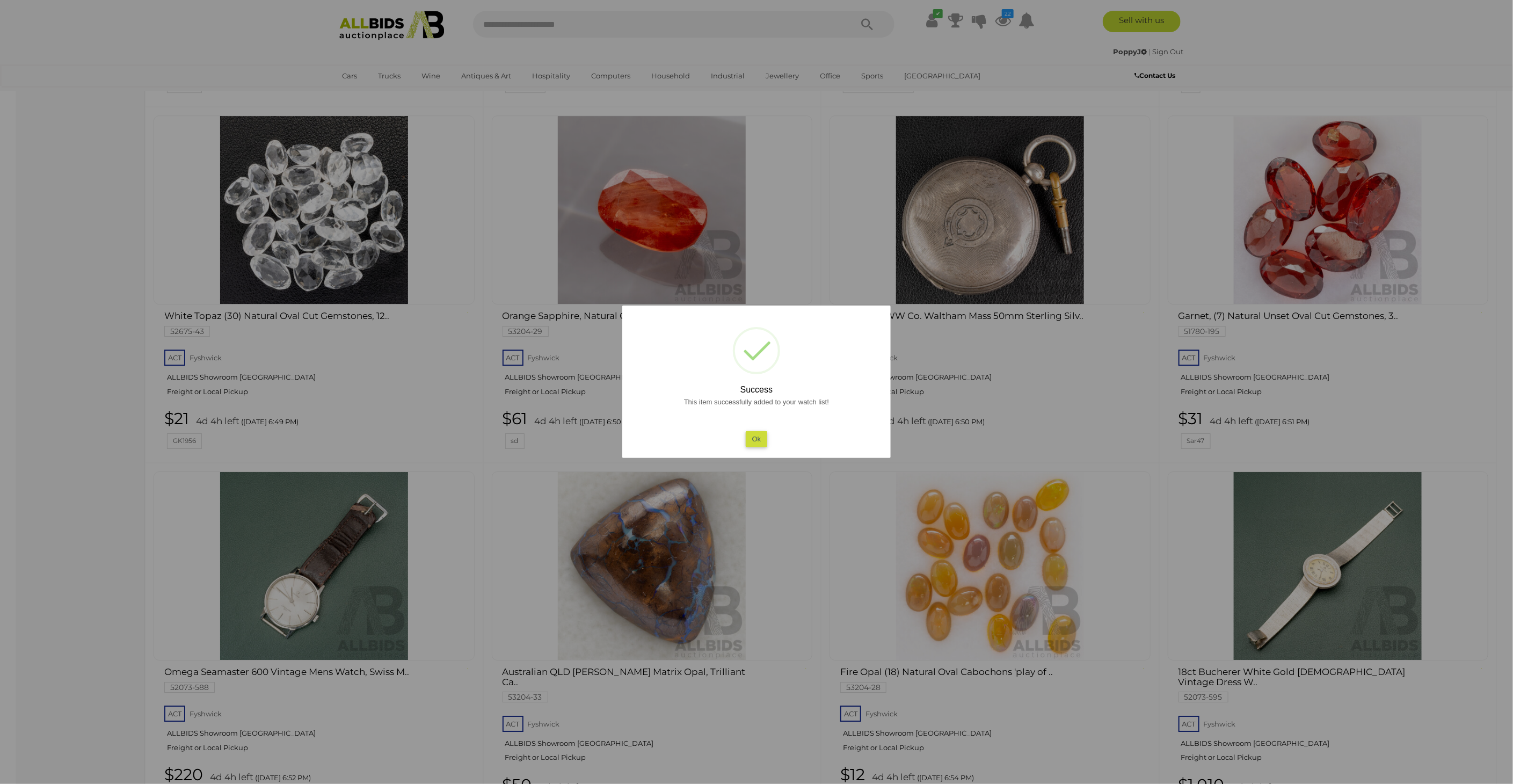
click at [25, 489] on div at bounding box center [756, 392] width 1513 height 784
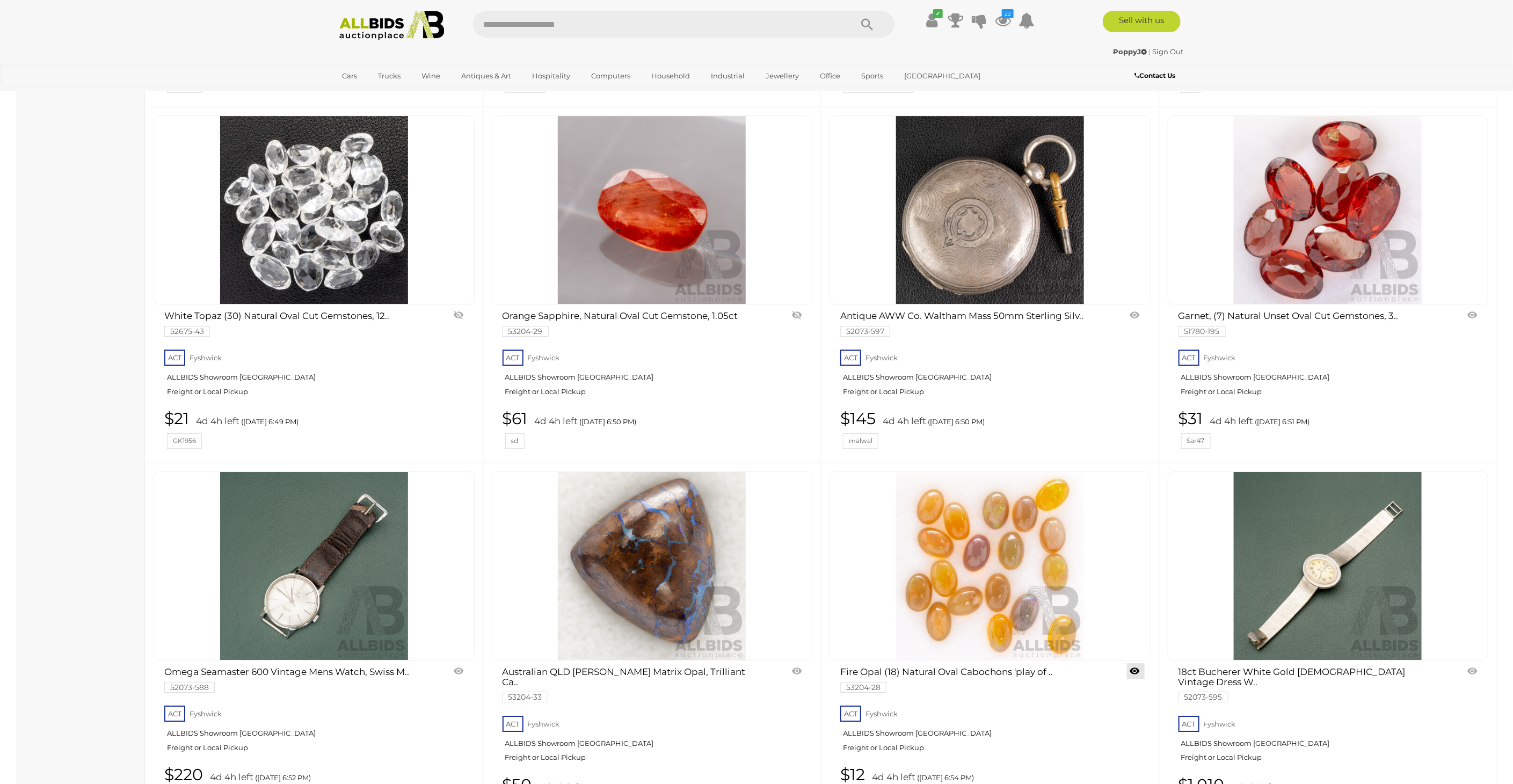
click at [1138, 663] on link at bounding box center [1136, 671] width 18 height 16
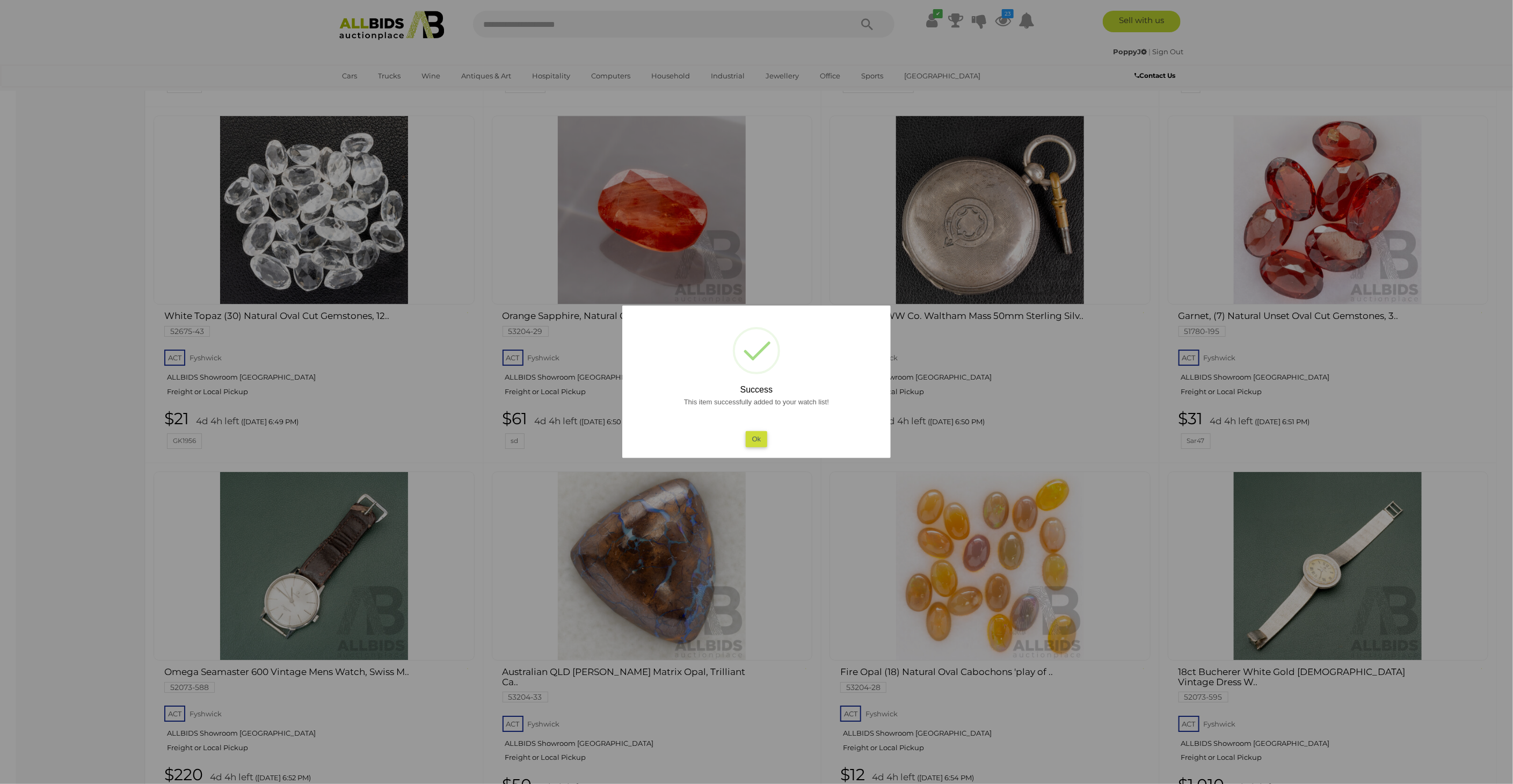
click at [74, 408] on div at bounding box center [756, 392] width 1513 height 784
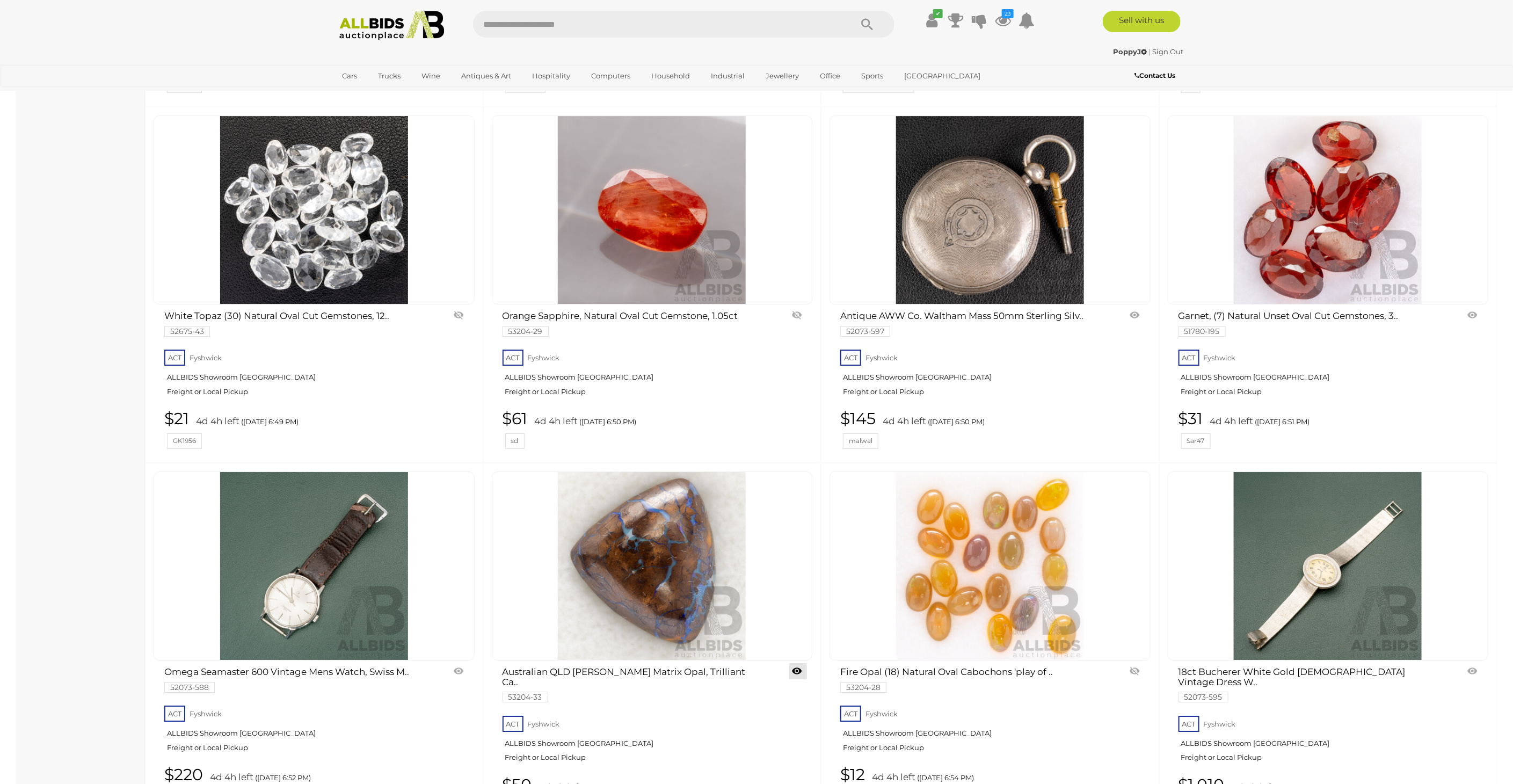
click at [799, 663] on link at bounding box center [798, 671] width 18 height 16
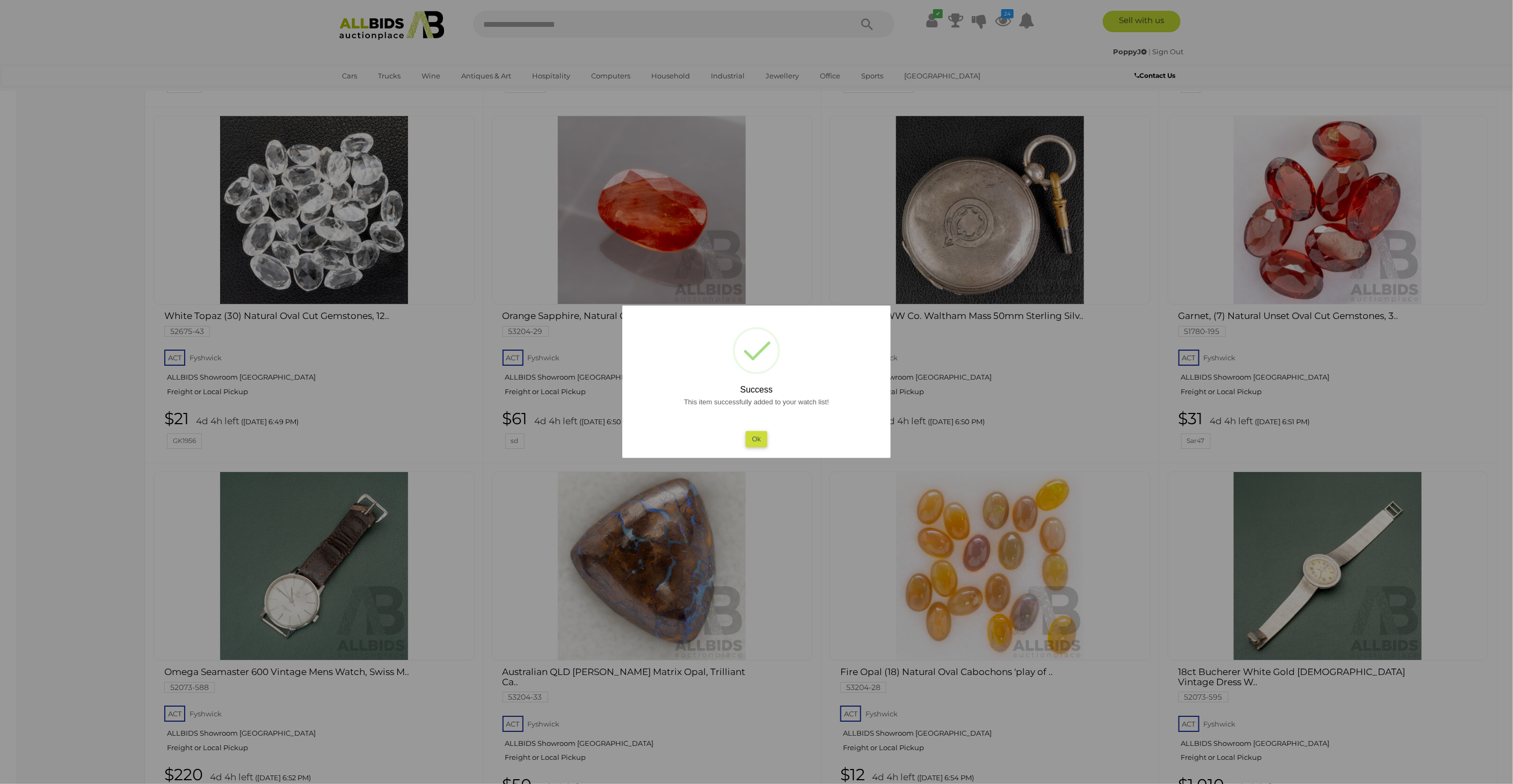
click at [75, 494] on div at bounding box center [756, 392] width 1513 height 784
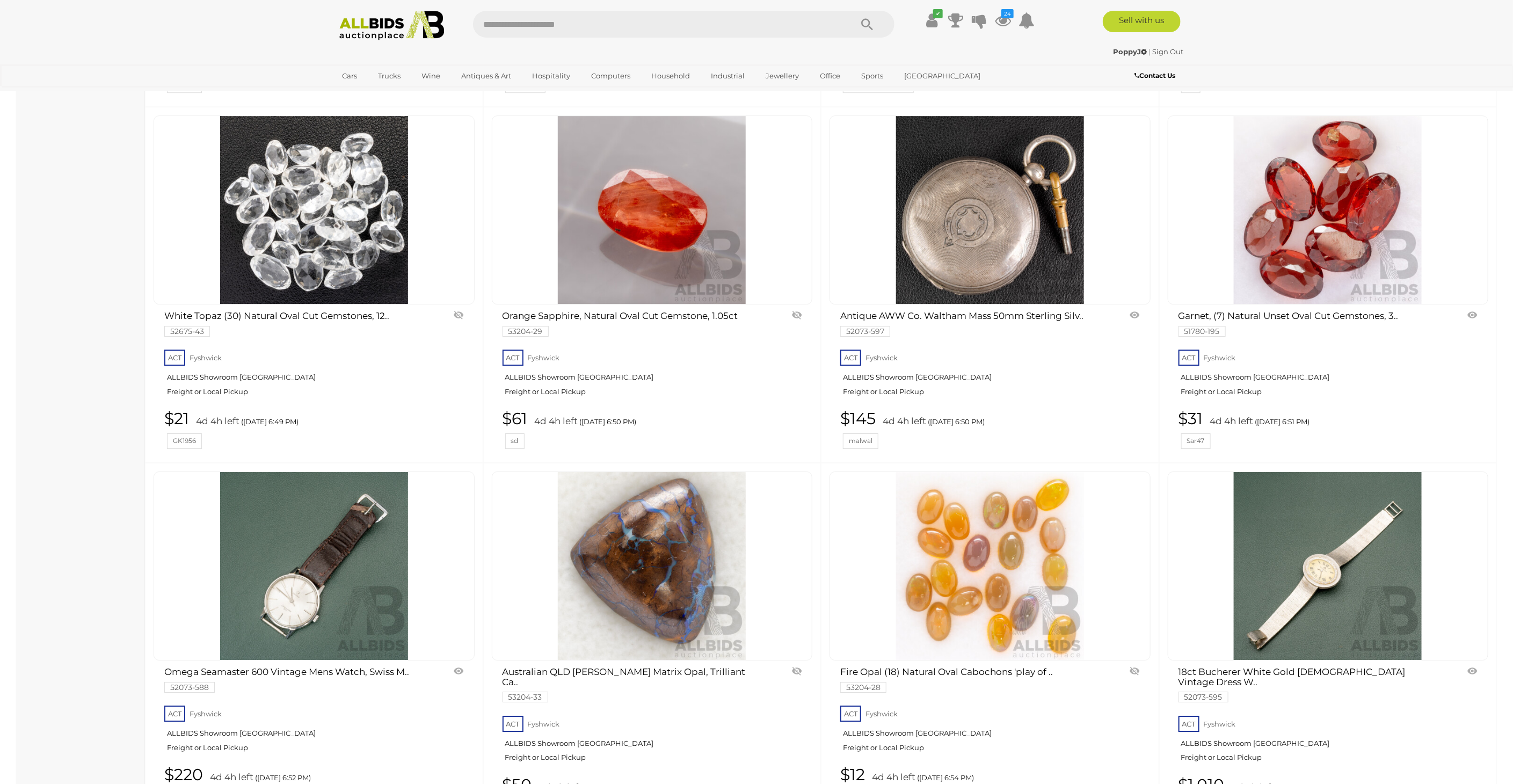
scroll to position [2385, 0]
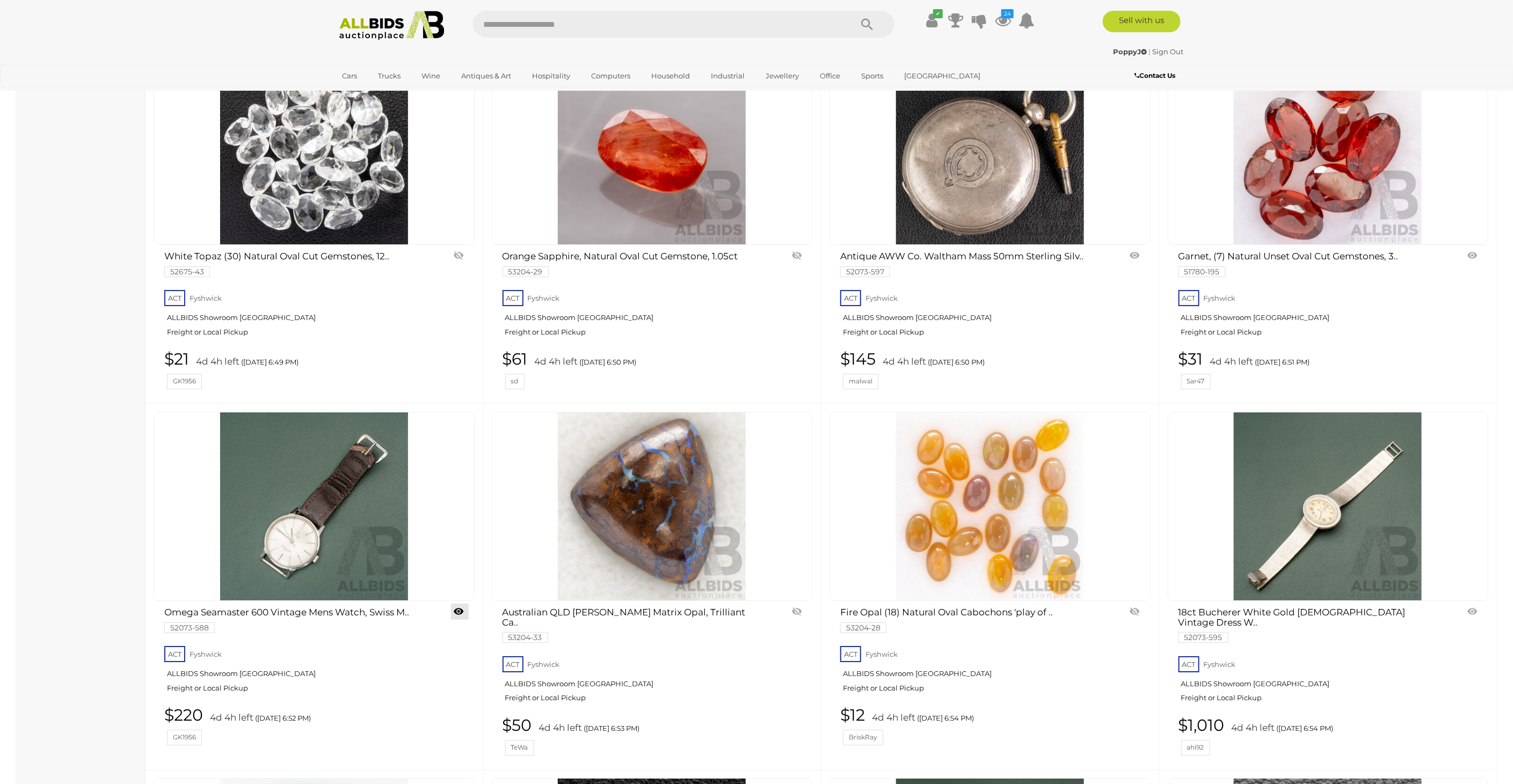
click at [462, 604] on link at bounding box center [460, 612] width 18 height 16
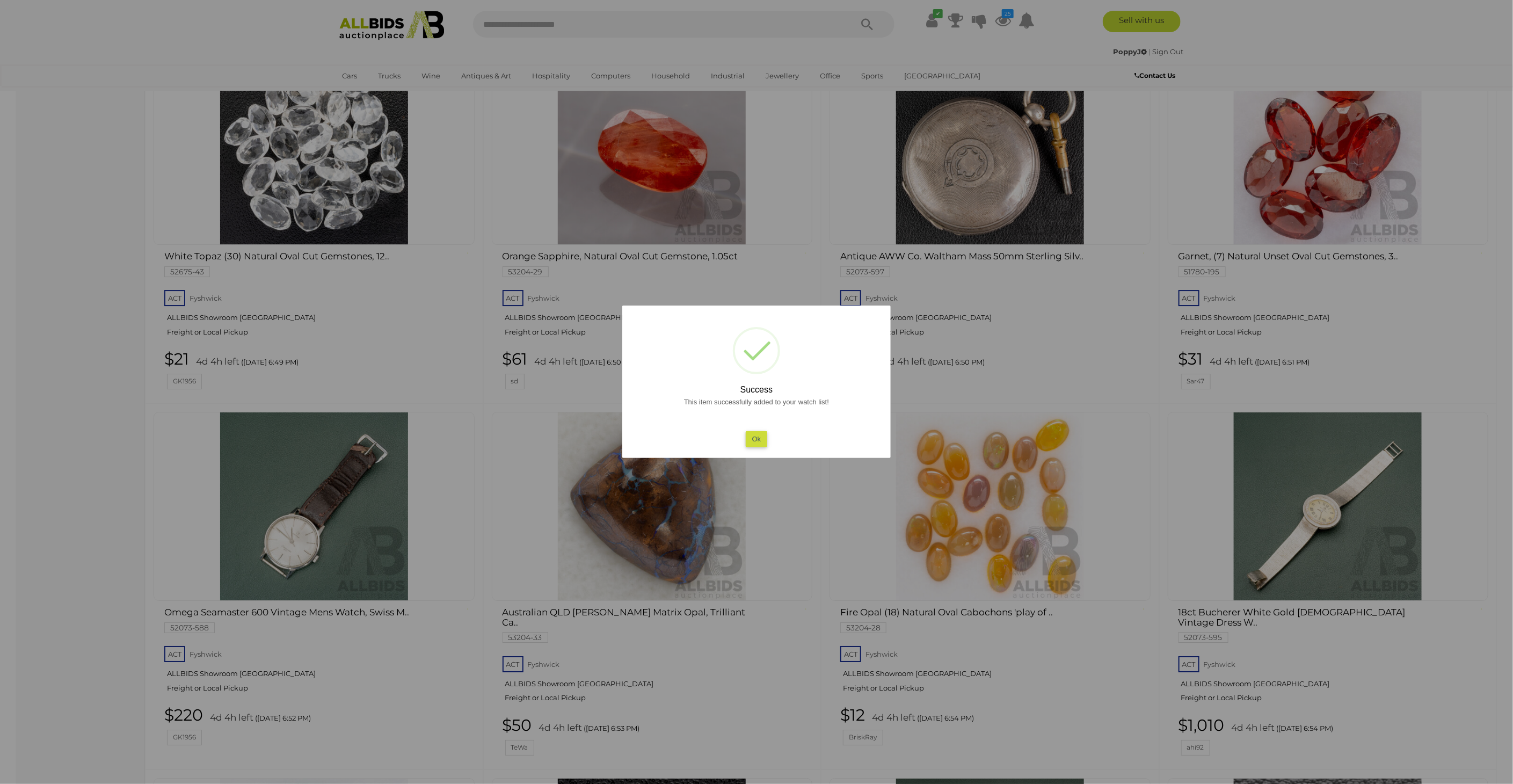
click at [76, 508] on div at bounding box center [756, 392] width 1513 height 784
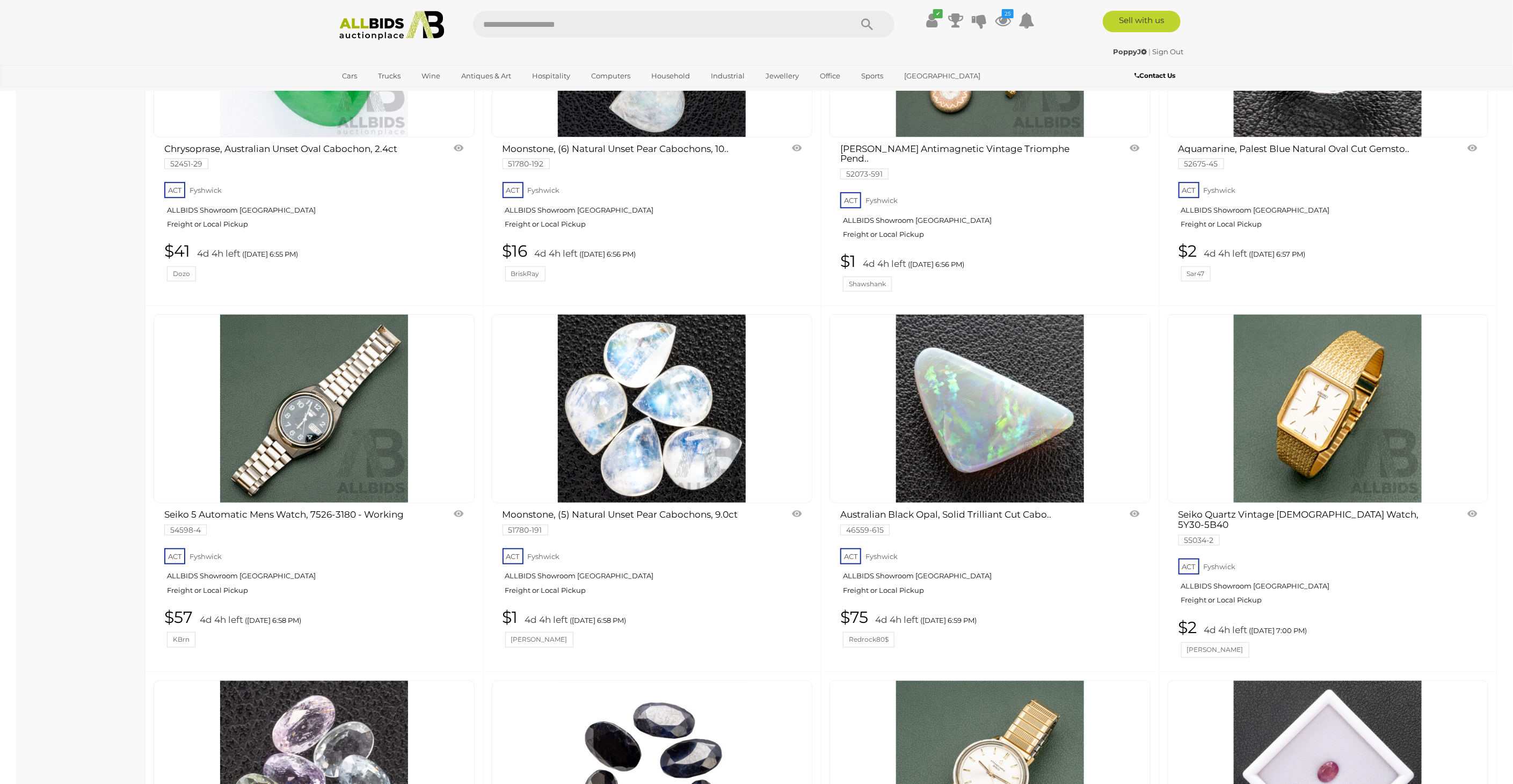
scroll to position [3221, 0]
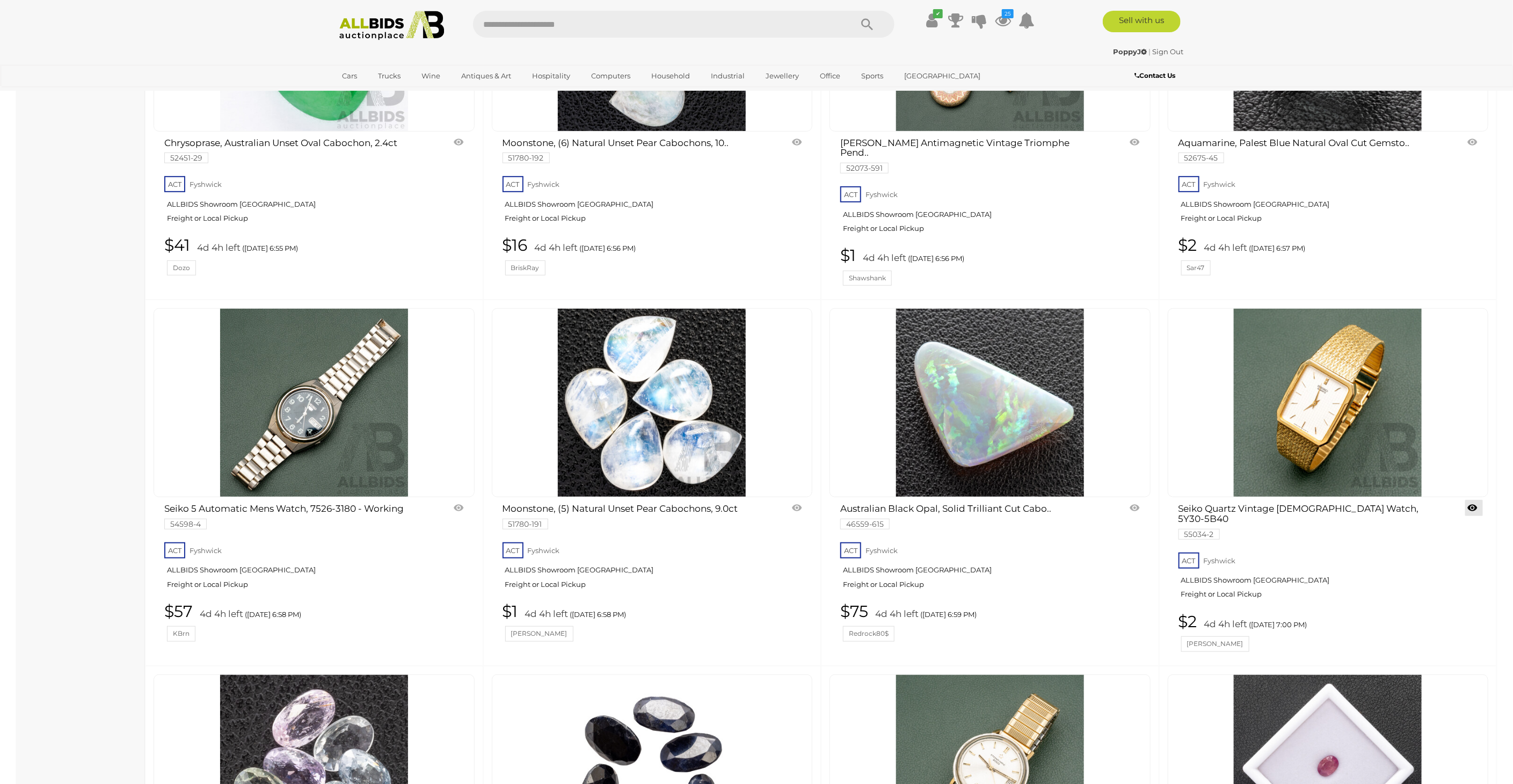
click at [1475, 499] on link at bounding box center [1474, 507] width 18 height 16
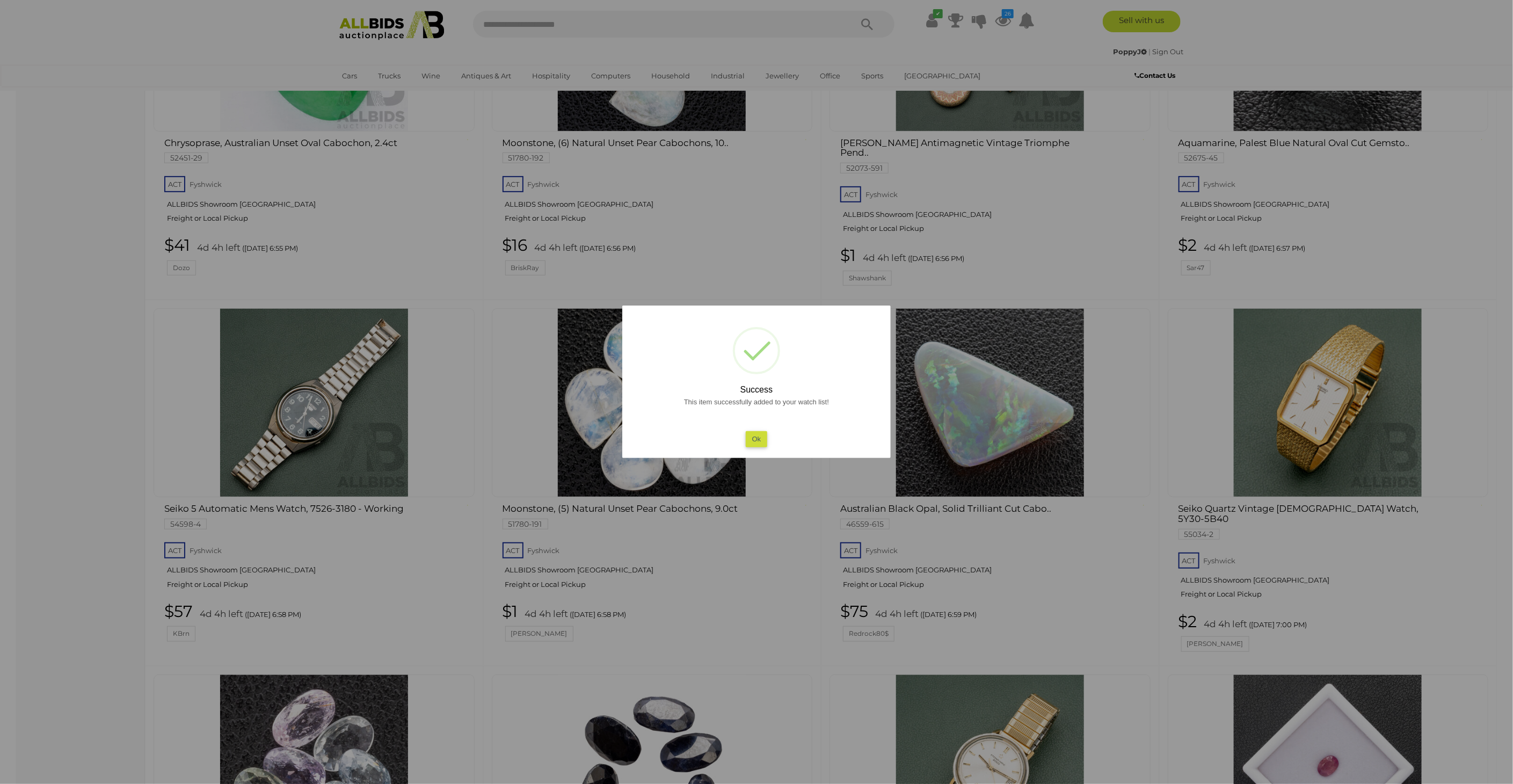
click at [56, 403] on div at bounding box center [756, 392] width 1513 height 784
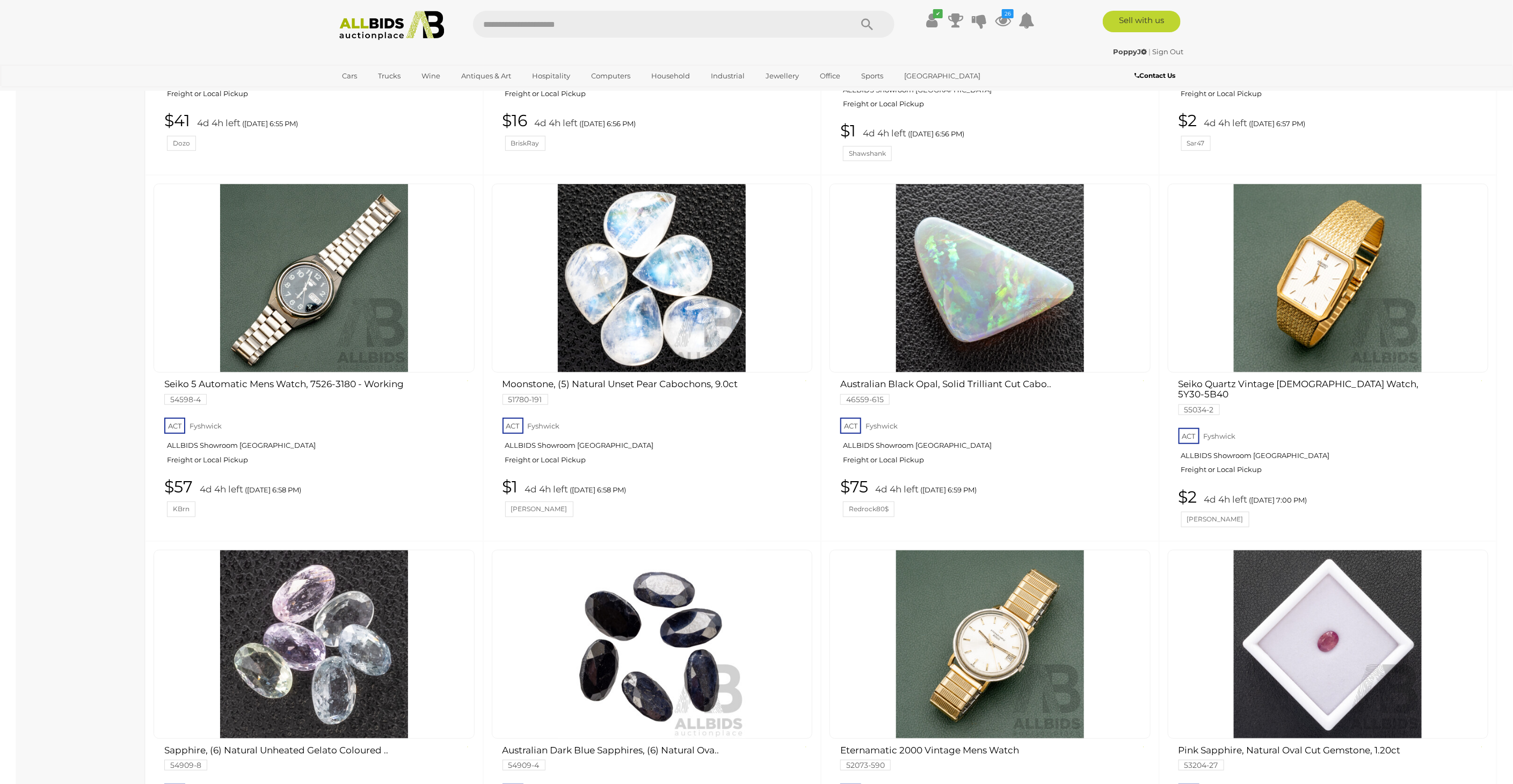
scroll to position [3459, 0]
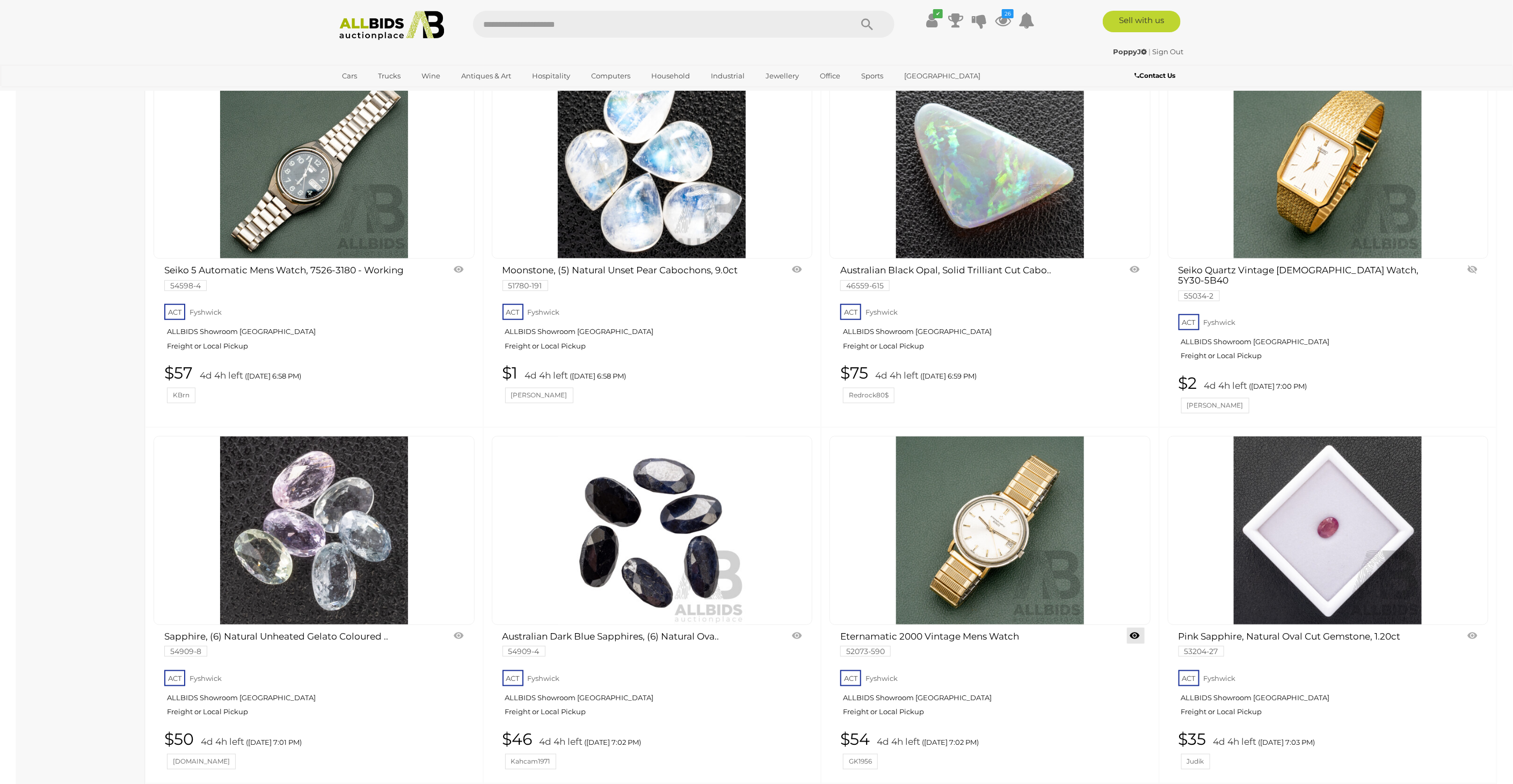
click at [1135, 627] on link at bounding box center [1136, 635] width 18 height 16
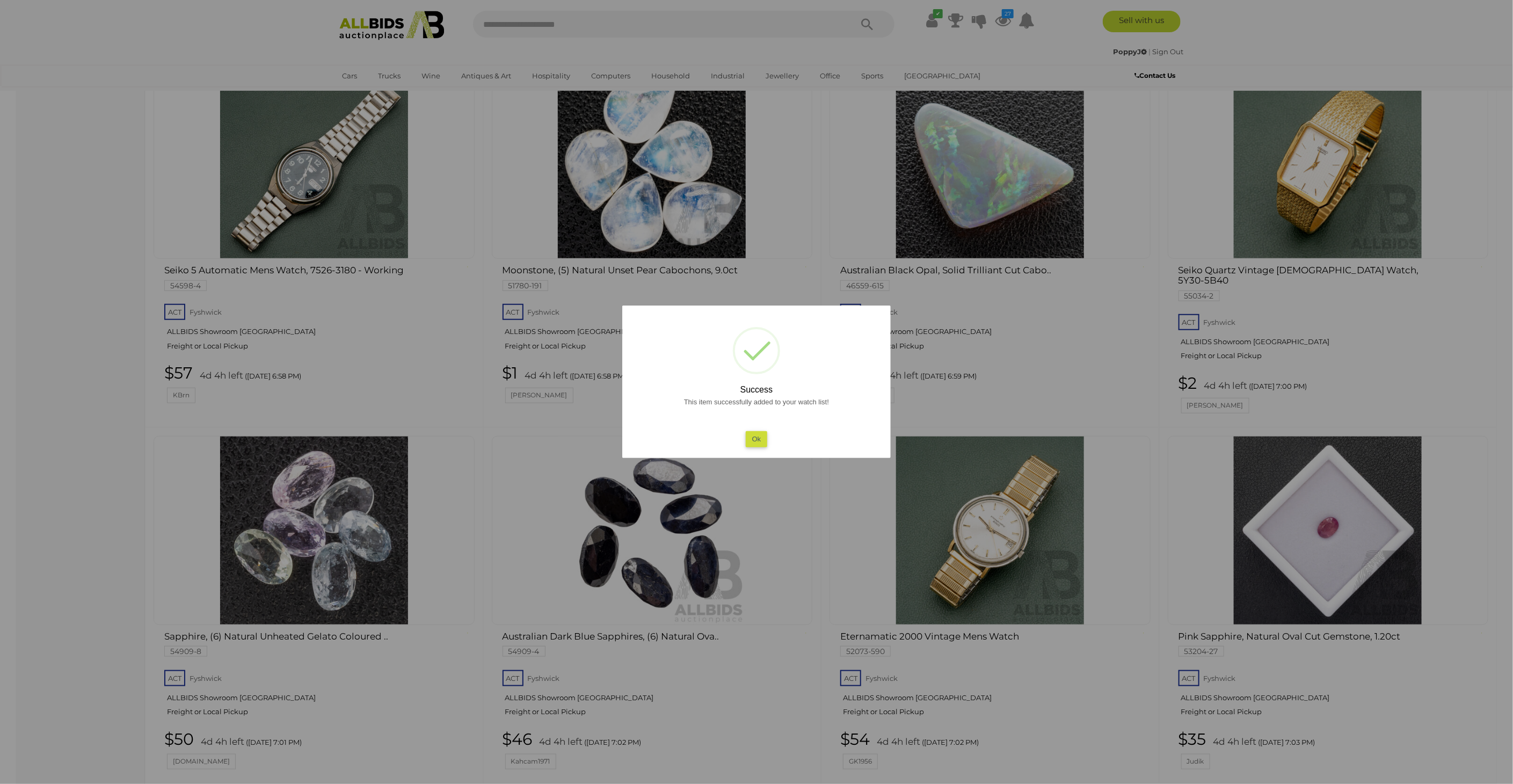
click at [1398, 657] on div at bounding box center [756, 392] width 1513 height 784
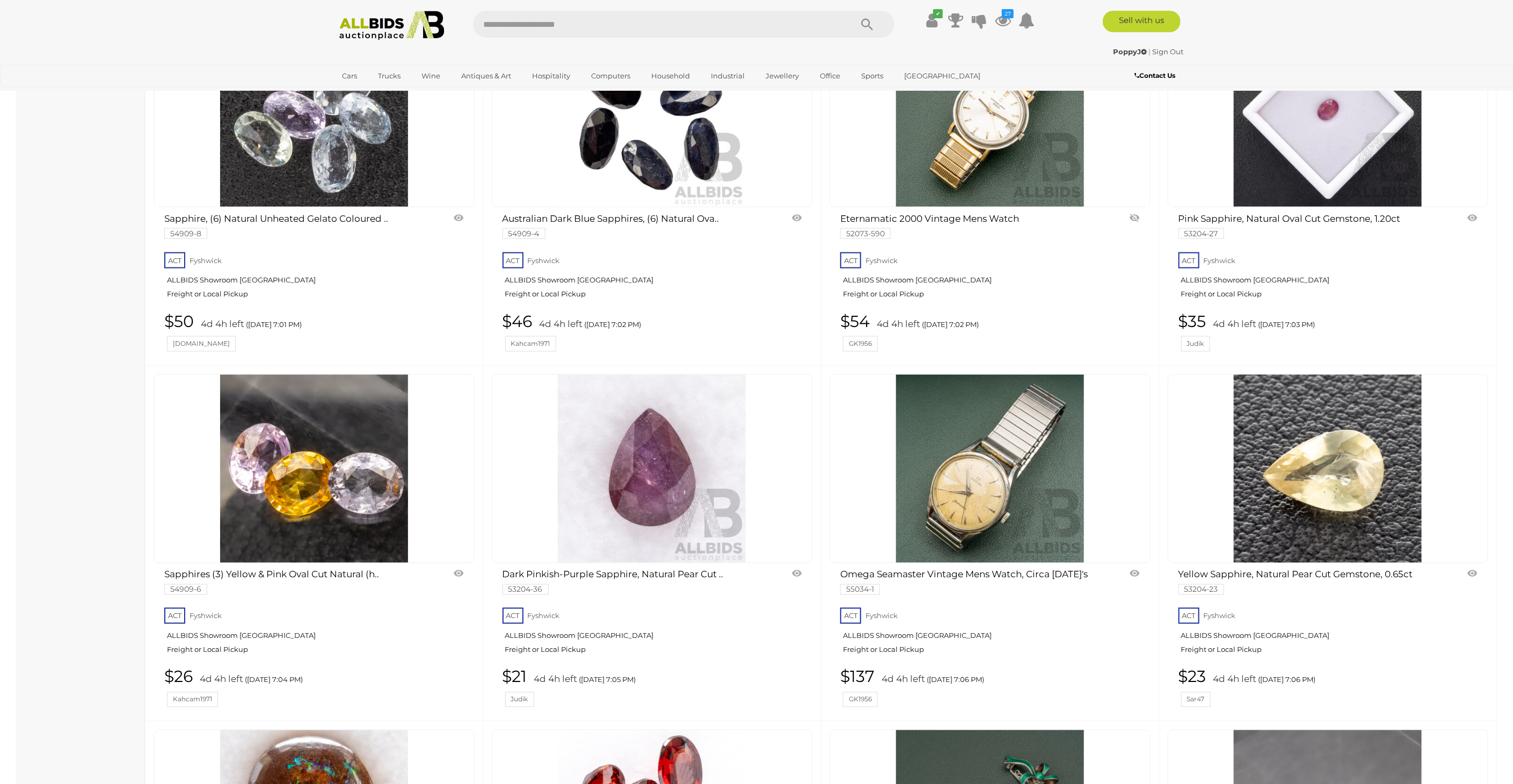
scroll to position [3937, 0]
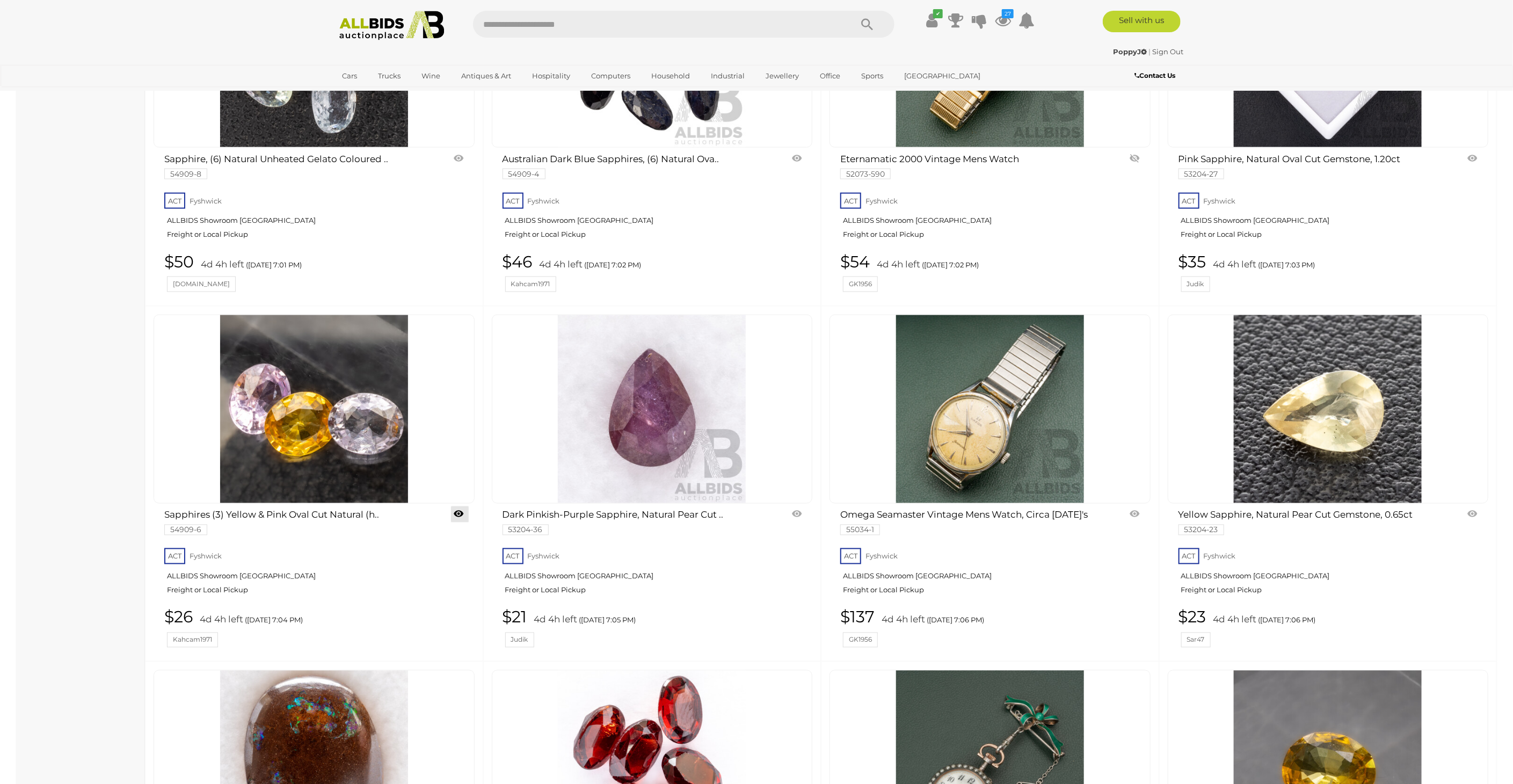
click at [457, 506] on link at bounding box center [460, 514] width 18 height 16
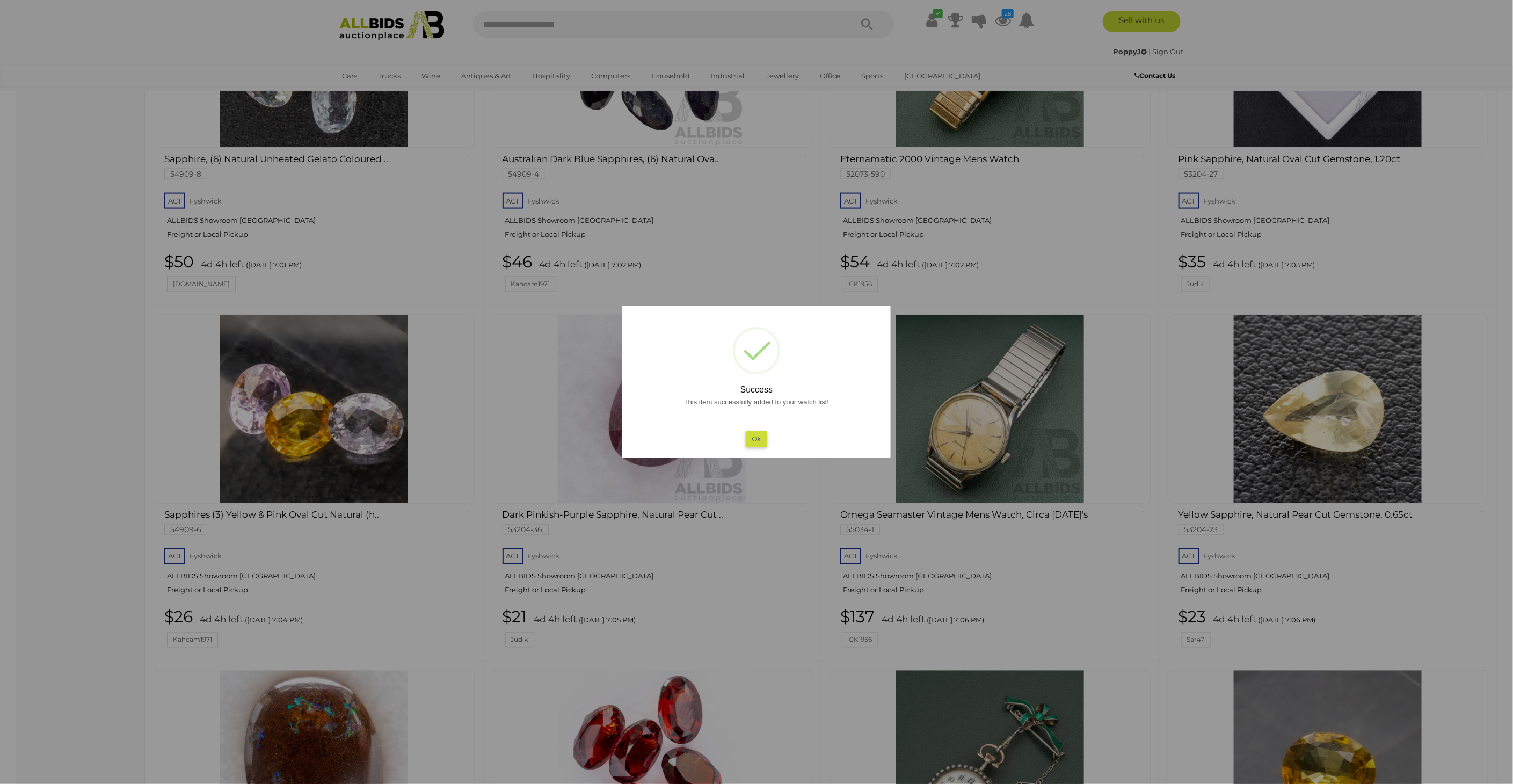
click at [79, 388] on div at bounding box center [756, 392] width 1513 height 784
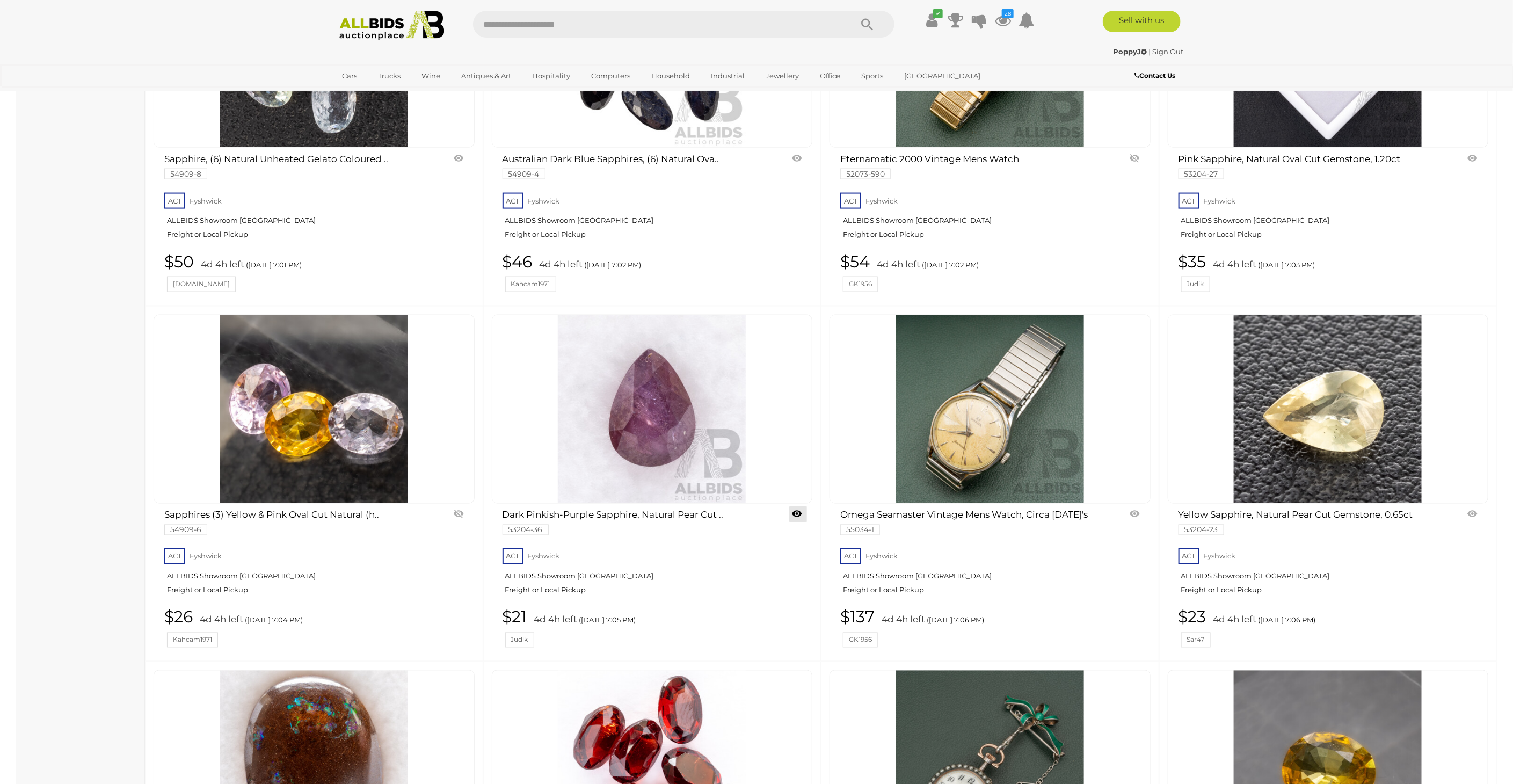
click at [797, 506] on link at bounding box center [798, 514] width 18 height 16
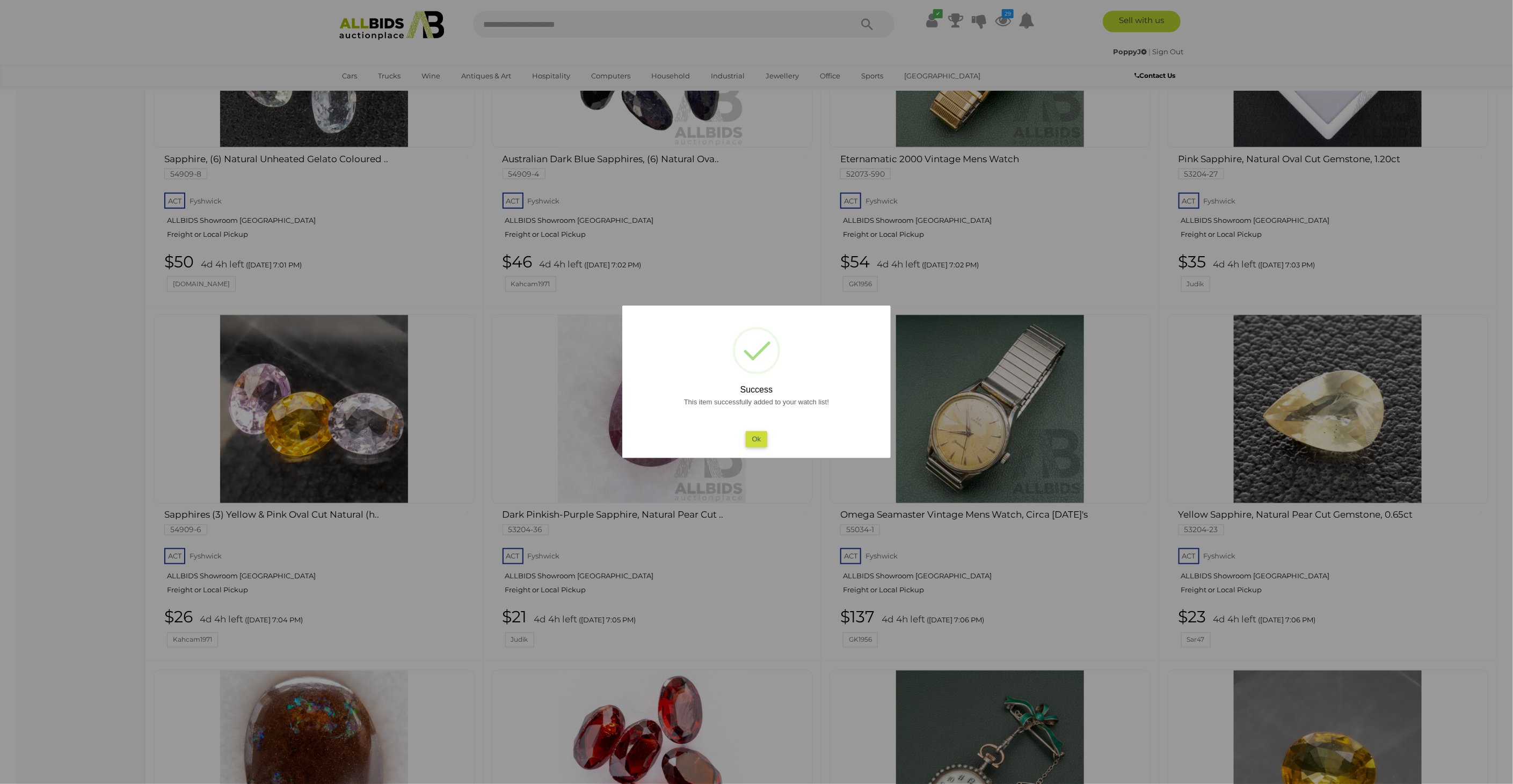
click at [100, 372] on div at bounding box center [756, 392] width 1513 height 784
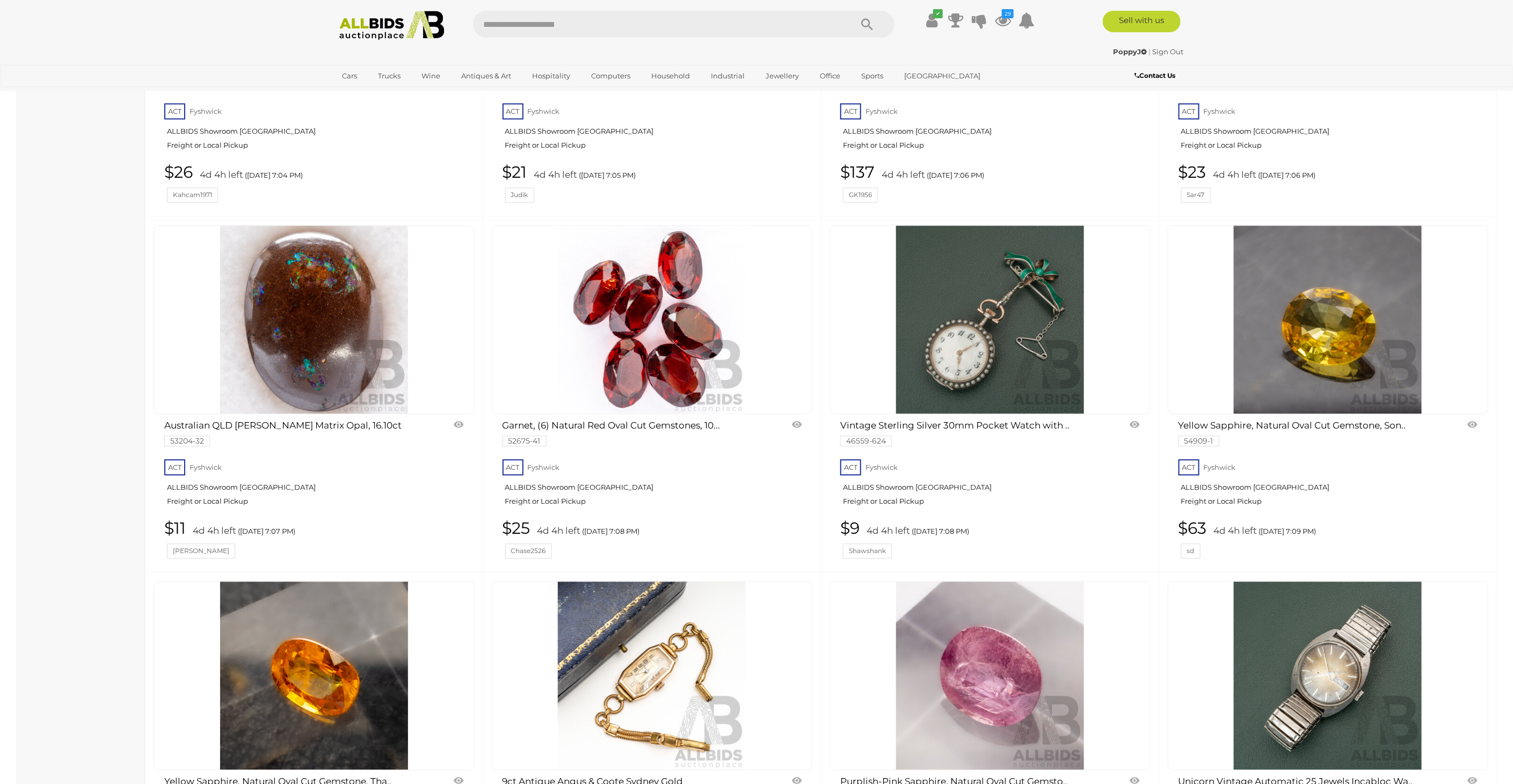
scroll to position [4533, 0]
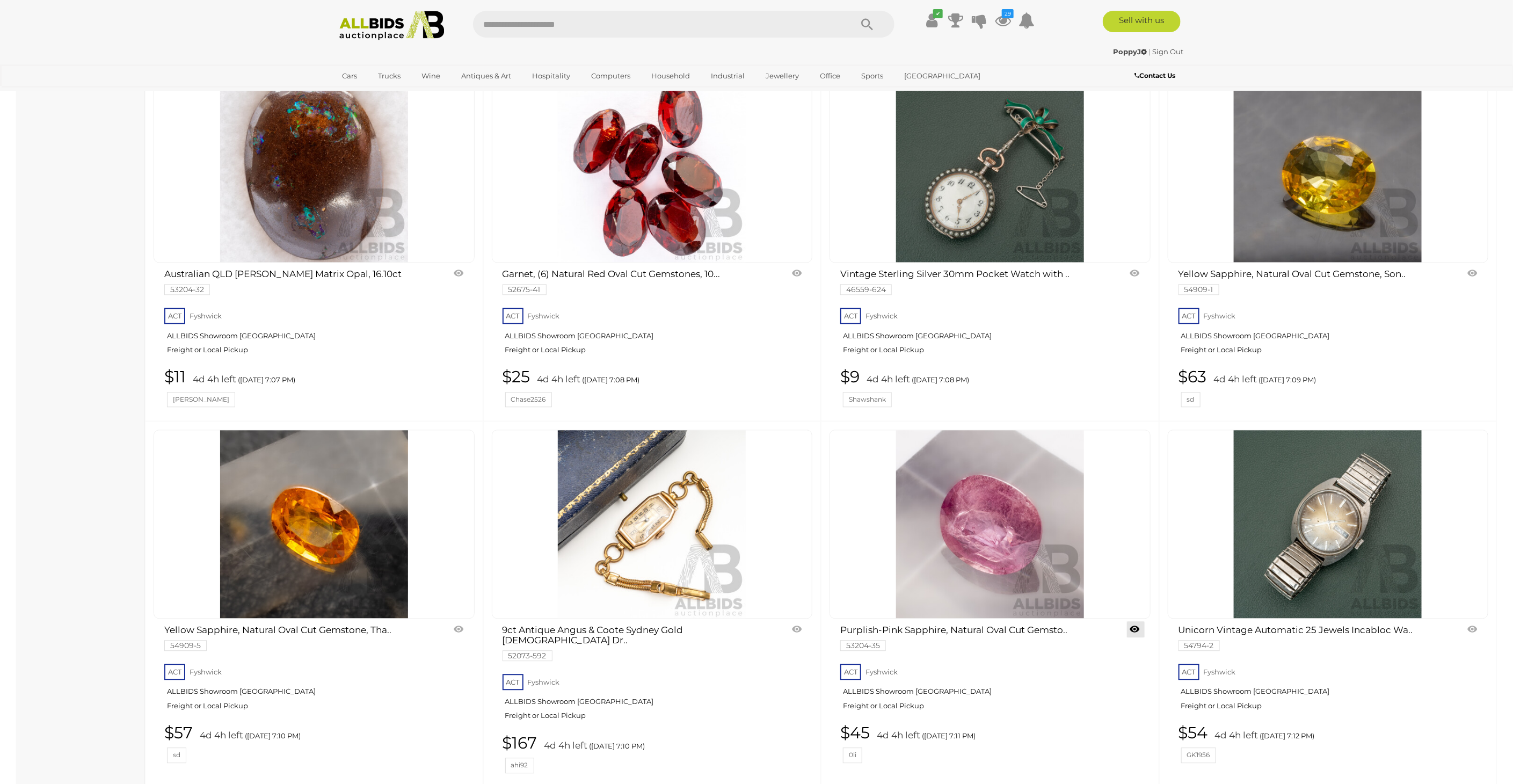
click at [1137, 621] on link at bounding box center [1136, 629] width 18 height 16
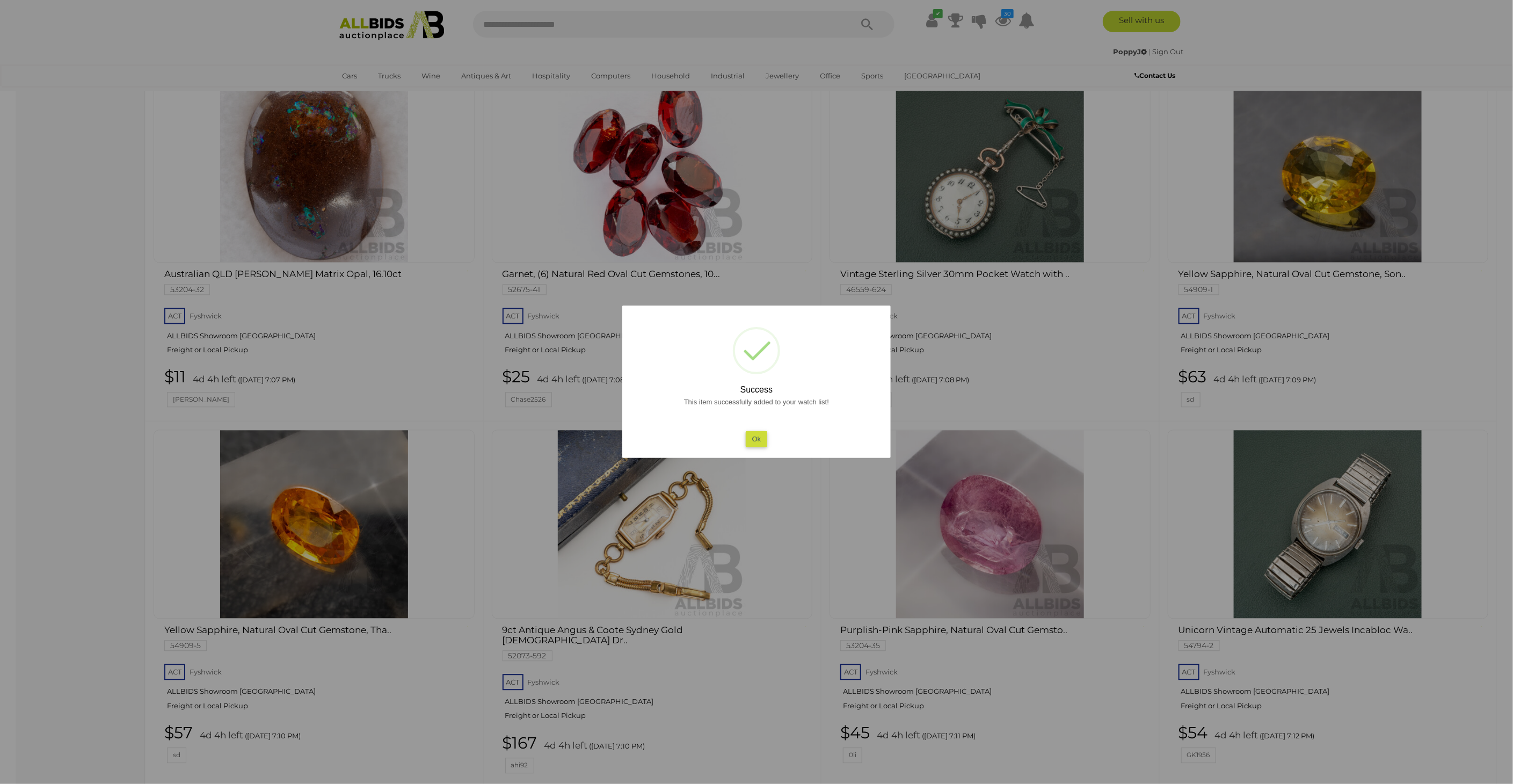
click at [0, 434] on html "< Online Jewellery Auctions in Sydney & Across Australia | ALLBIDS 30" at bounding box center [756, 529] width 1513 height 10123
click at [70, 433] on div at bounding box center [756, 392] width 1513 height 784
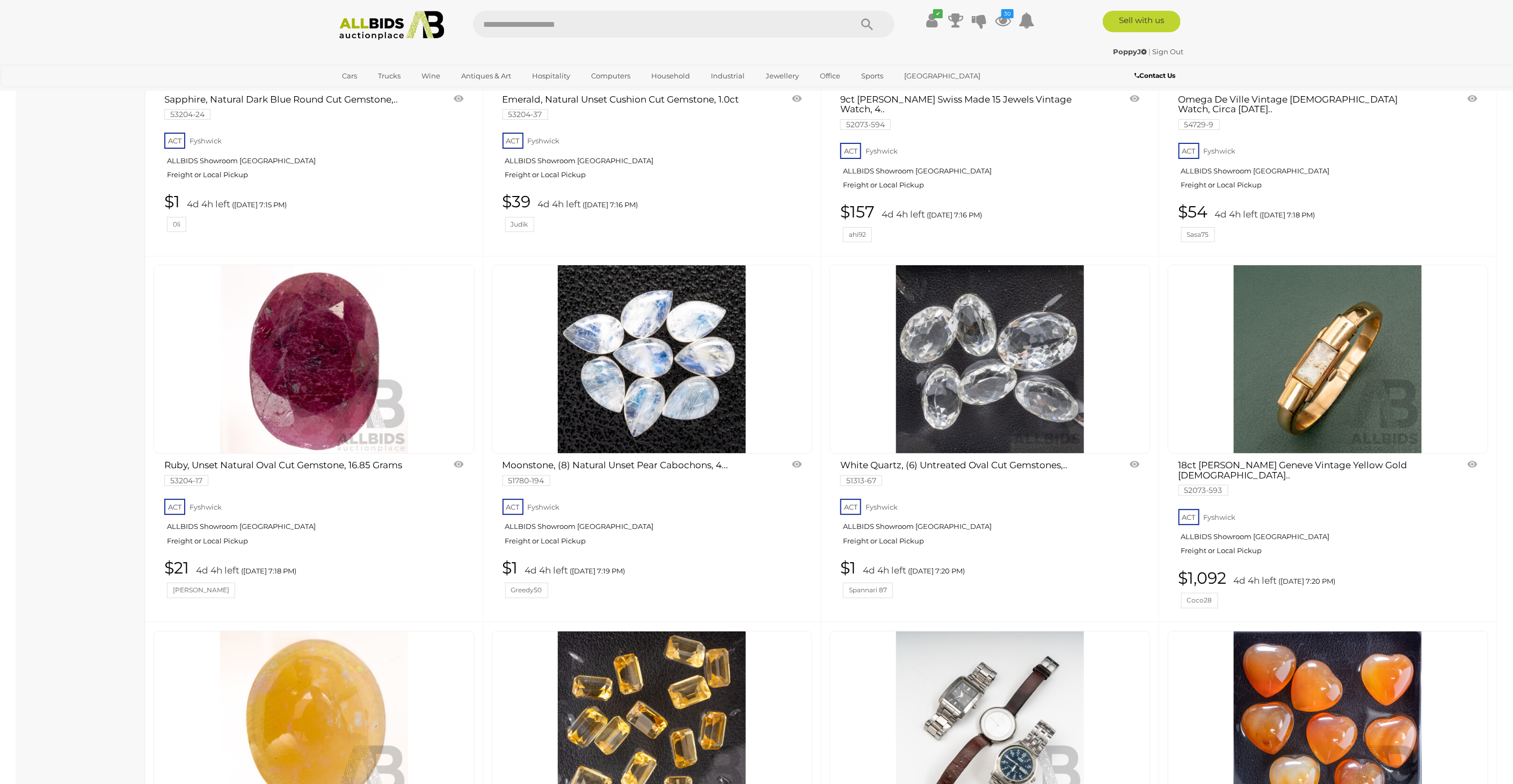
scroll to position [6024, 0]
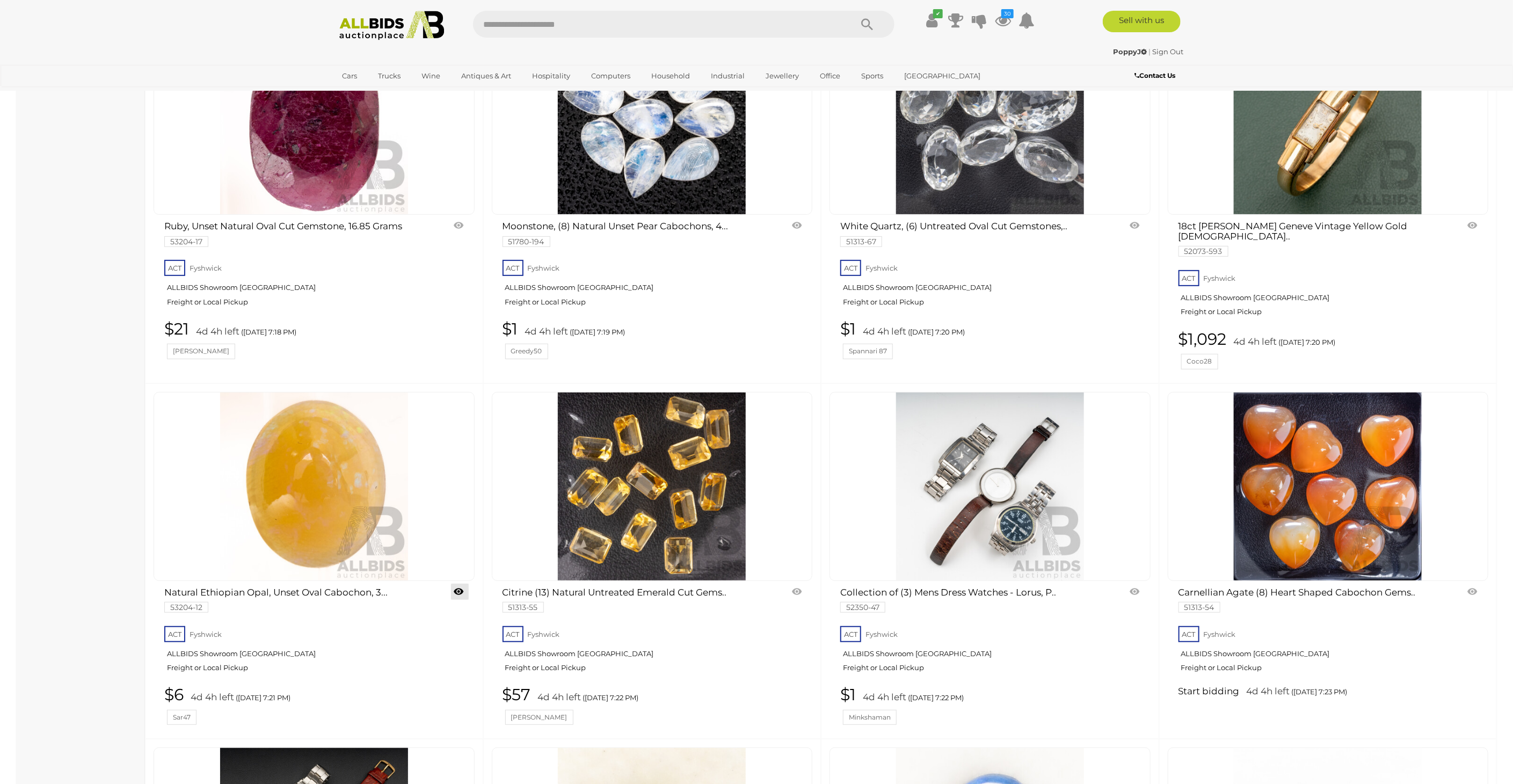
click at [460, 583] on link at bounding box center [460, 591] width 18 height 16
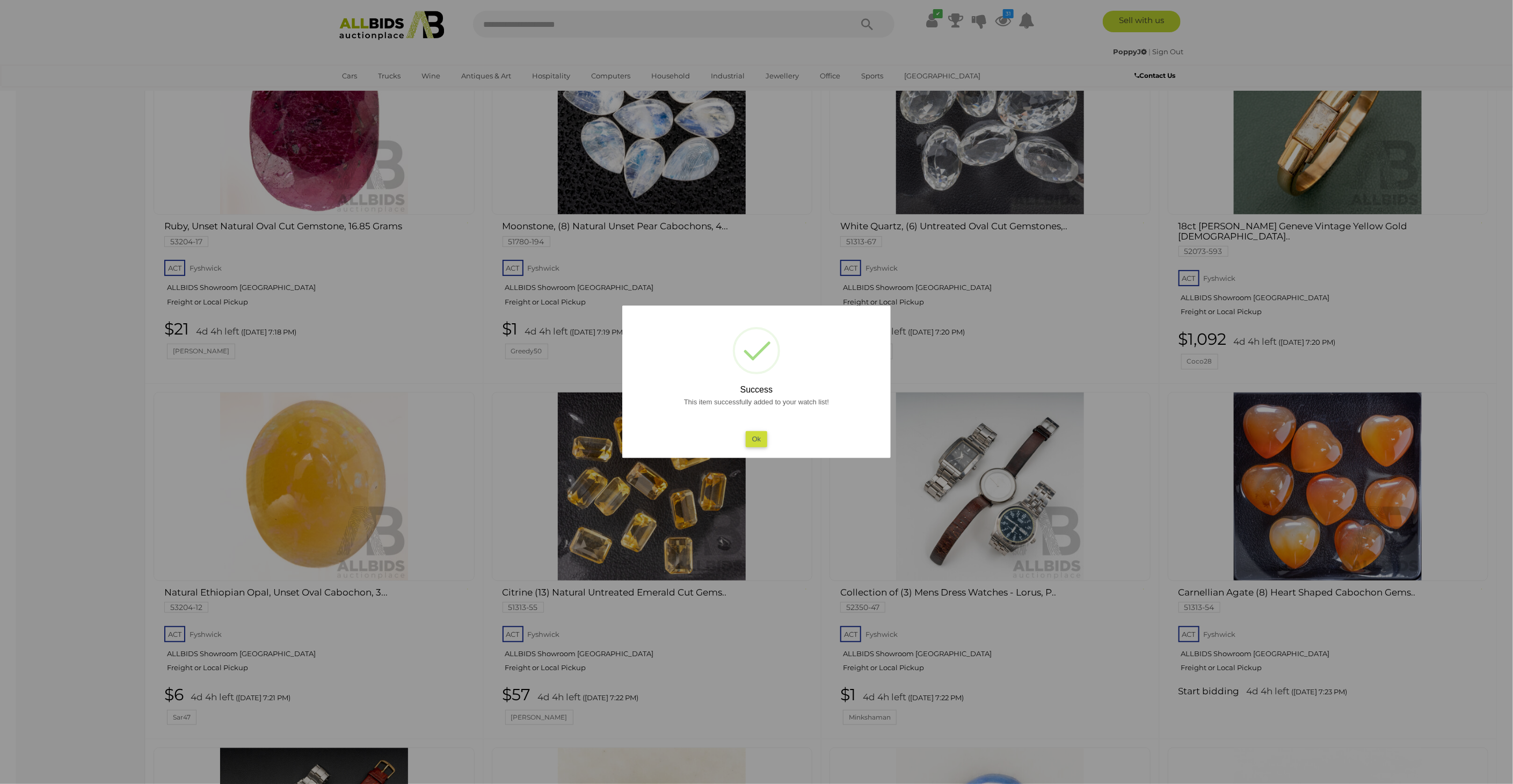
click at [807, 563] on div at bounding box center [756, 392] width 1513 height 784
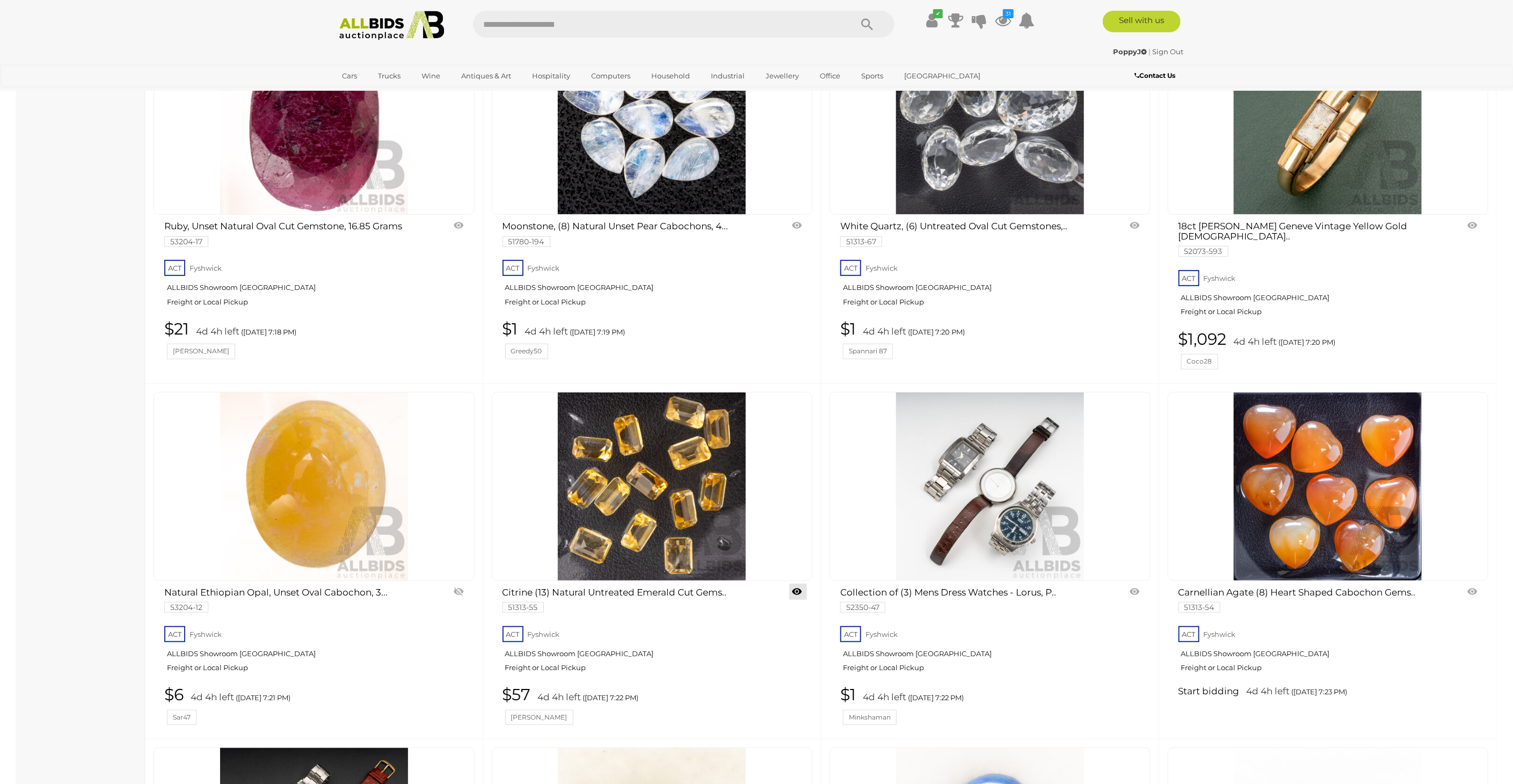
click at [797, 583] on link at bounding box center [798, 591] width 18 height 16
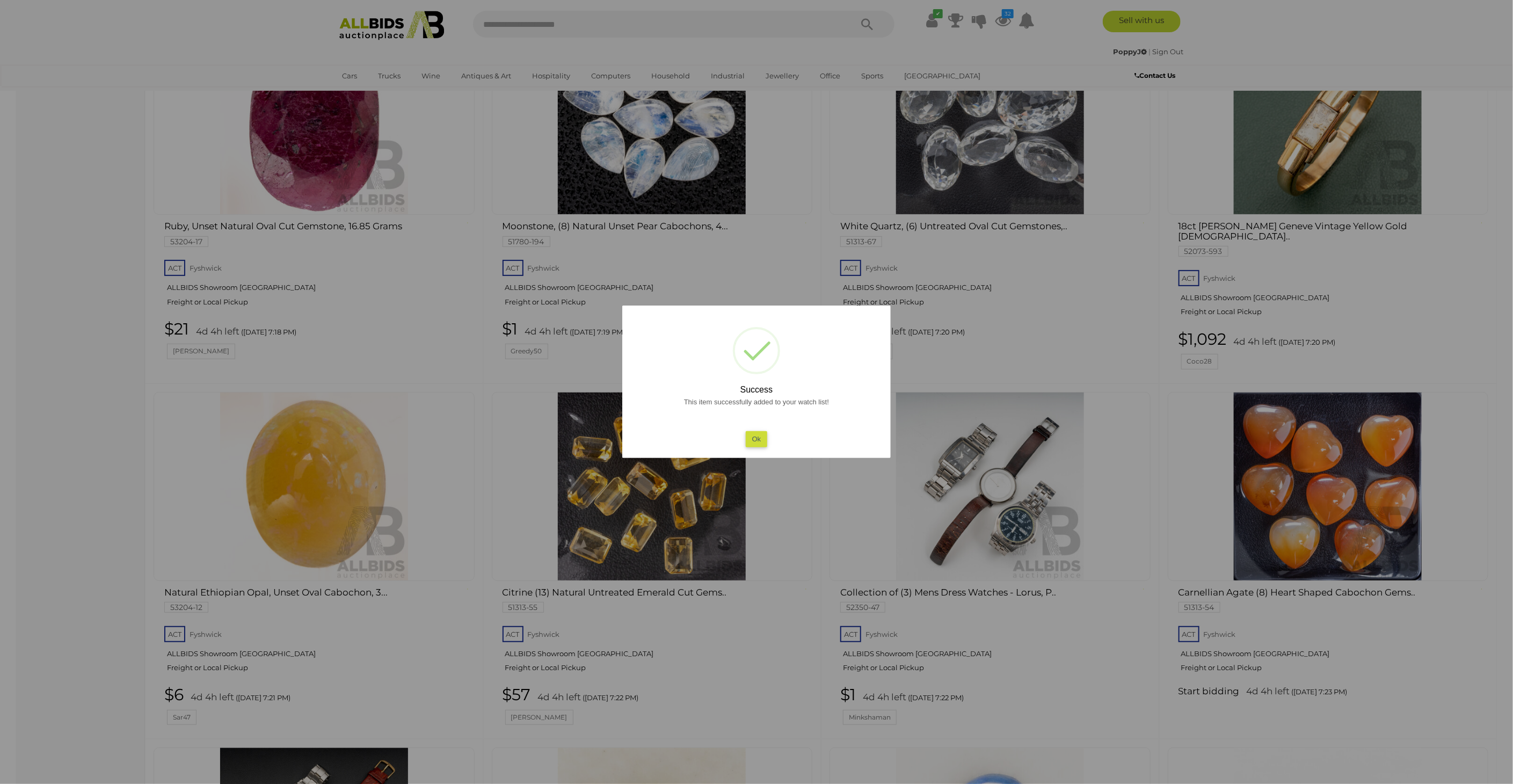
click at [57, 444] on div at bounding box center [756, 392] width 1513 height 784
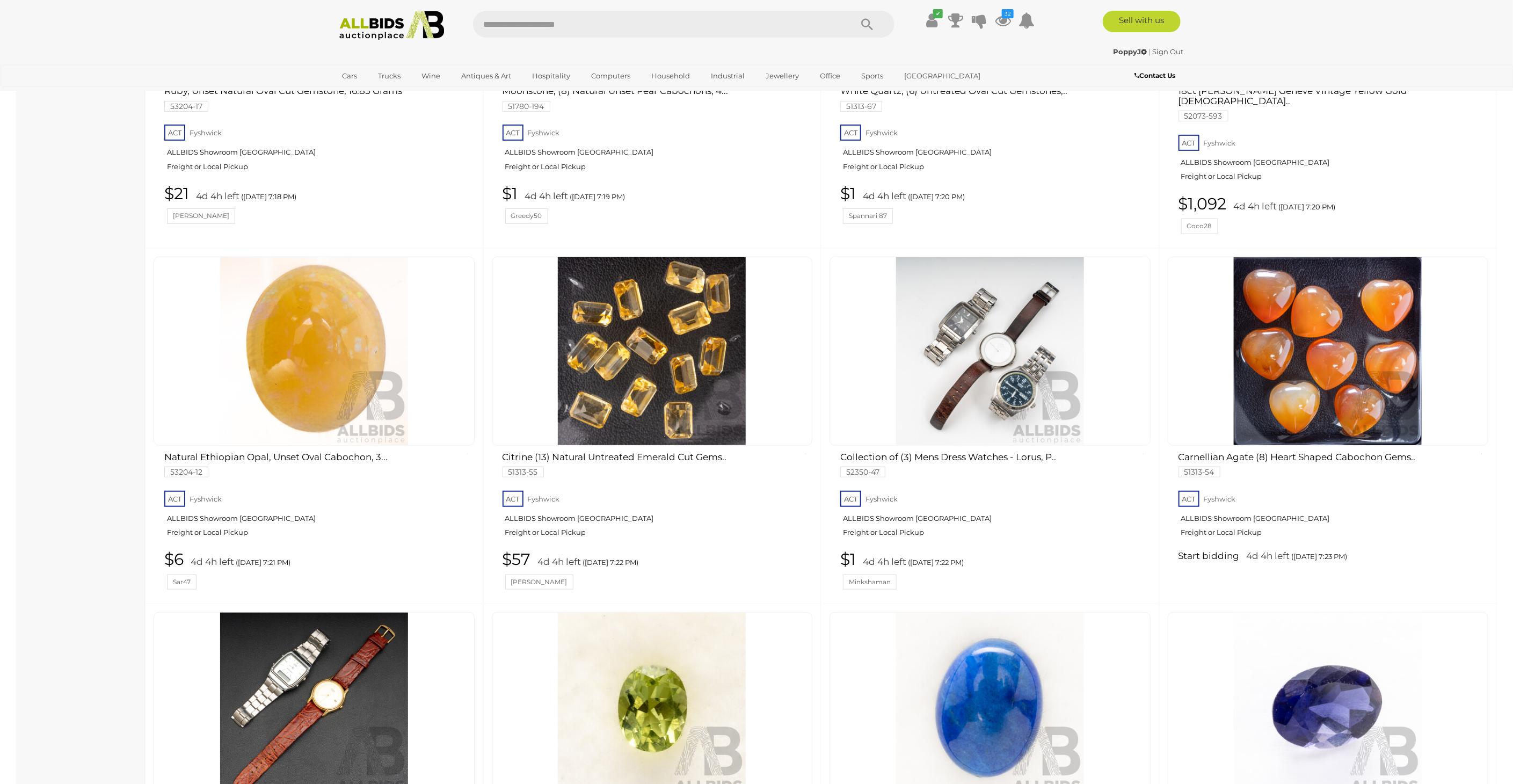
scroll to position [6262, 0]
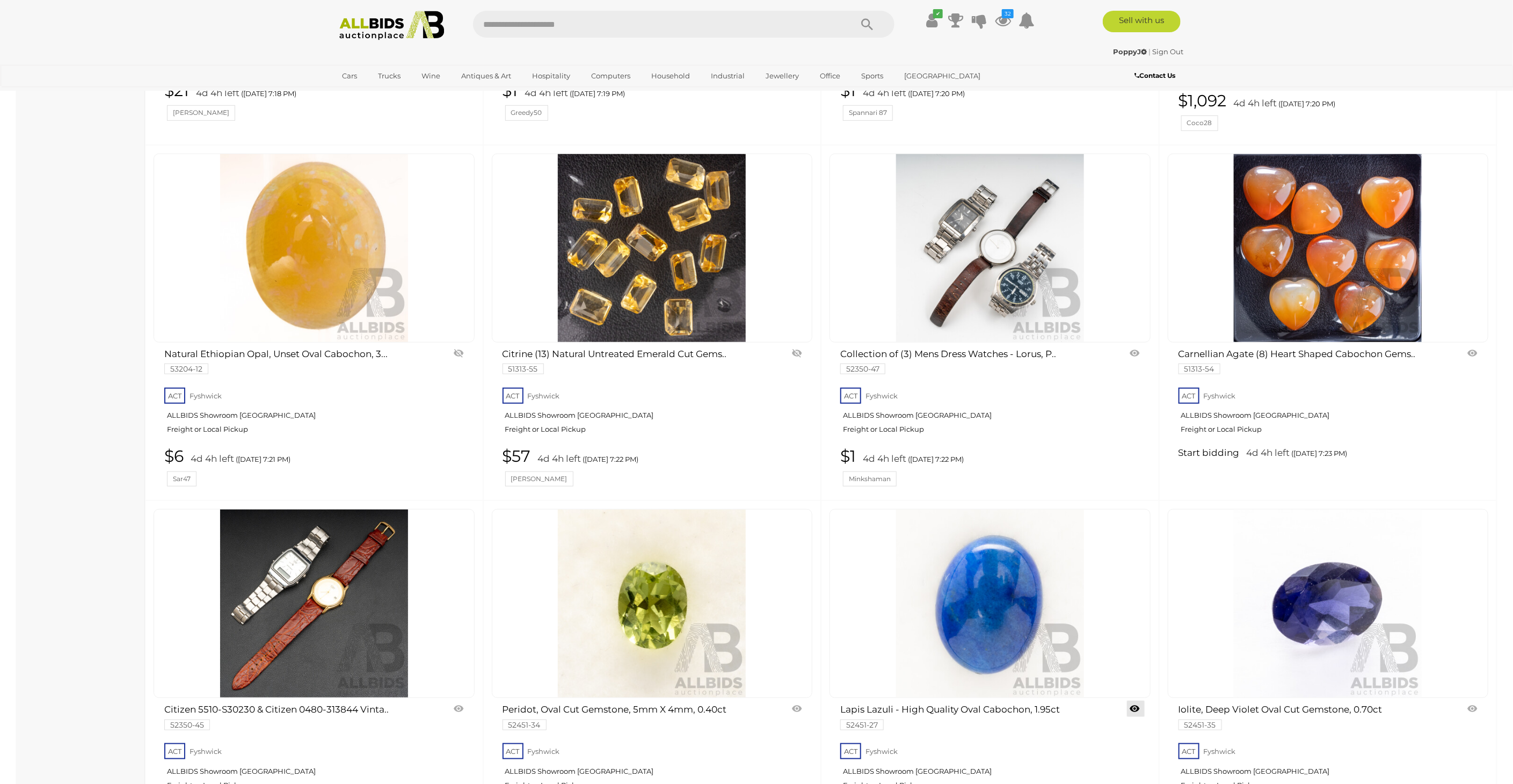
click at [1137, 700] on link at bounding box center [1136, 708] width 18 height 16
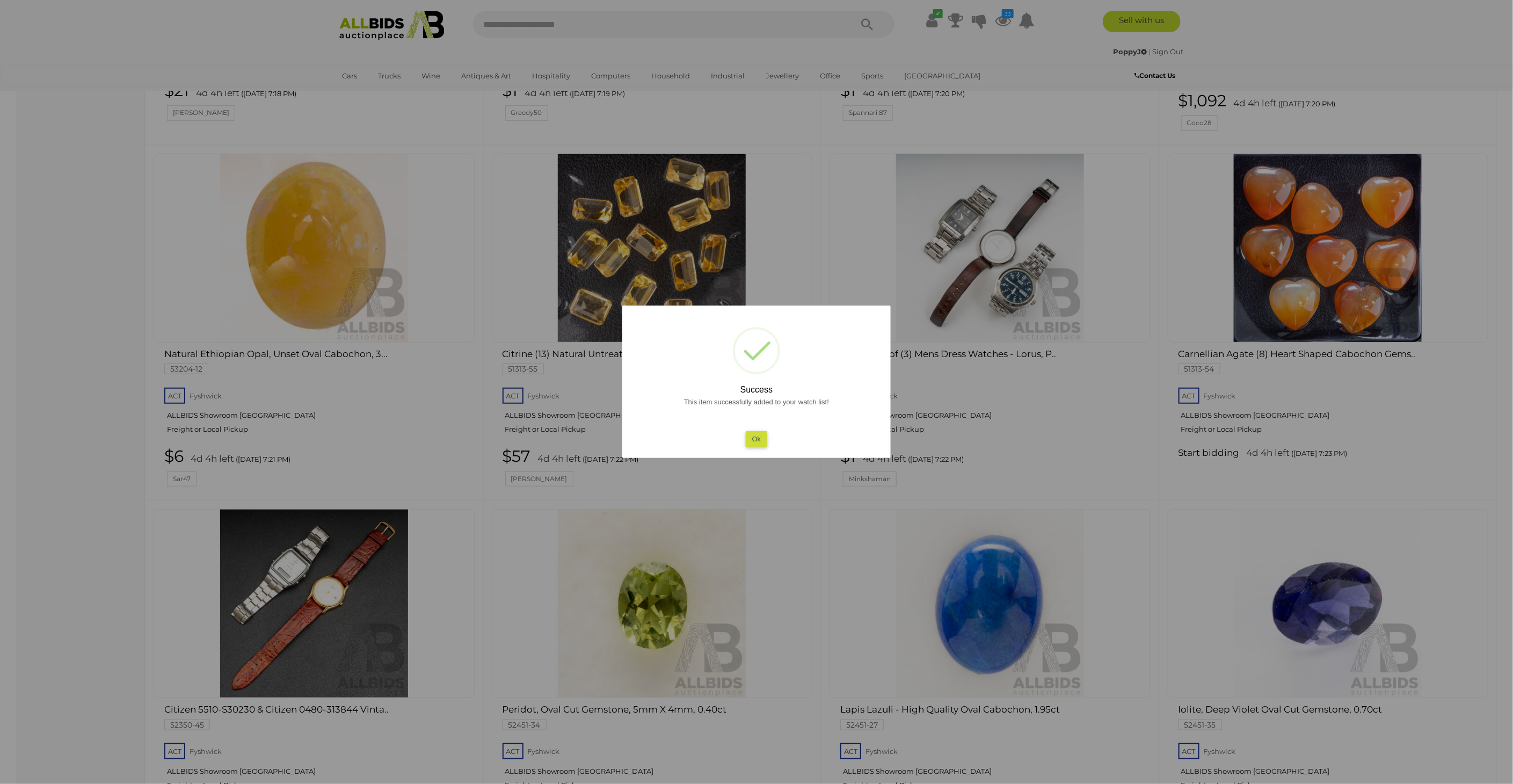
click at [61, 365] on div at bounding box center [756, 392] width 1513 height 784
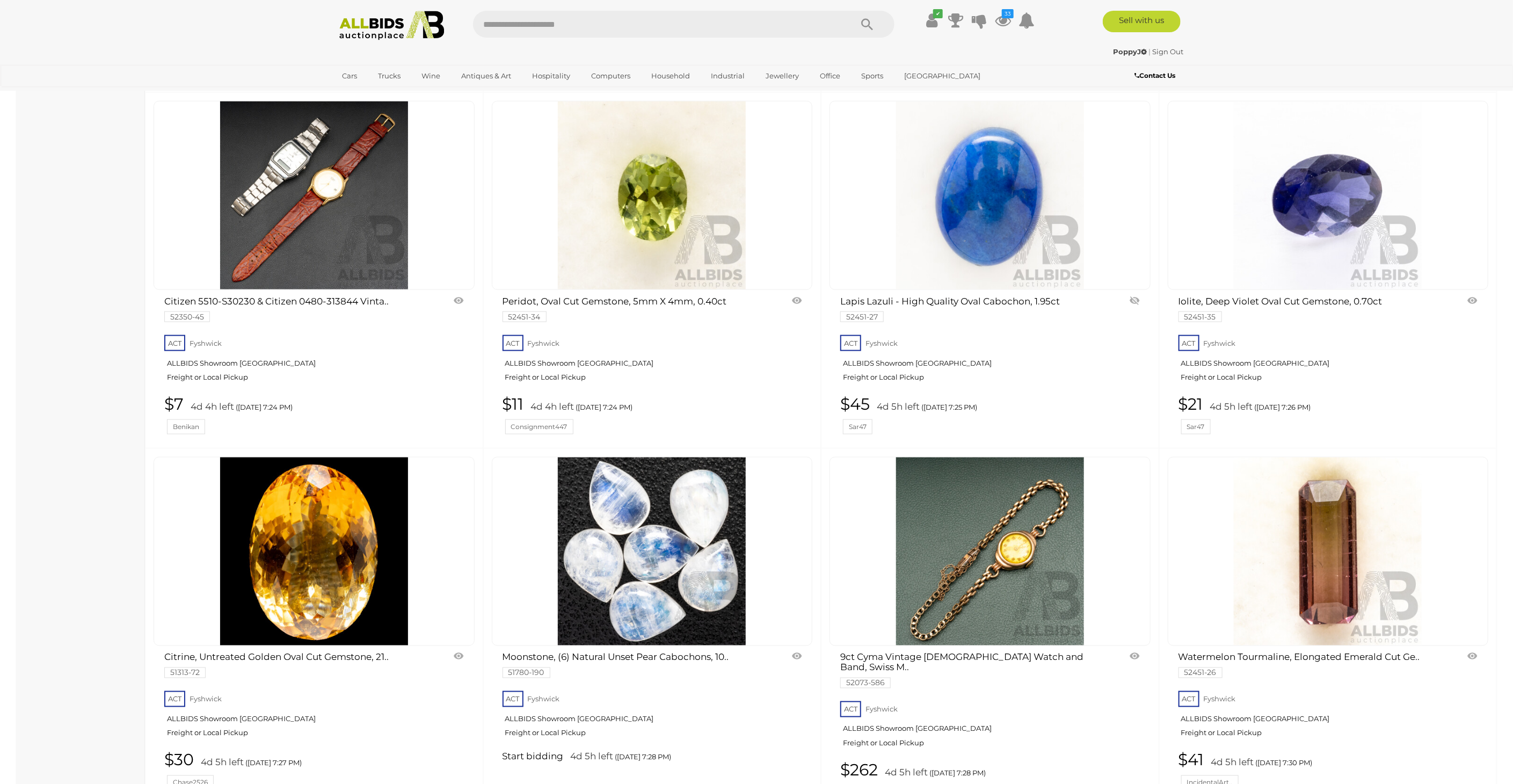
scroll to position [6800, 0]
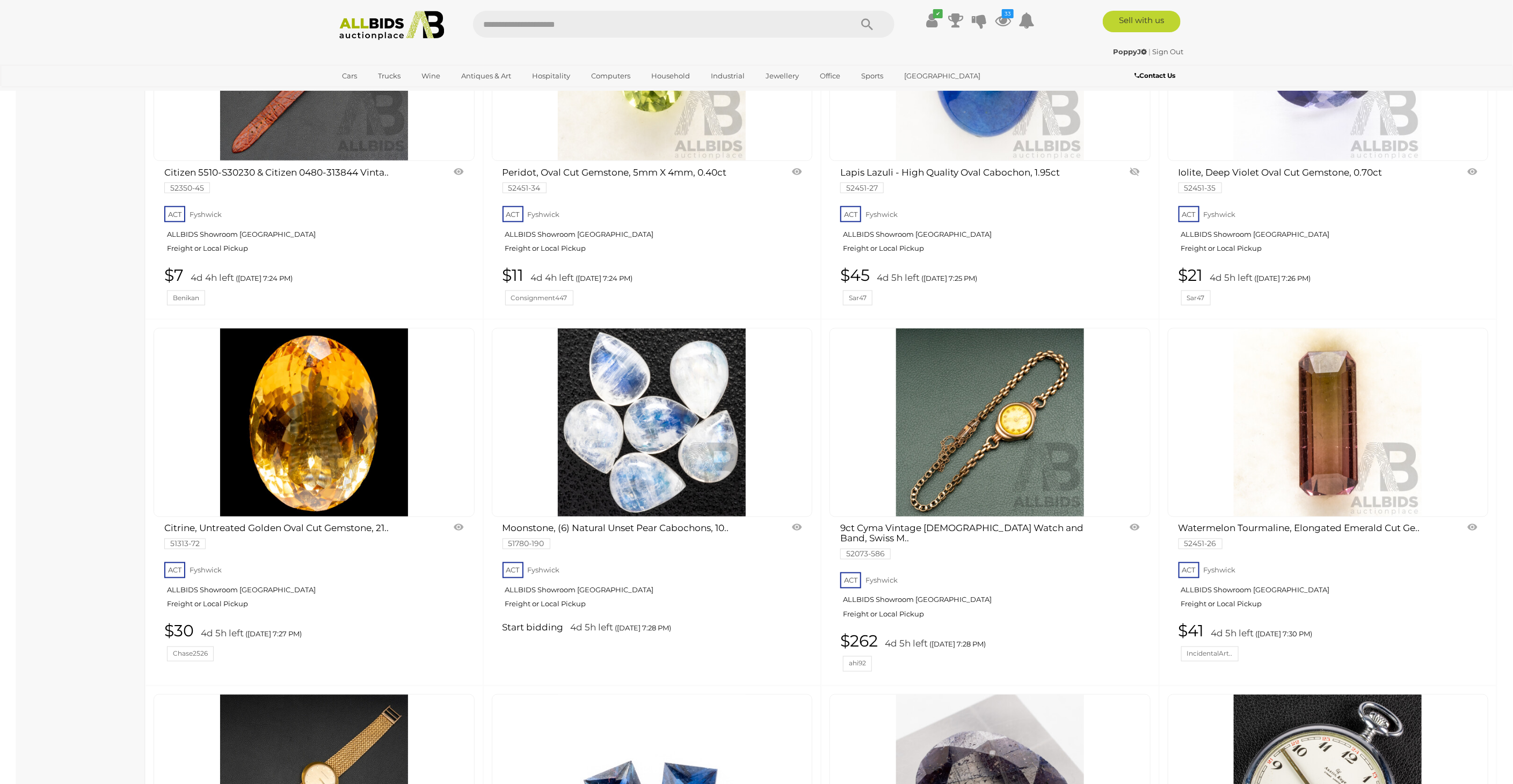
click at [1134, 520] on link at bounding box center [1136, 528] width 18 height 16
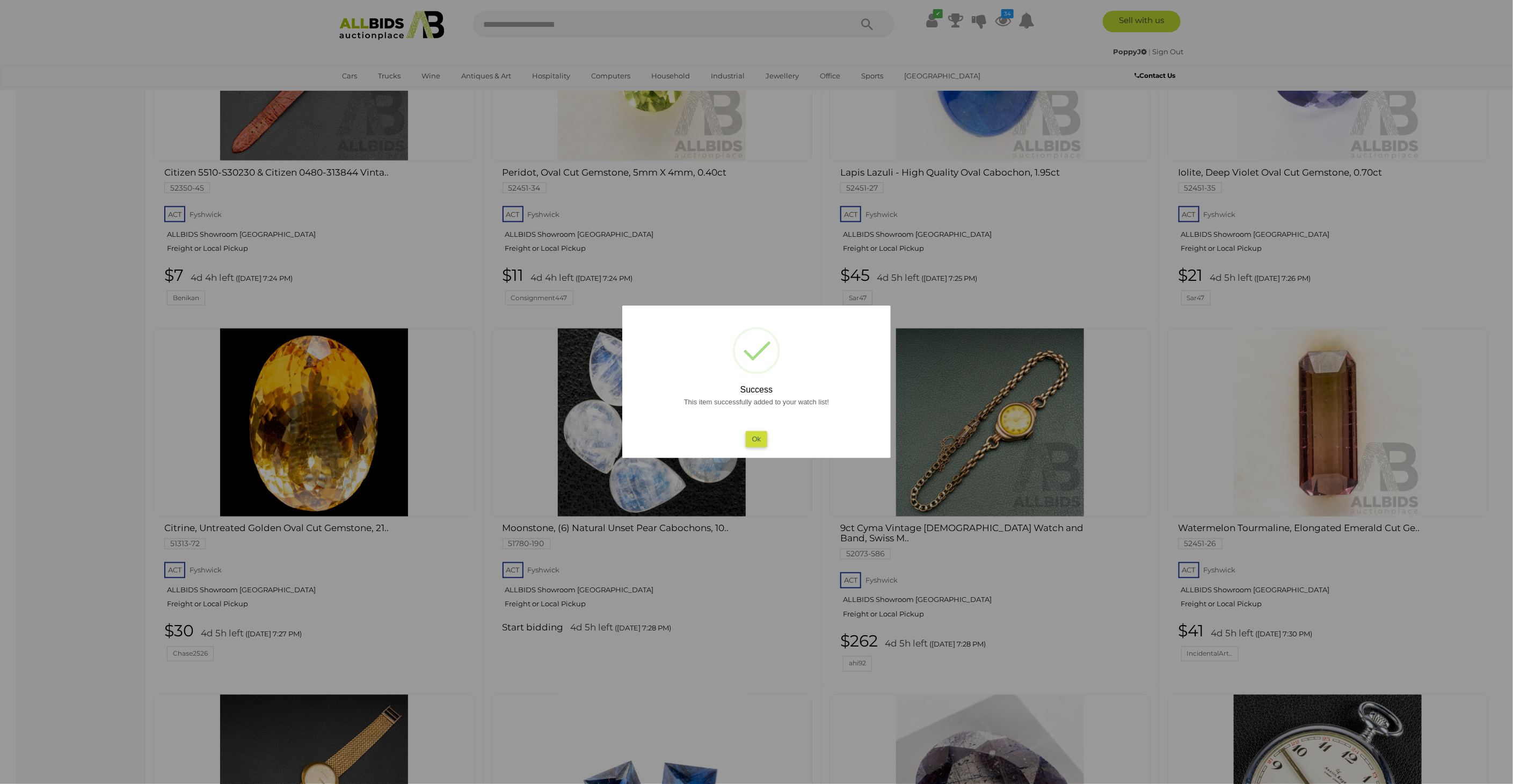
click at [1451, 443] on div at bounding box center [756, 392] width 1513 height 784
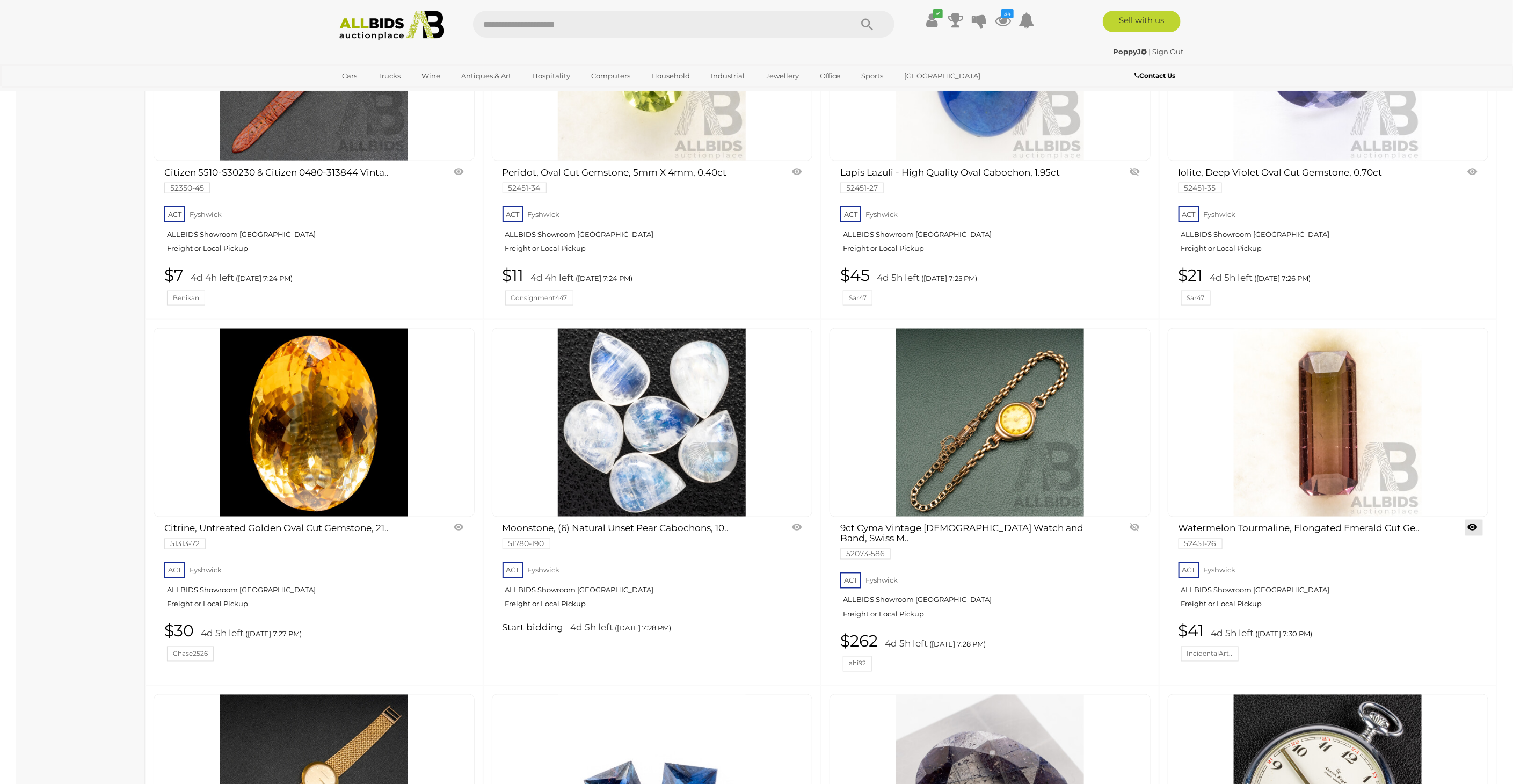
click at [1471, 520] on link at bounding box center [1474, 528] width 18 height 16
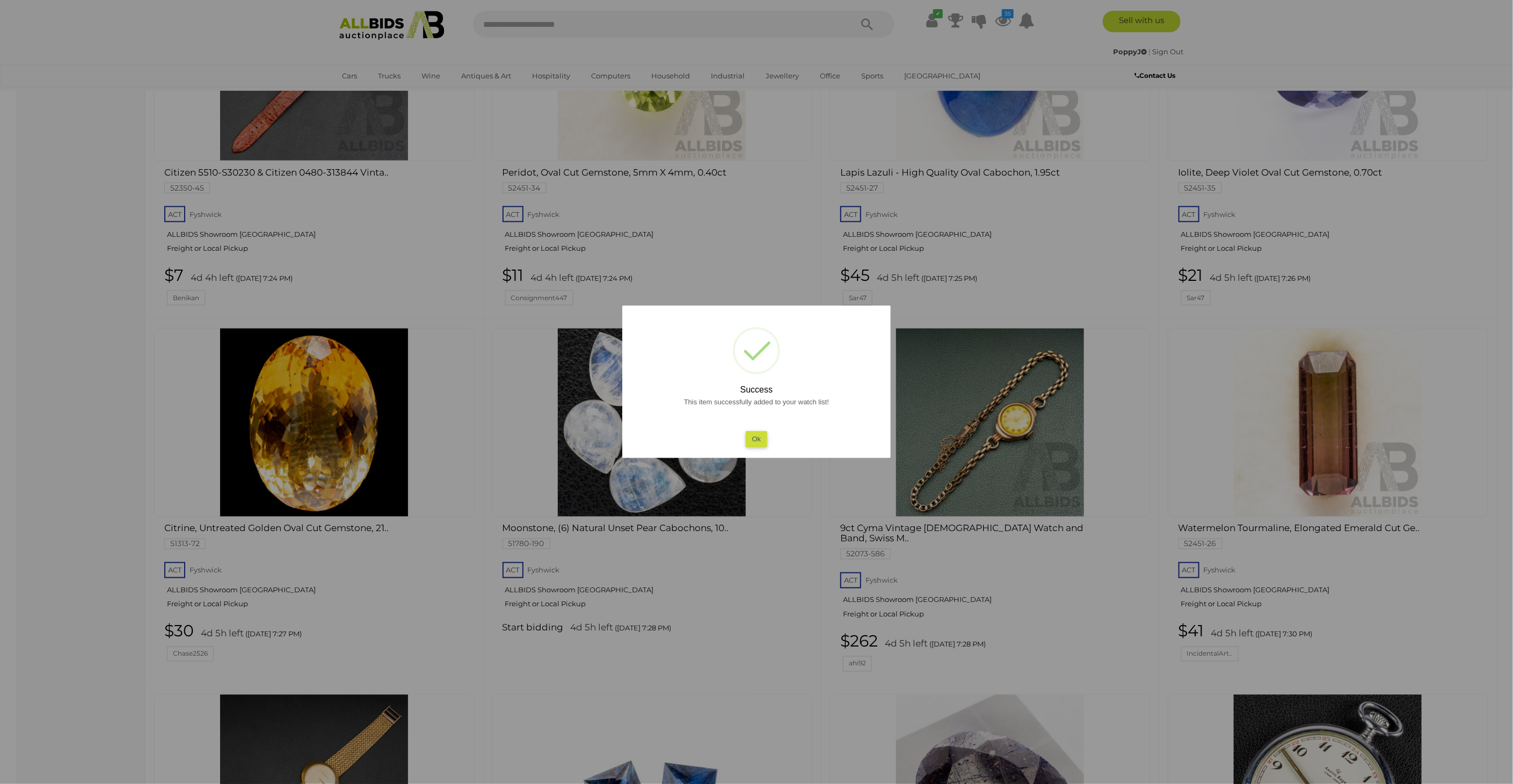
click at [41, 400] on div at bounding box center [756, 392] width 1513 height 784
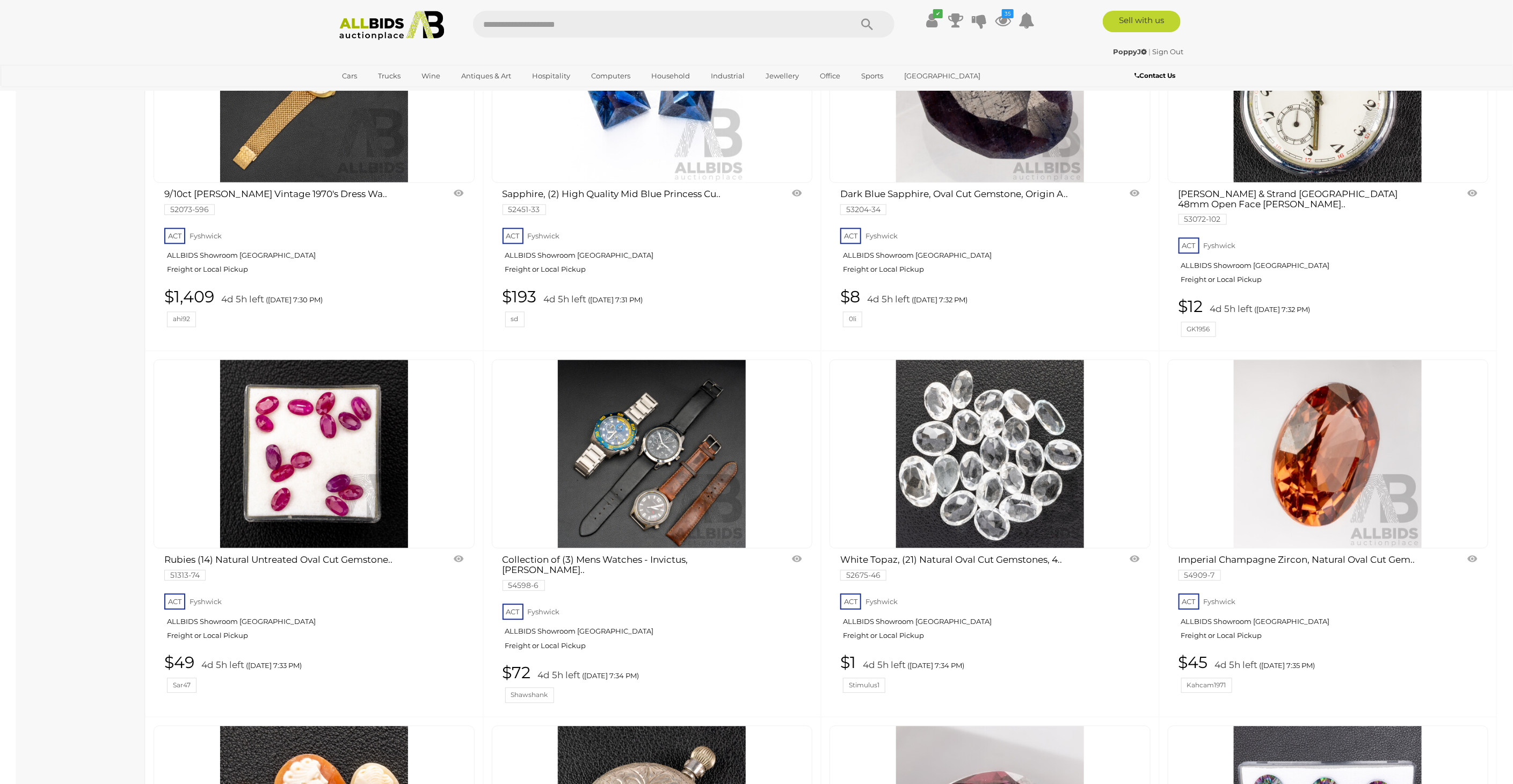
scroll to position [7516, 0]
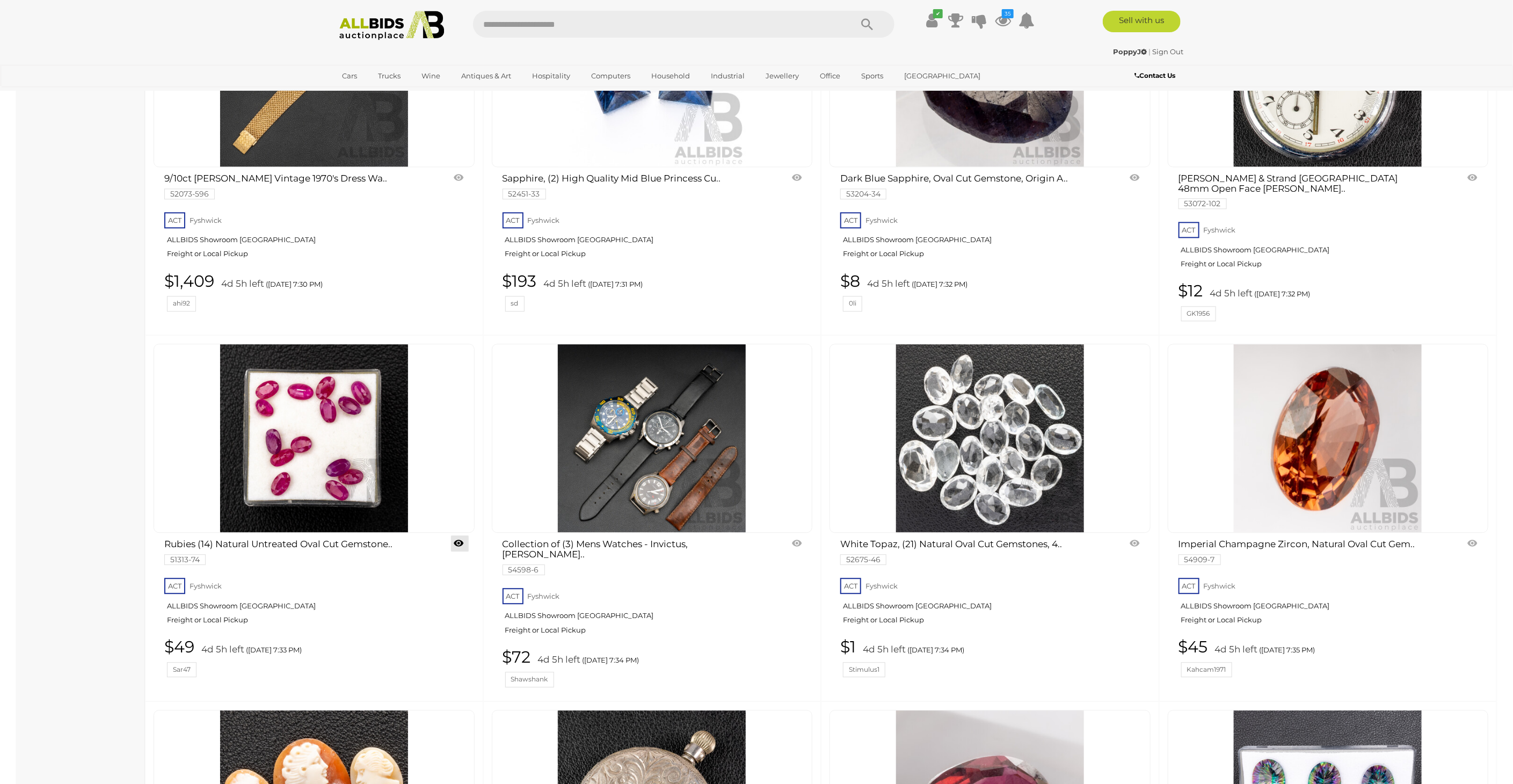
click at [456, 535] on link at bounding box center [460, 543] width 18 height 16
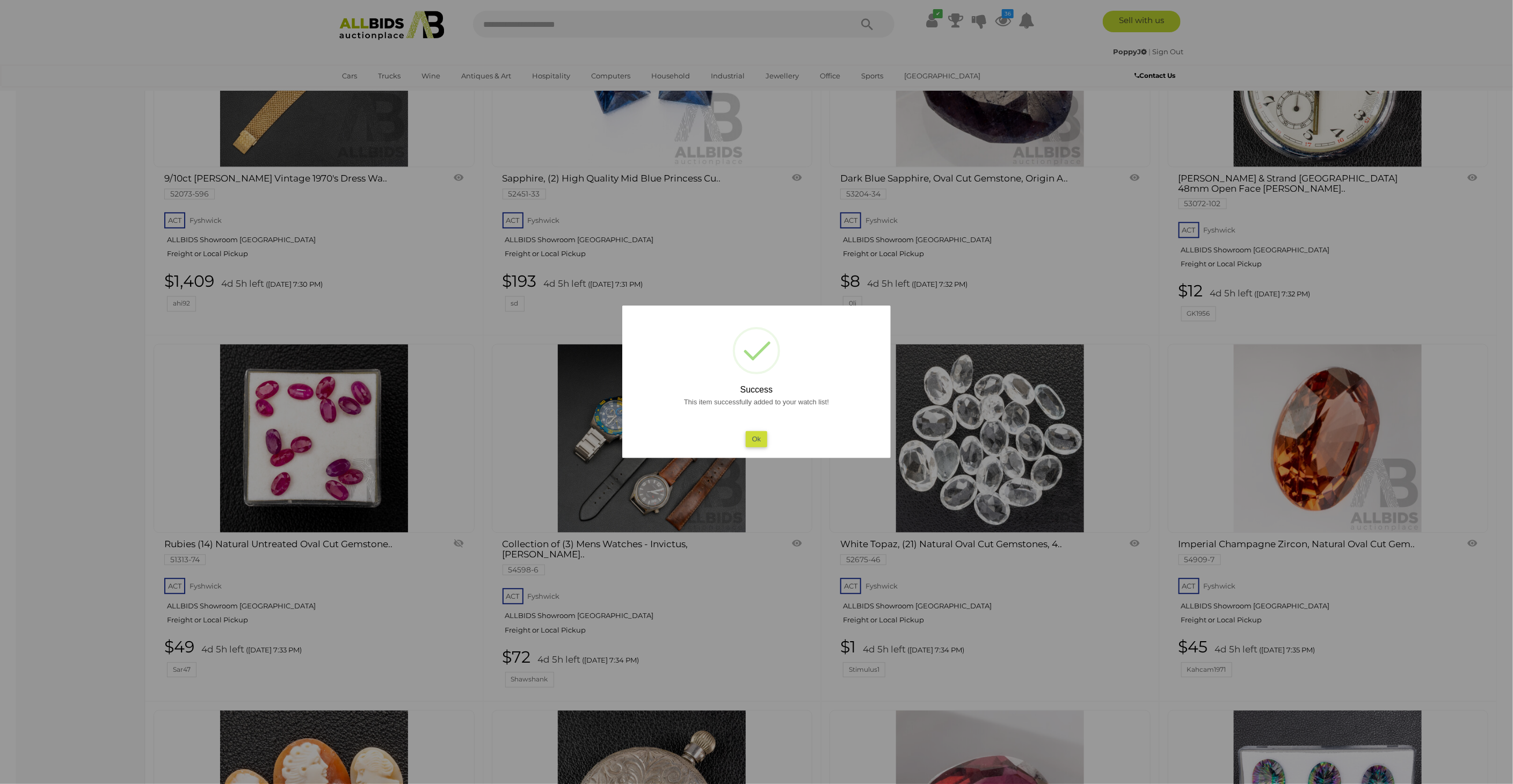
click at [72, 371] on div at bounding box center [756, 392] width 1513 height 784
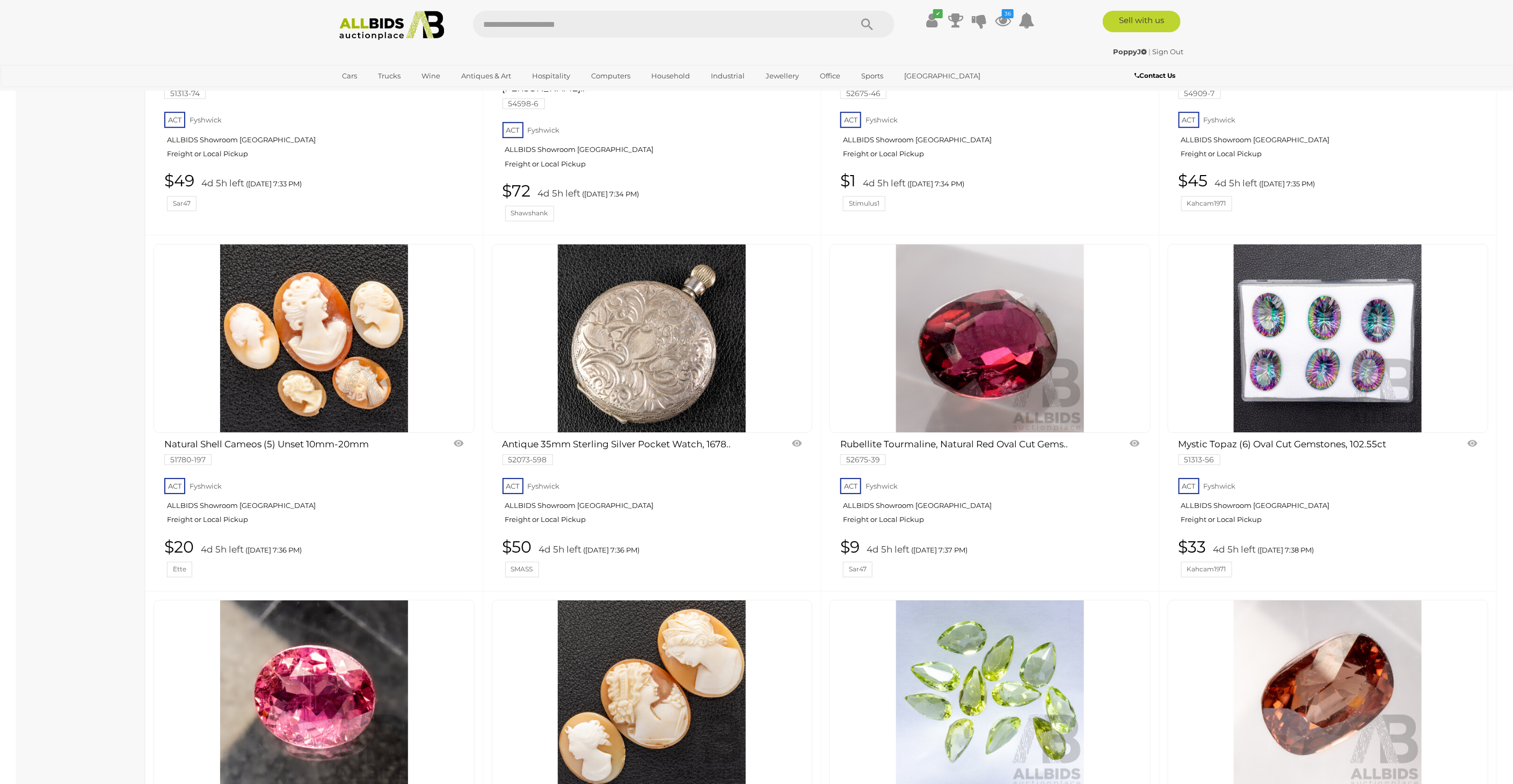
scroll to position [8112, 0]
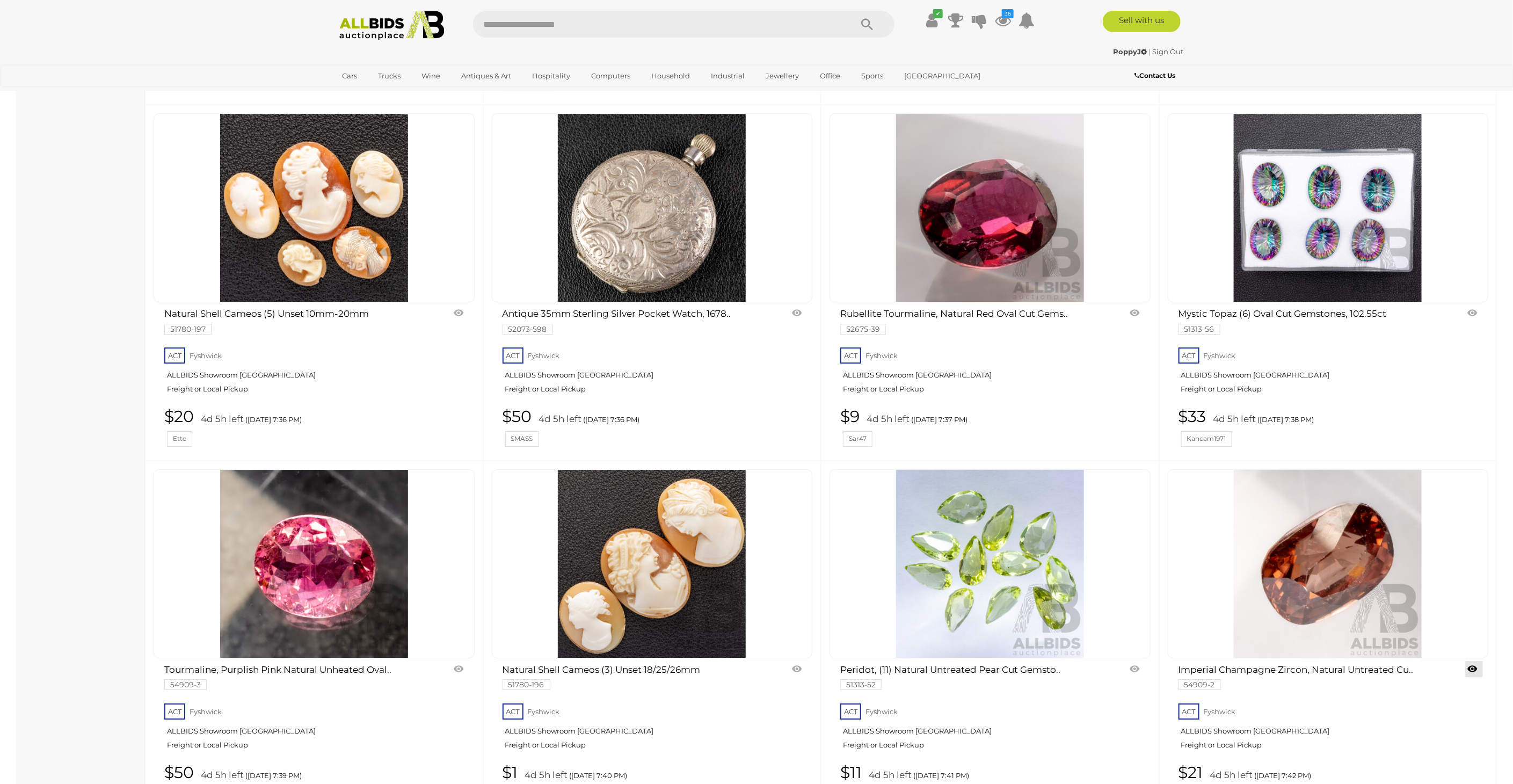
click at [1475, 661] on link at bounding box center [1474, 669] width 18 height 16
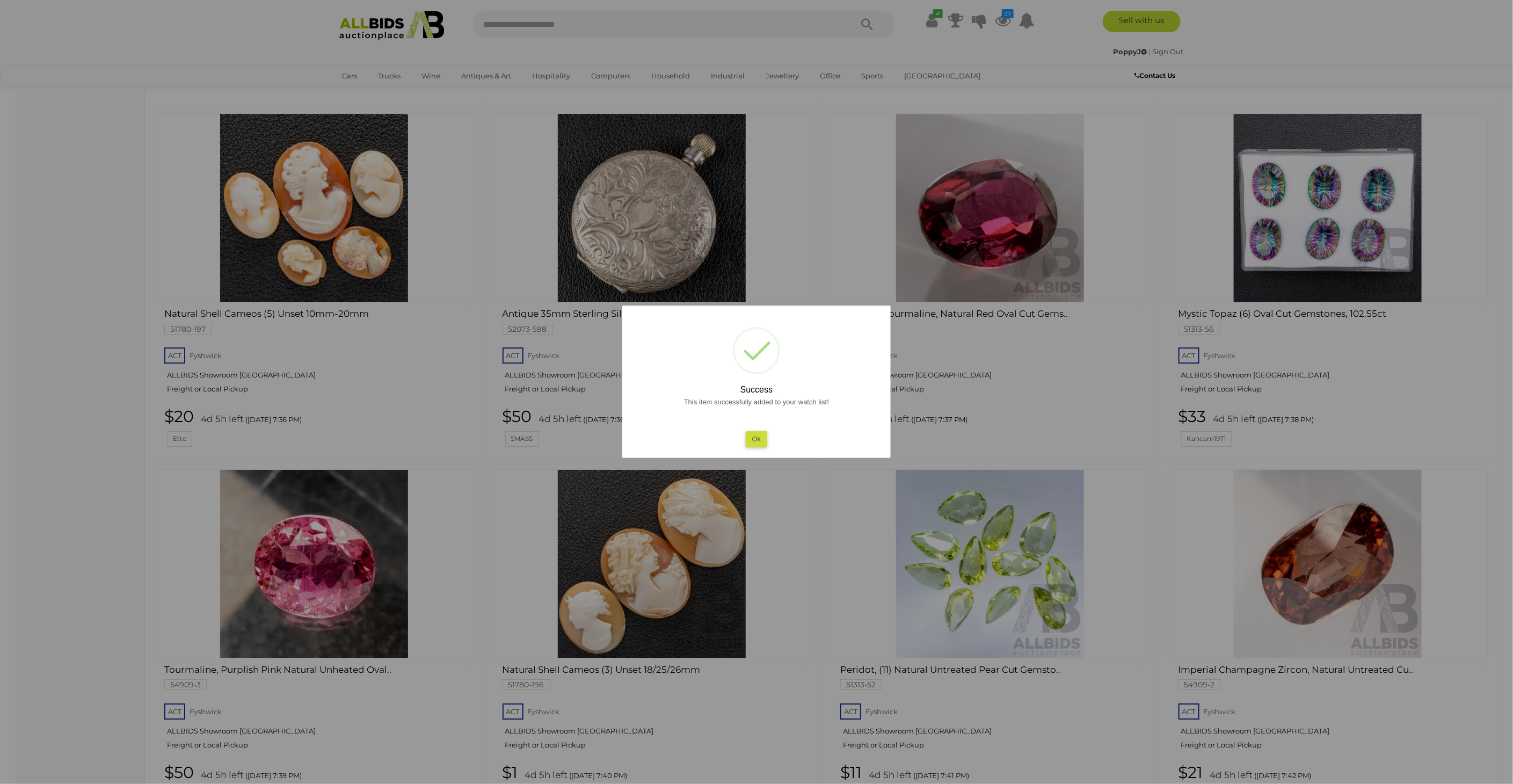
click at [48, 363] on div at bounding box center [756, 392] width 1513 height 784
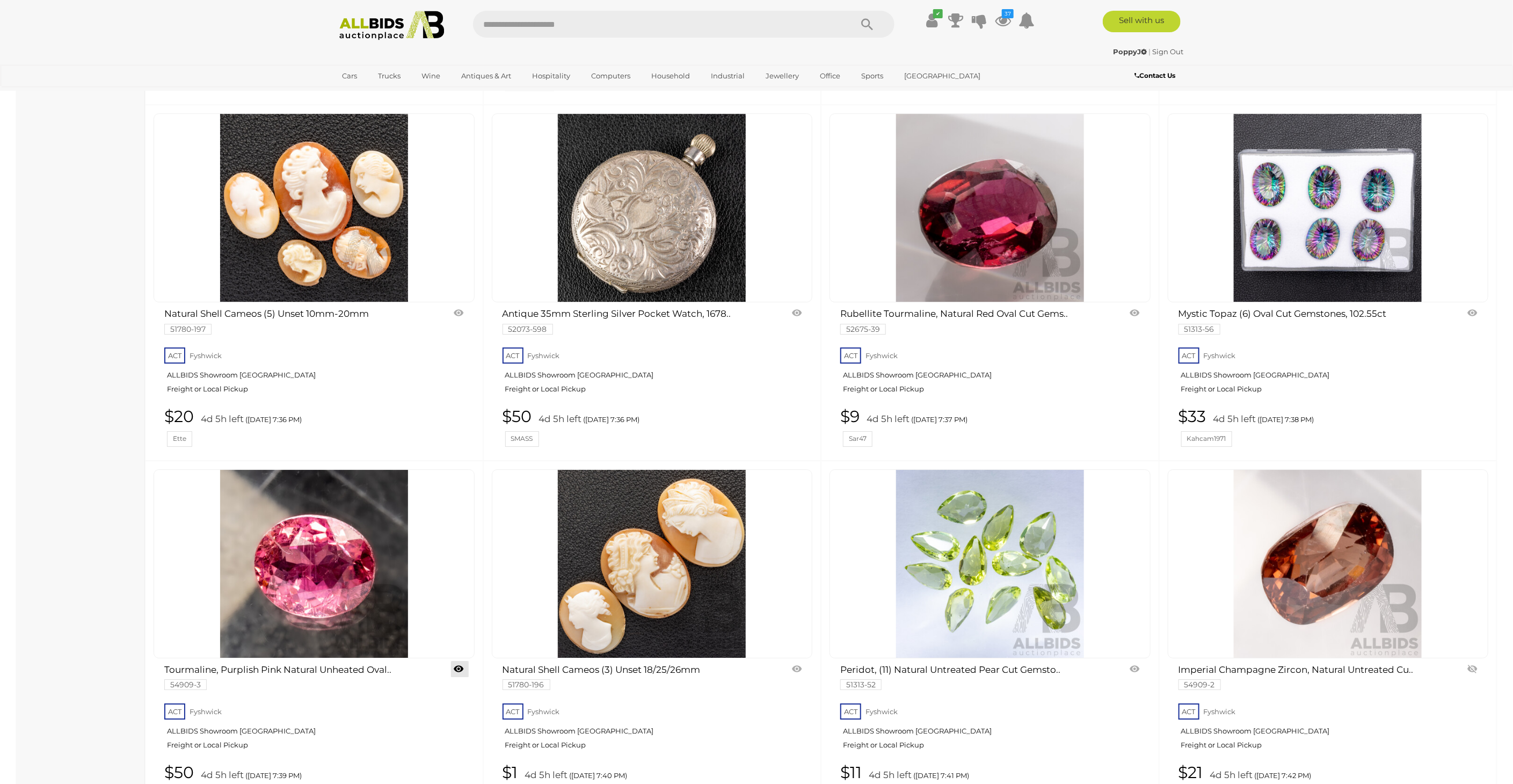
click at [458, 661] on link at bounding box center [460, 669] width 18 height 16
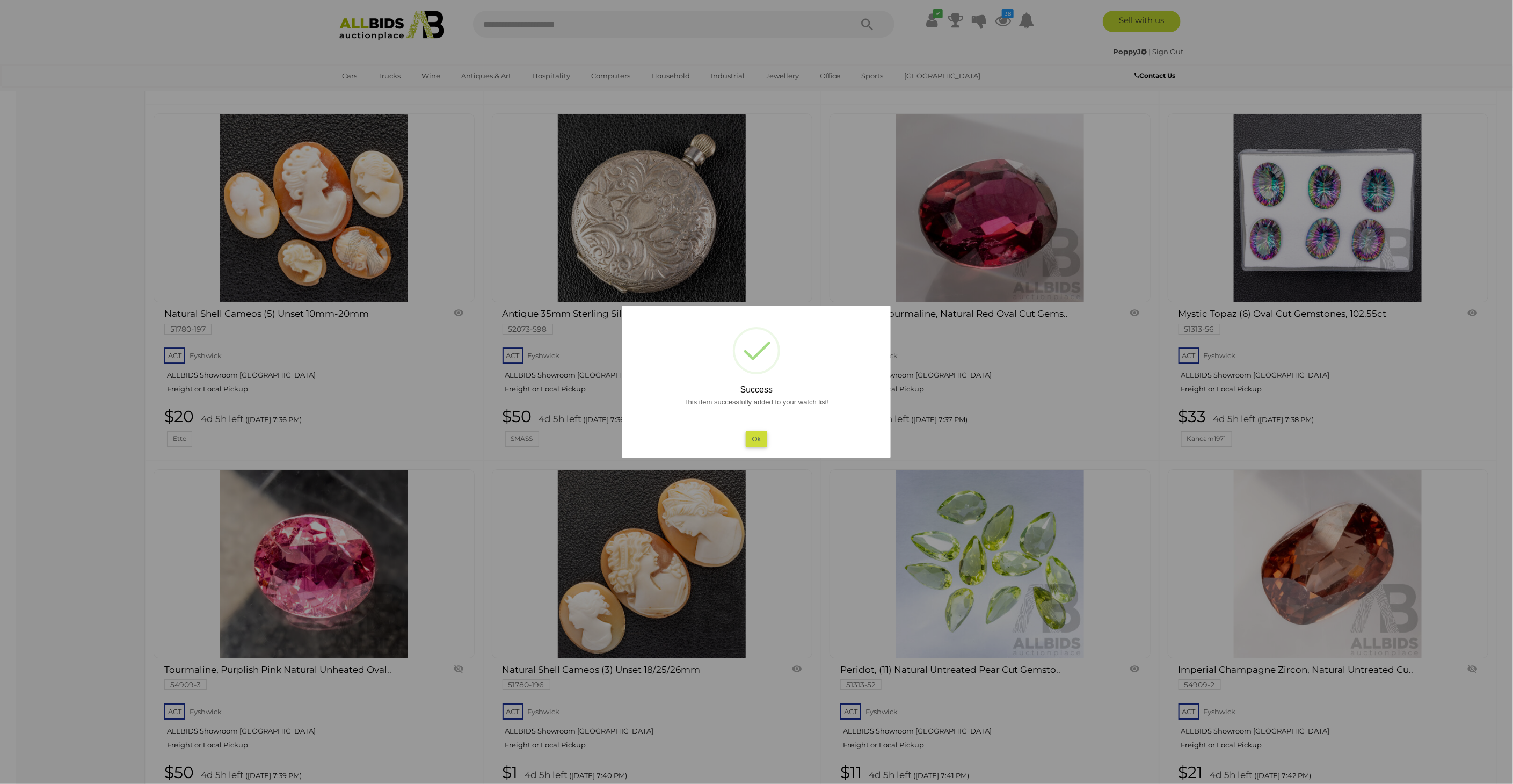
click at [67, 376] on div at bounding box center [756, 392] width 1513 height 784
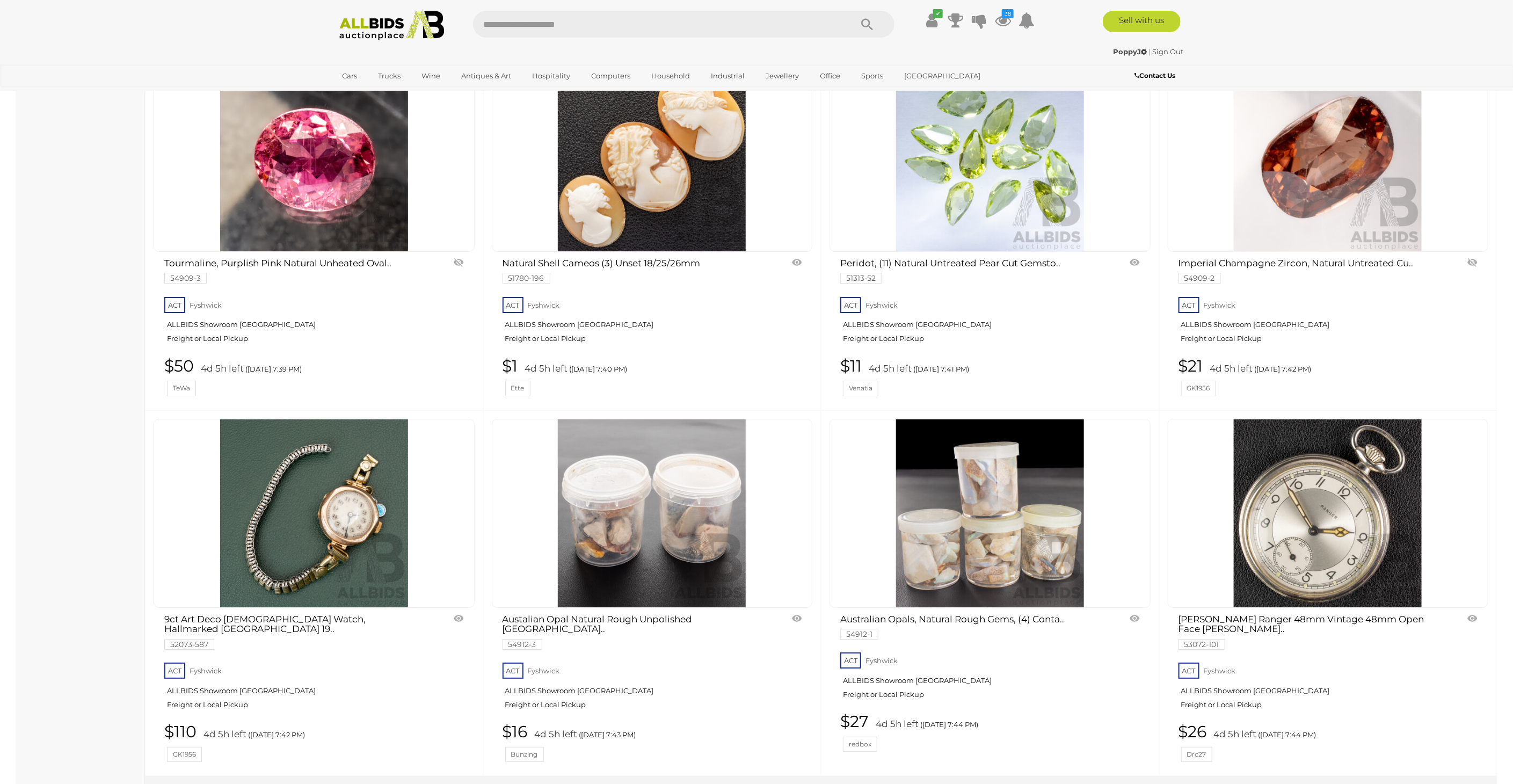
scroll to position [8529, 0]
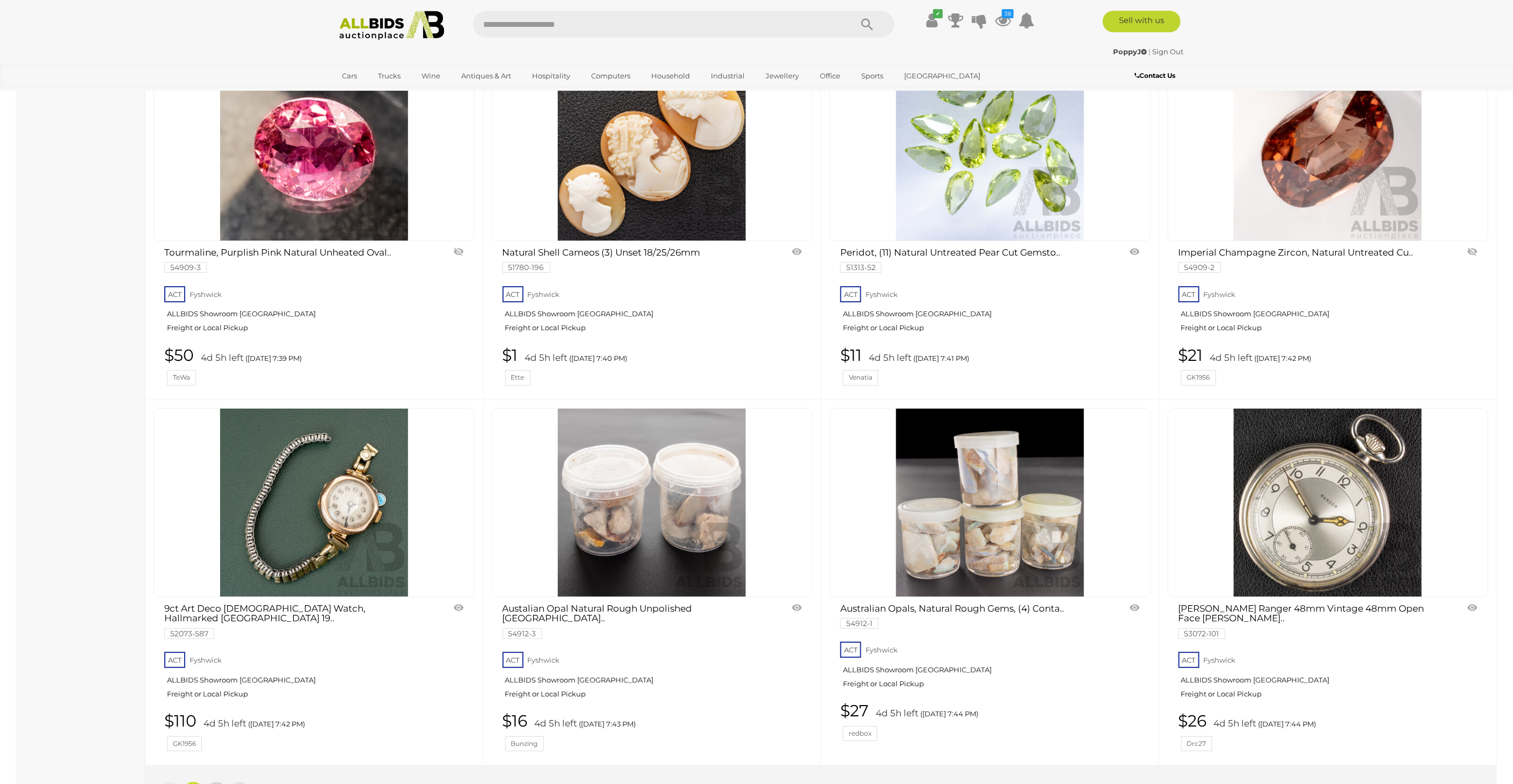
click at [213, 781] on link "2" at bounding box center [217, 792] width 22 height 22
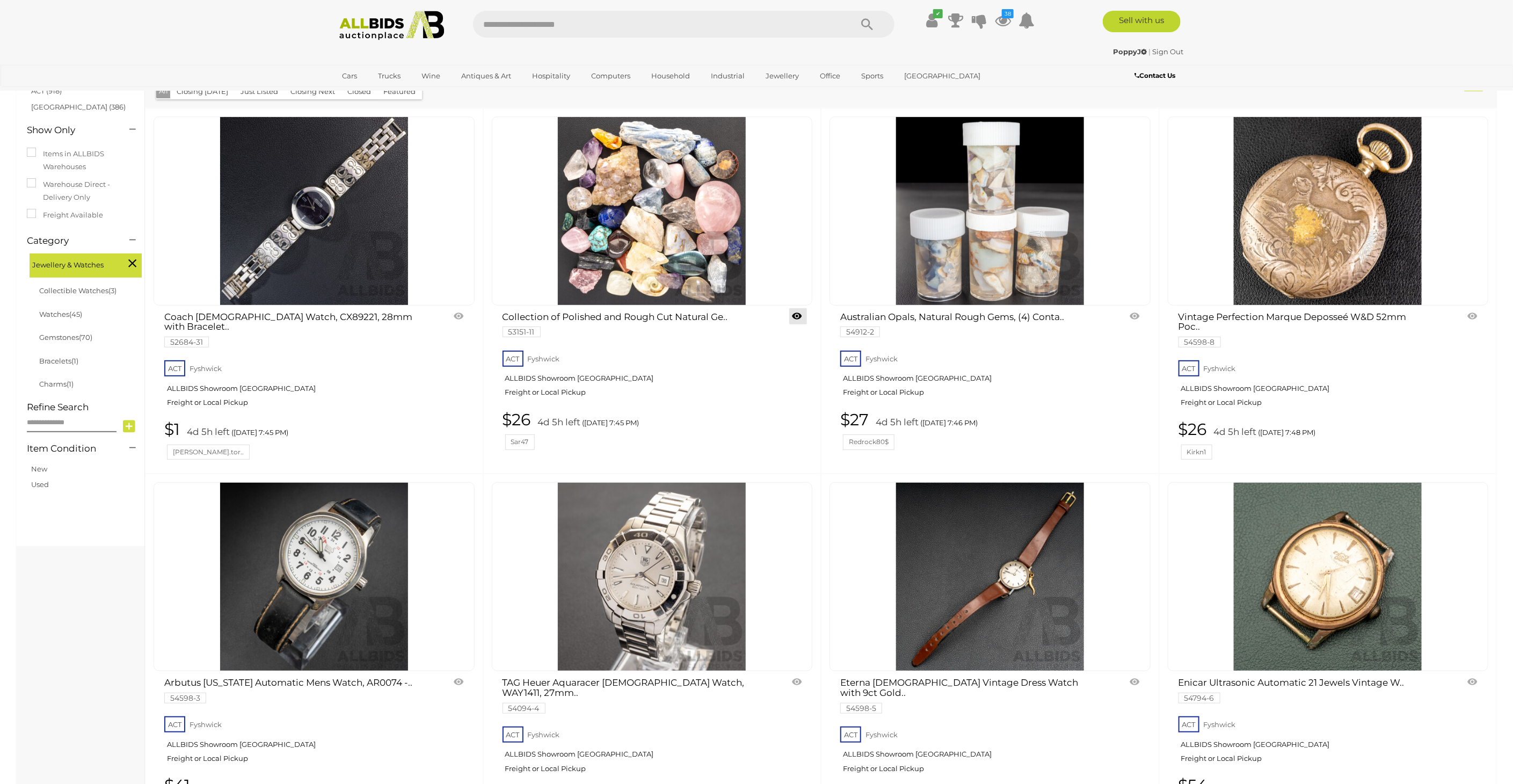
click at [793, 310] on link at bounding box center [798, 316] width 18 height 16
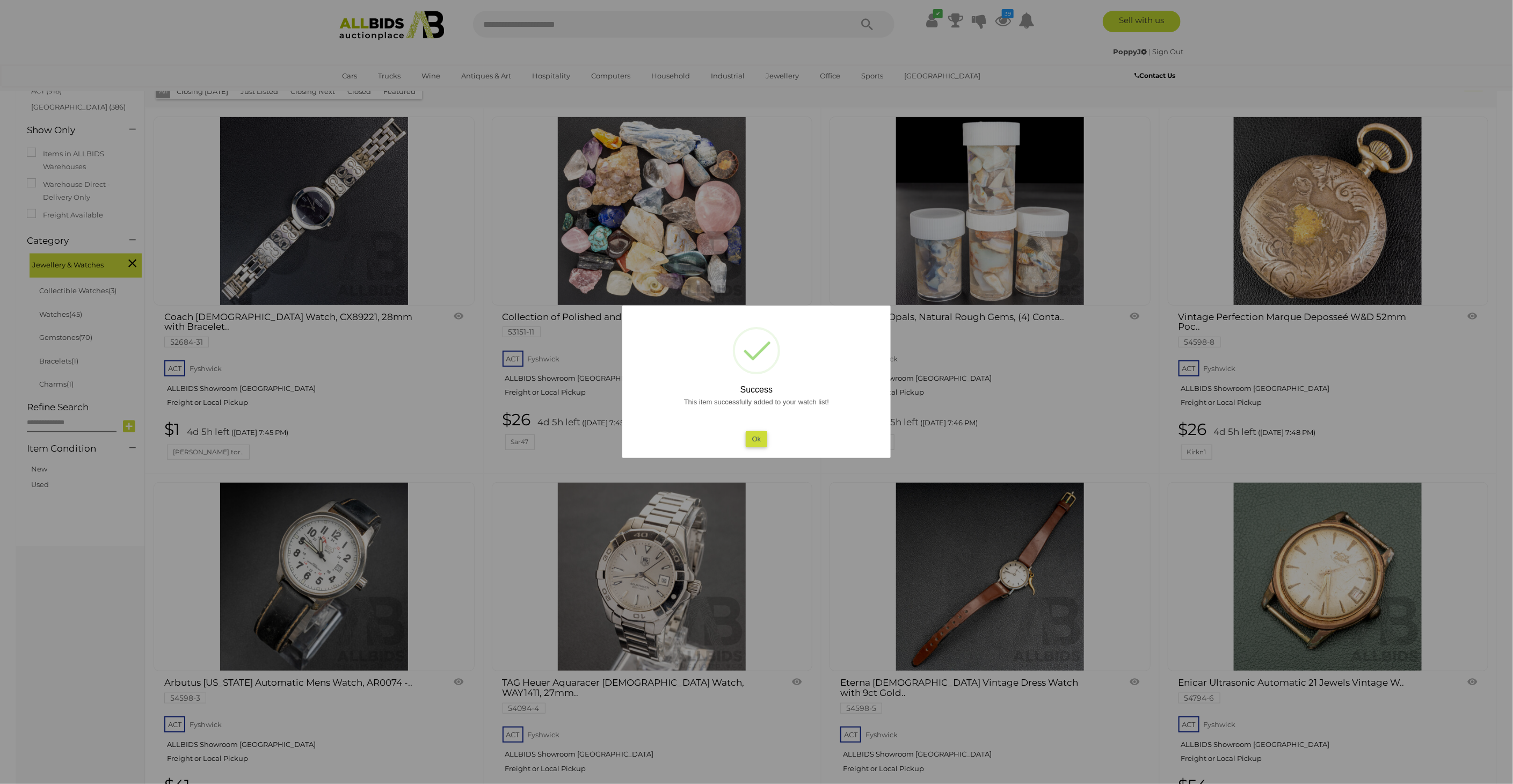
click at [0, 613] on div at bounding box center [756, 392] width 1513 height 784
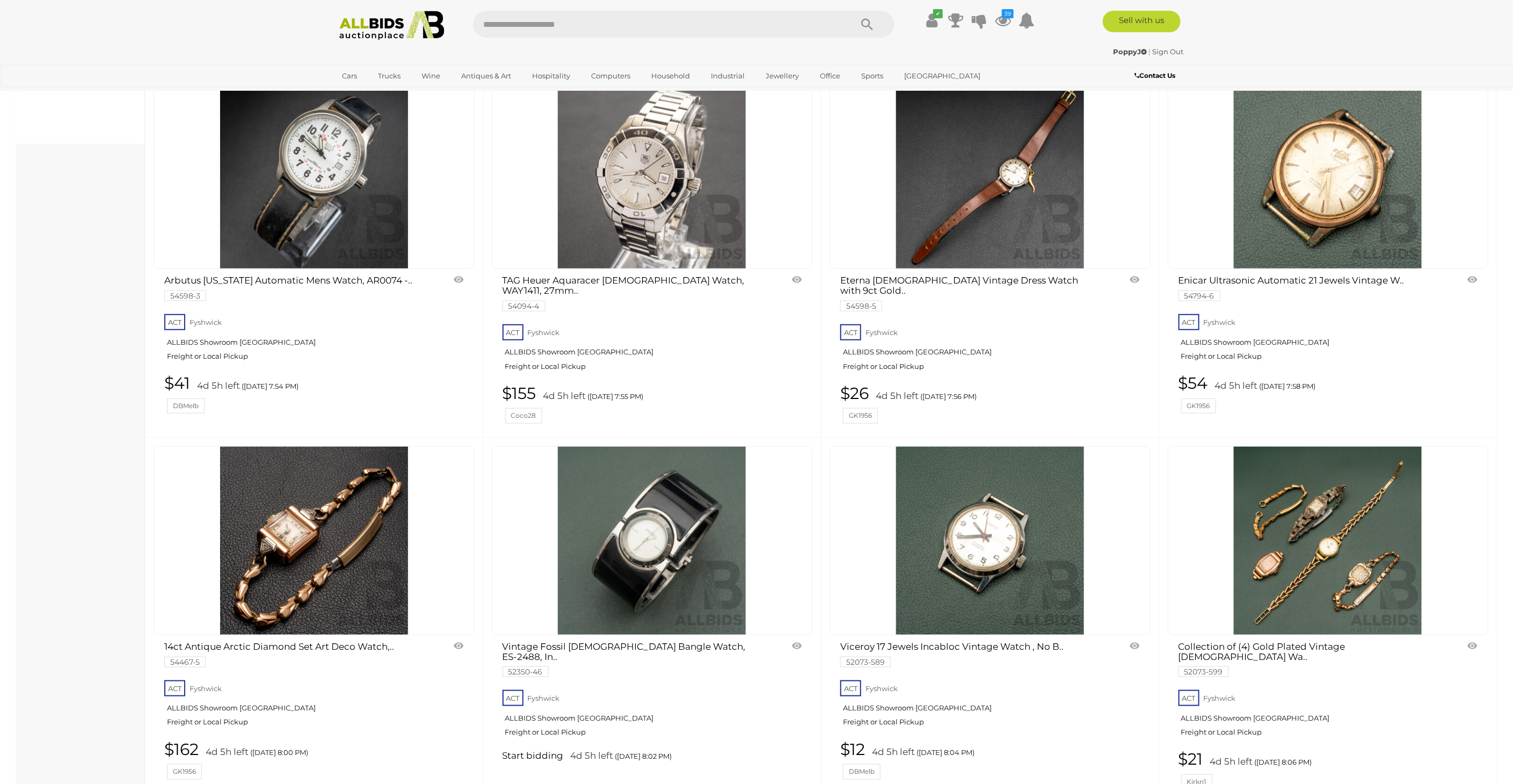
scroll to position [469, 0]
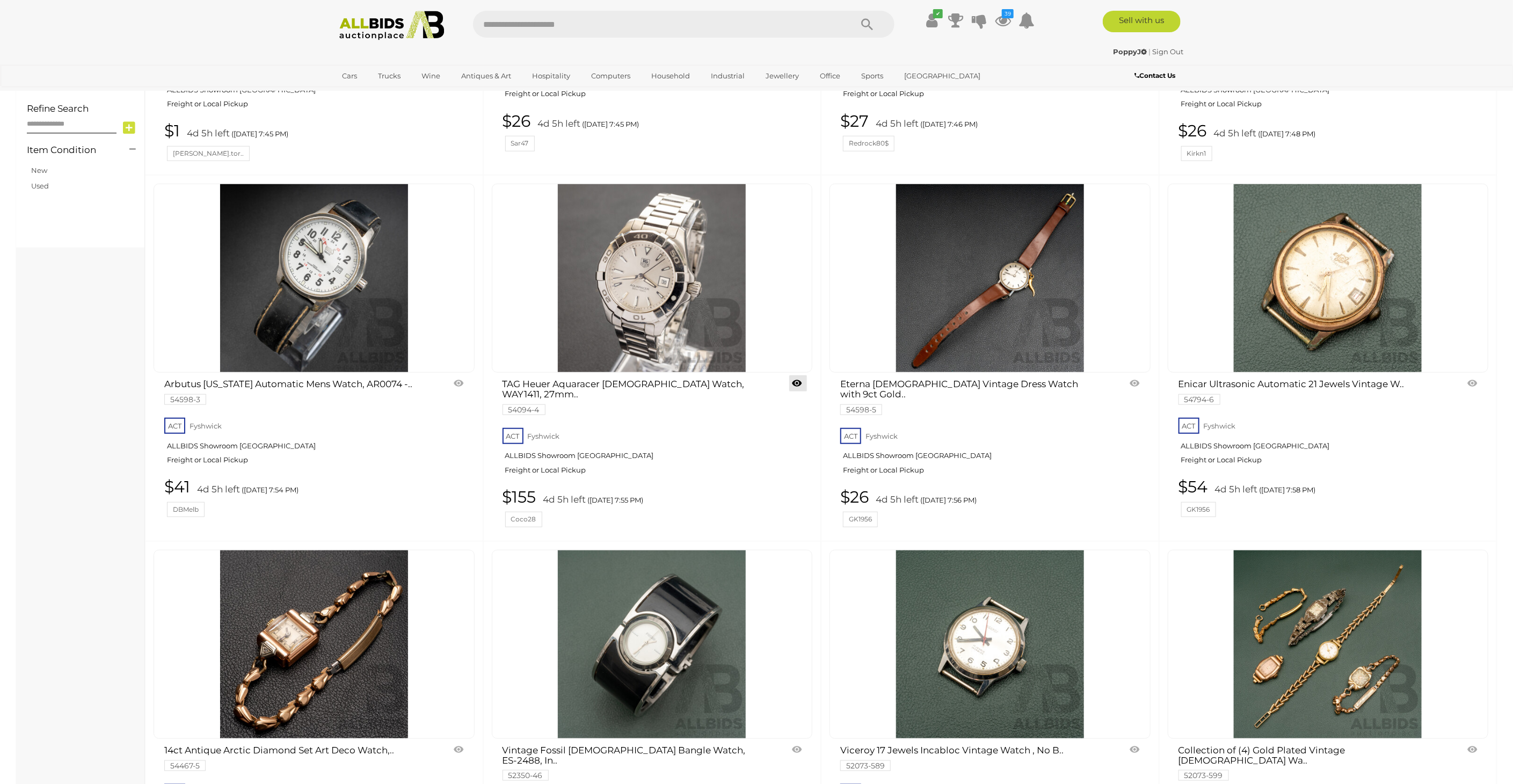
click at [797, 375] on link at bounding box center [798, 383] width 18 height 16
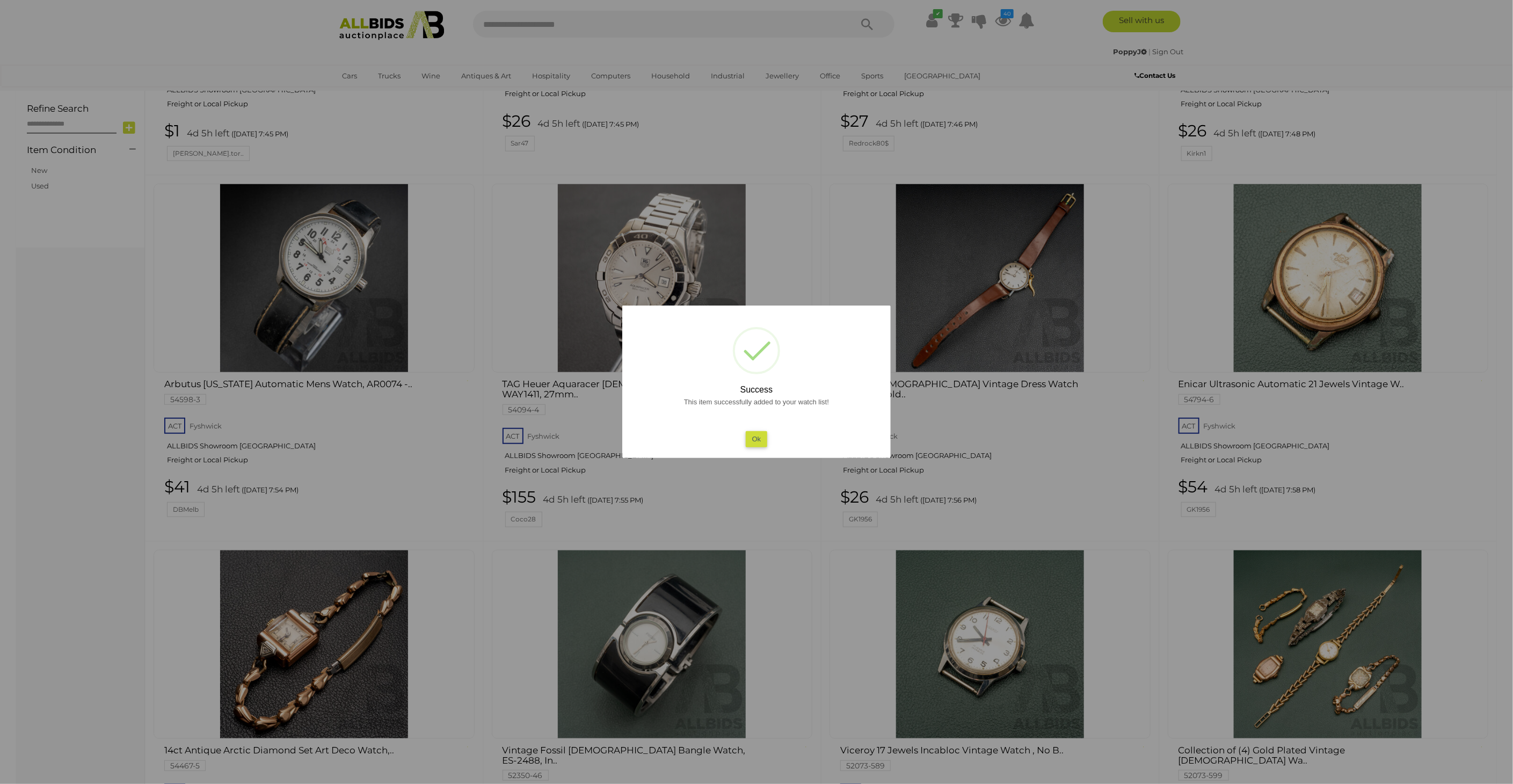
click at [792, 687] on div at bounding box center [756, 392] width 1513 height 784
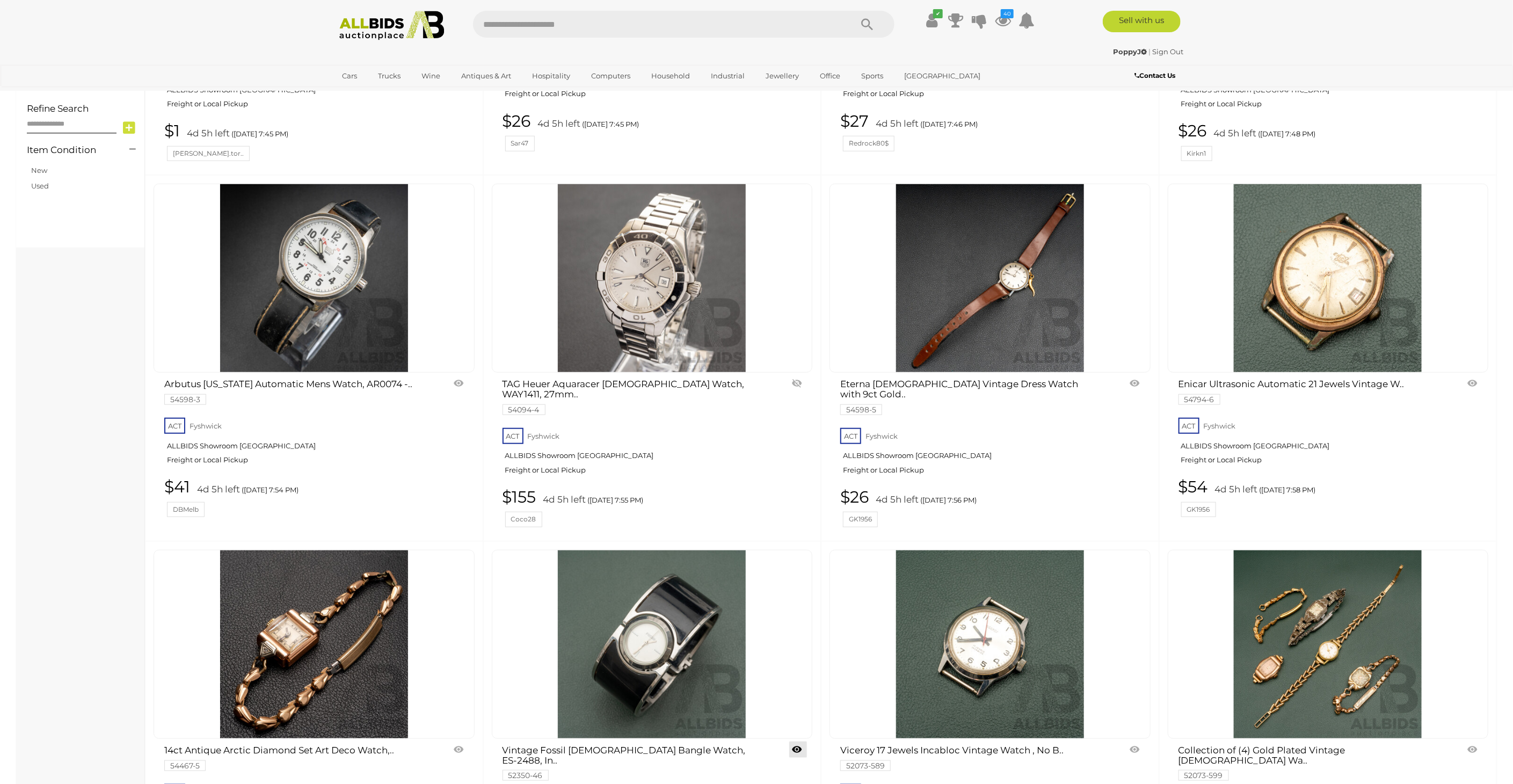
click at [796, 742] on link at bounding box center [798, 750] width 18 height 16
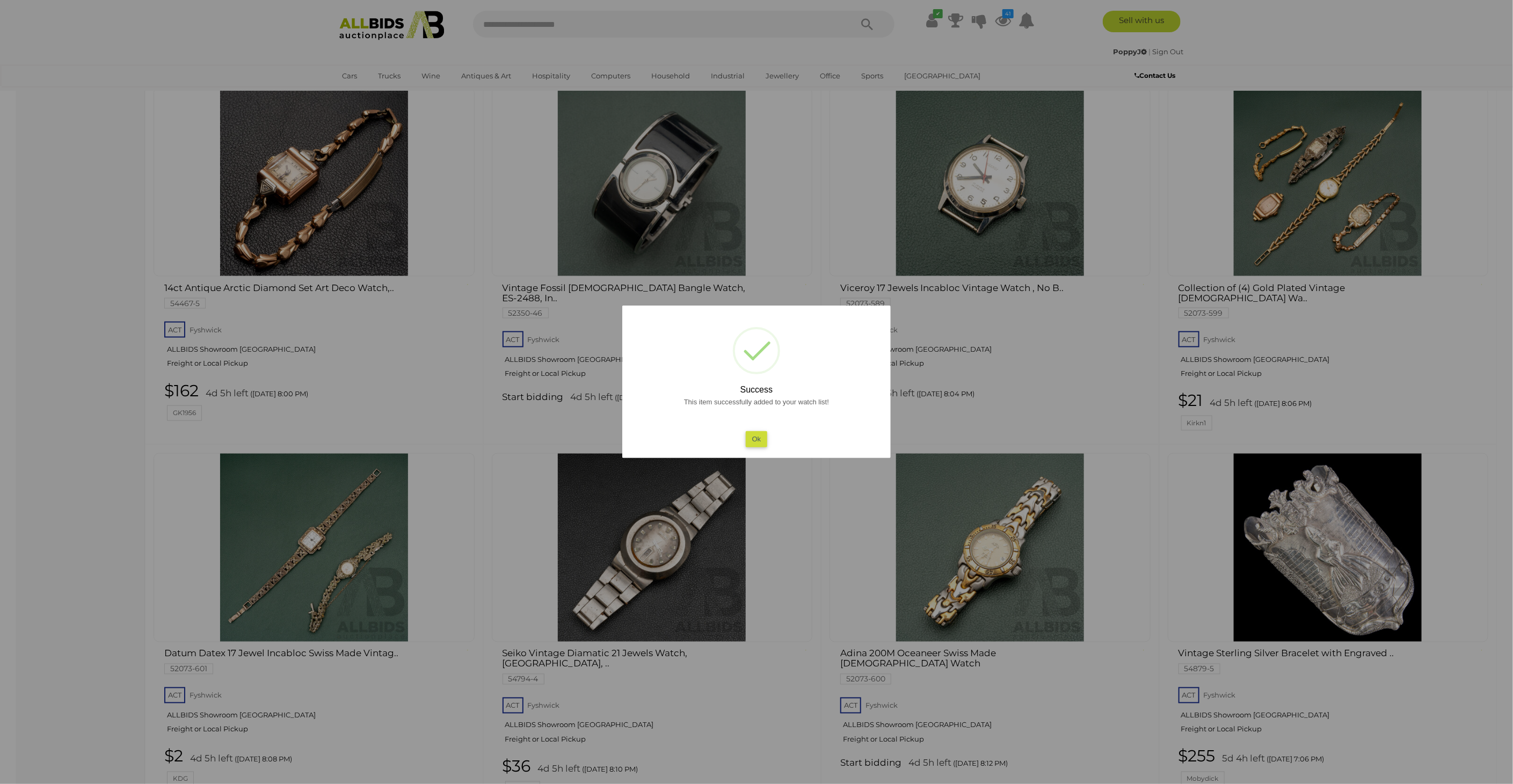
scroll to position [1006, 0]
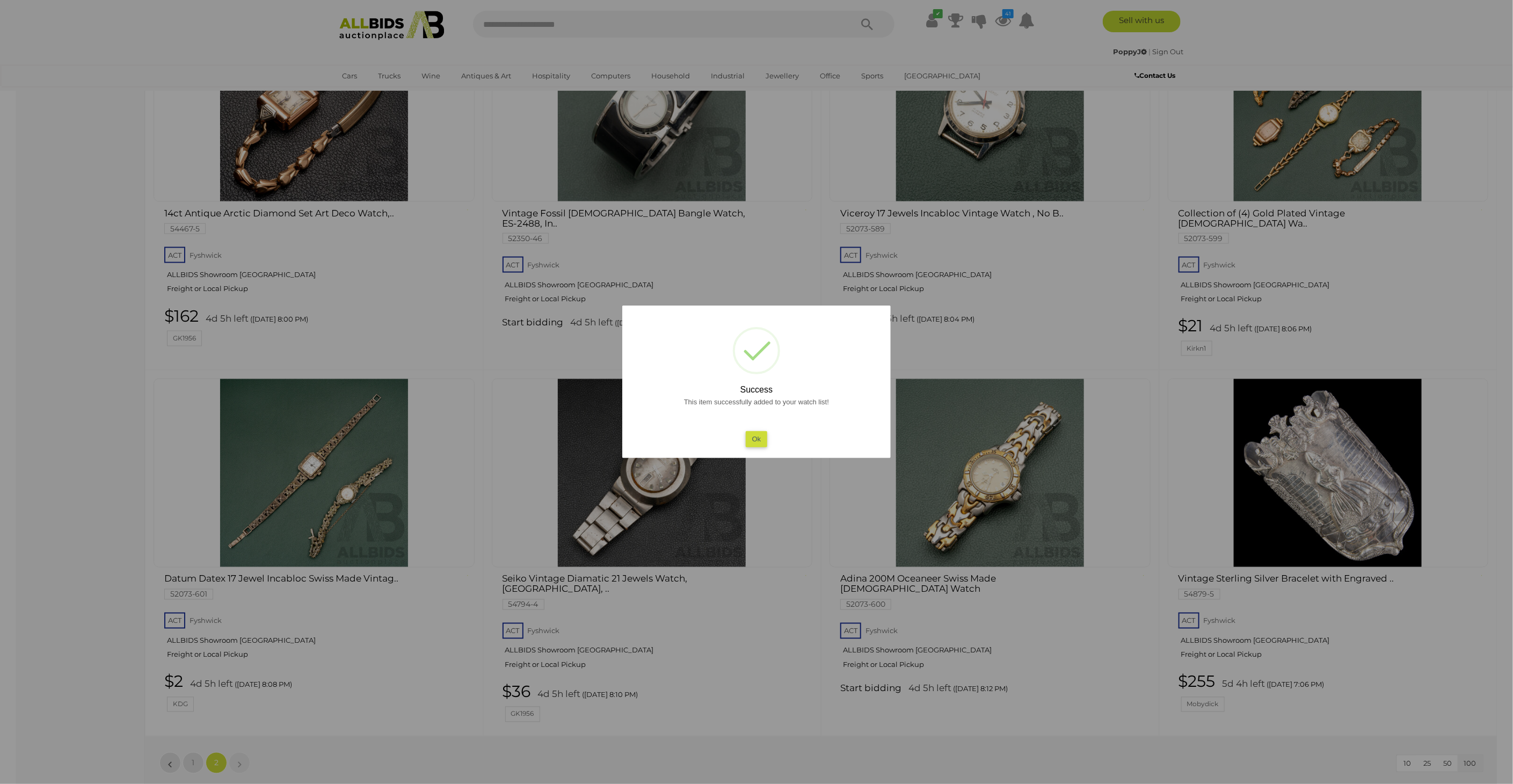
click at [108, 585] on div at bounding box center [756, 392] width 1513 height 784
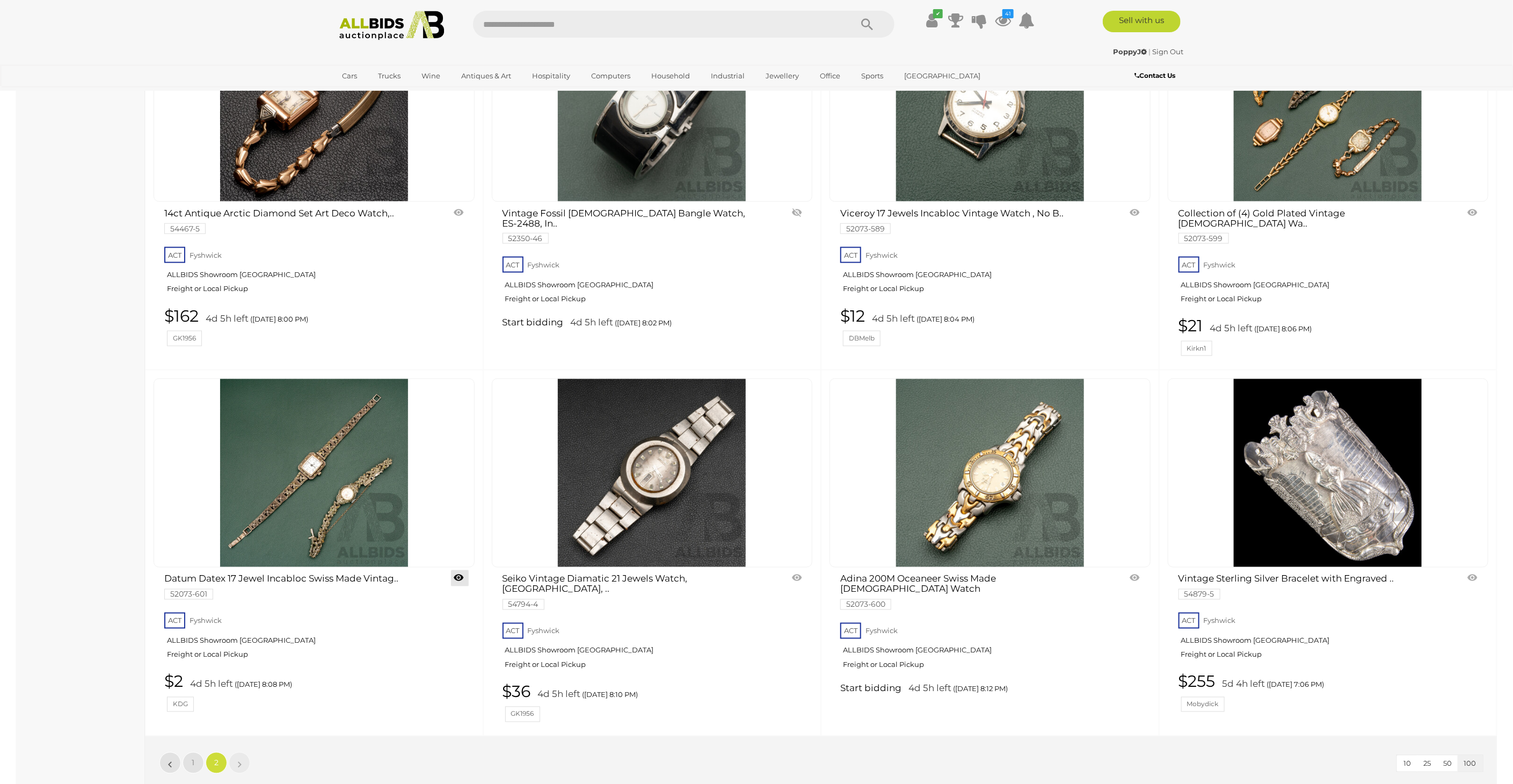
click at [455, 570] on link at bounding box center [460, 578] width 18 height 16
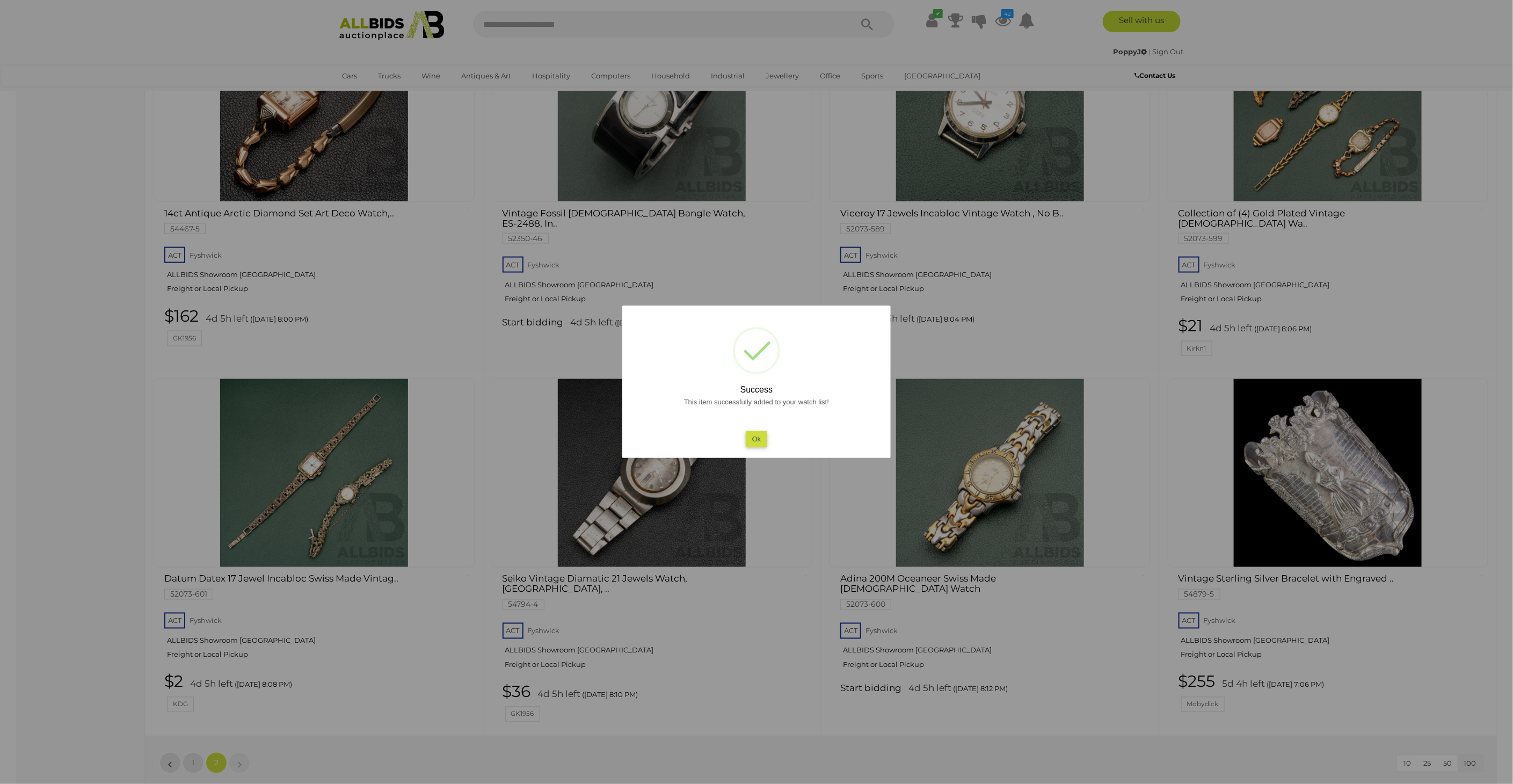
click at [72, 371] on div at bounding box center [756, 392] width 1513 height 784
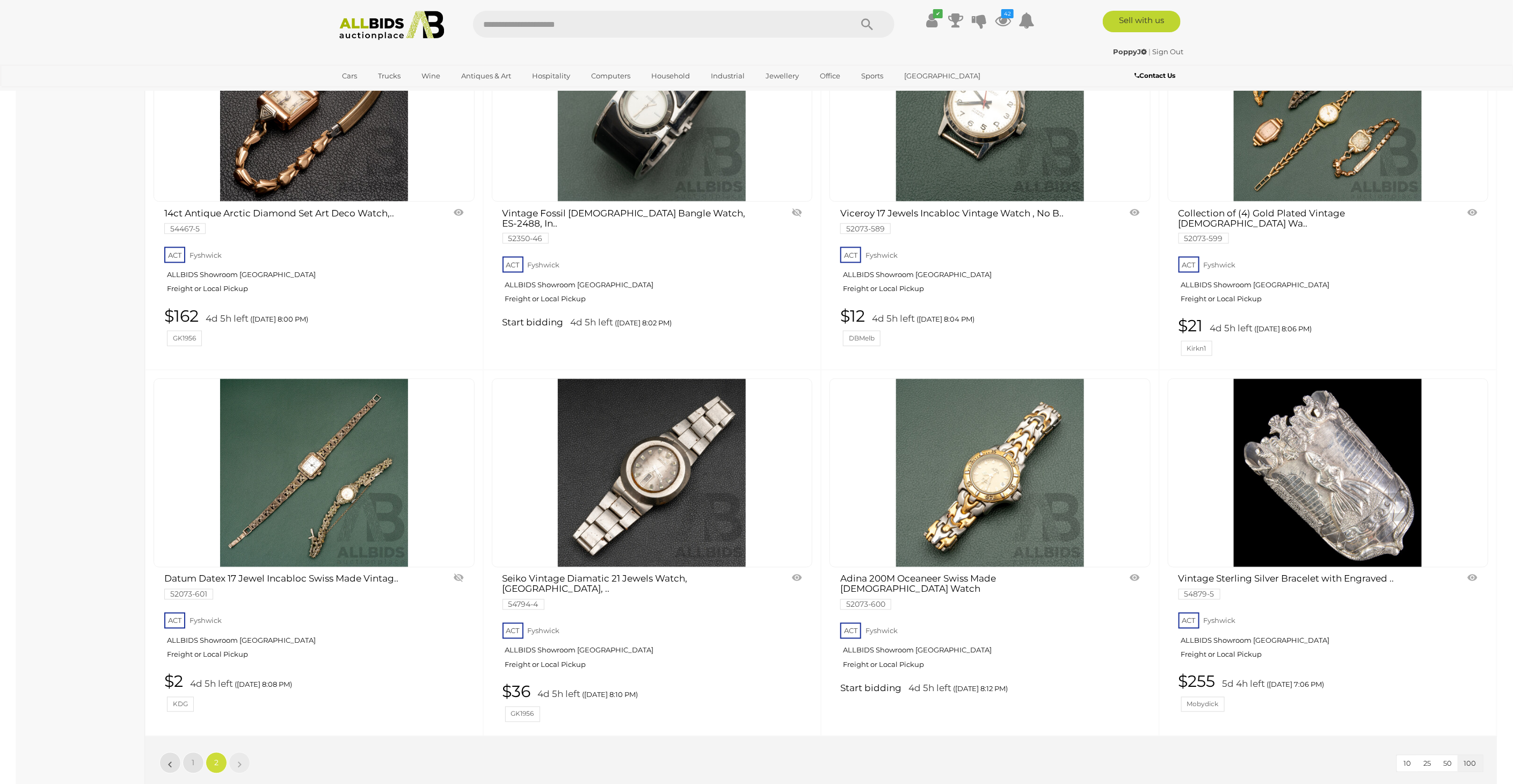
scroll to position [170, 0]
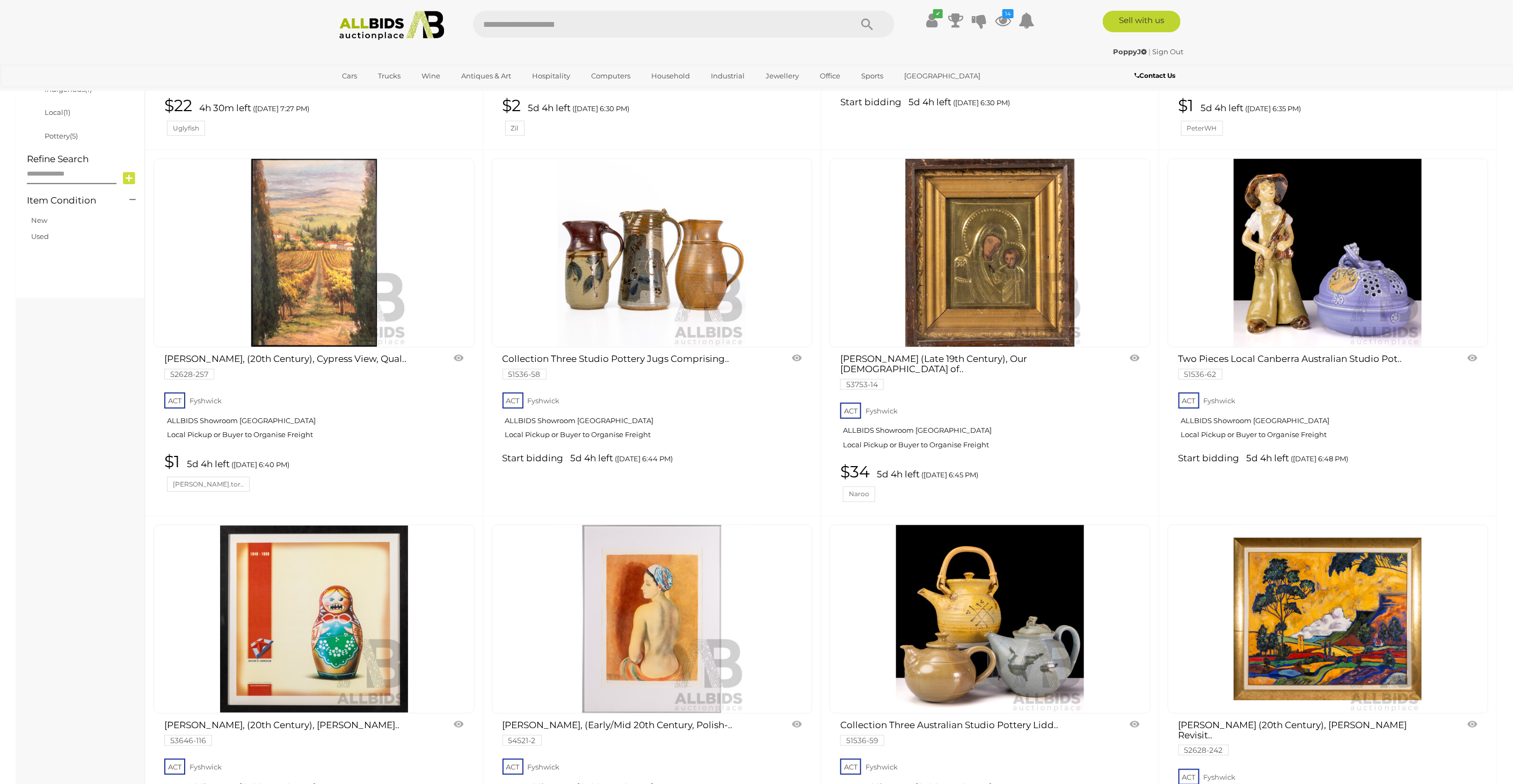
scroll to position [534, 0]
